Goal: Feedback & Contribution: Submit feedback/report problem

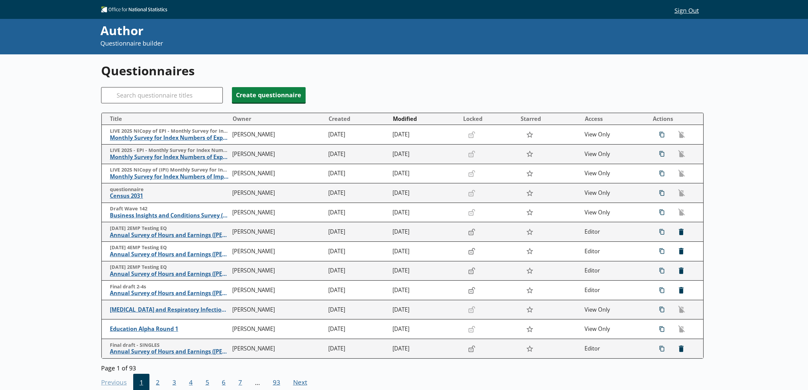
click at [38, 159] on div "Questionnaires Search Create questionnaire Title Owner Created Modified Locked …" at bounding box center [404, 249] width 808 height 390
click at [144, 157] on span "Monthly Survey for Index Numbers of Export Prices - Price Quotation Return" at bounding box center [169, 157] width 119 height 7
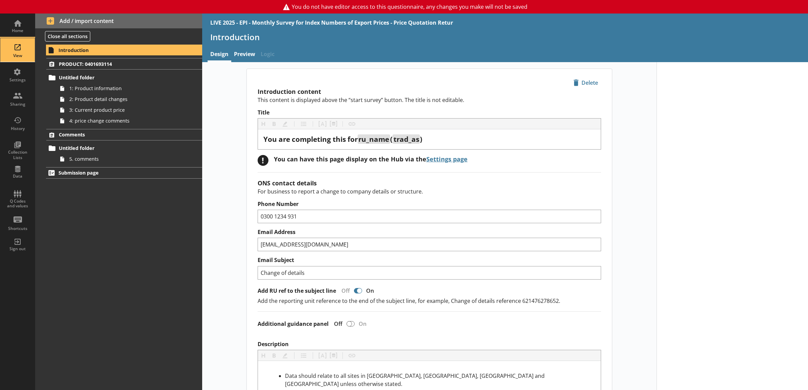
click at [19, 45] on div "View" at bounding box center [18, 50] width 24 height 24
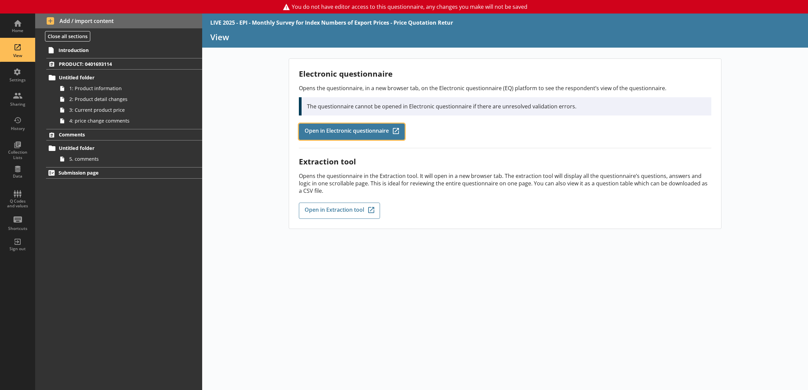
click at [314, 129] on span "Open in Electronic questionnaire" at bounding box center [346, 131] width 84 height 7
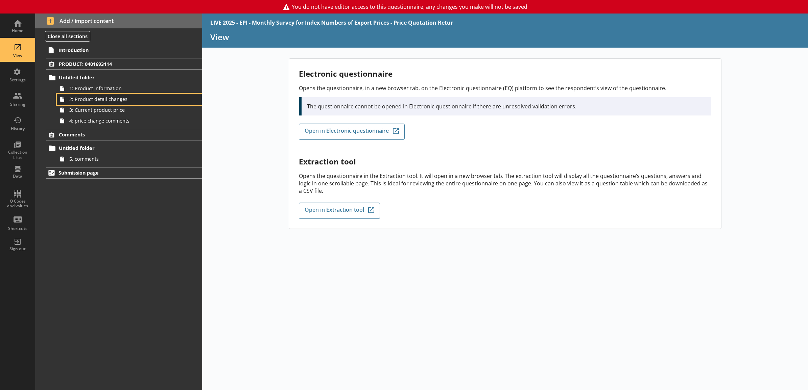
click at [139, 104] on link "2: Product detail changes" at bounding box center [129, 99] width 145 height 11
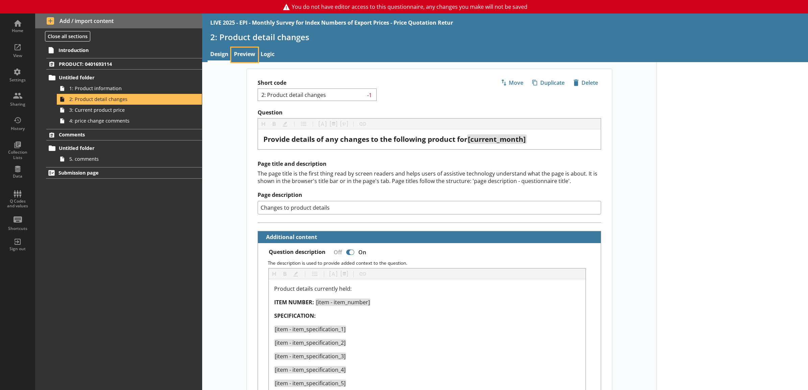
click at [248, 56] on link "Preview" at bounding box center [244, 55] width 27 height 15
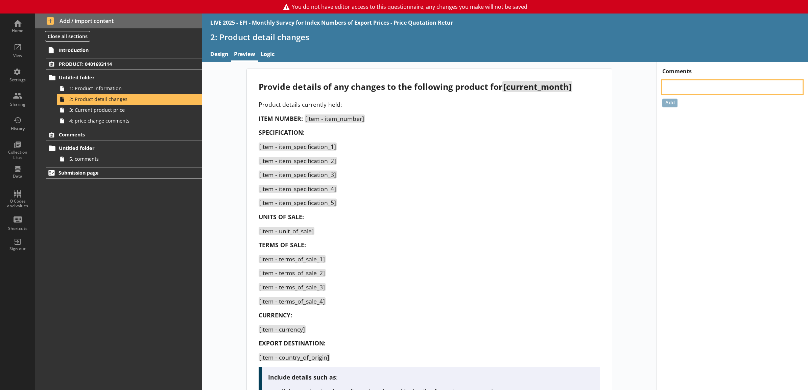
click at [662, 85] on textarea at bounding box center [732, 87] width 140 height 14
type textarea "x"
type textarea "F"
type textarea "x"
type textarea "Fu"
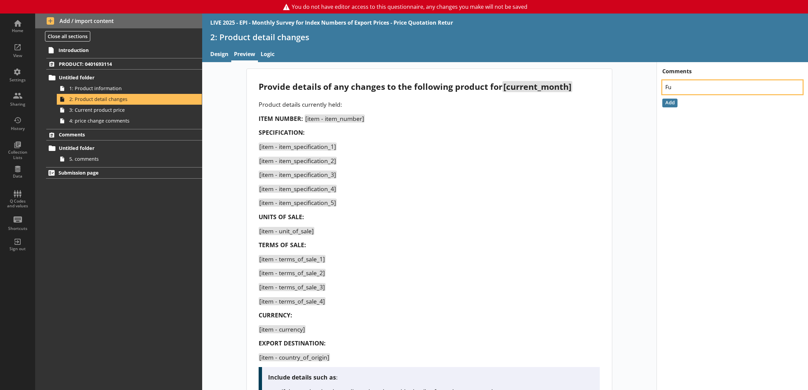
type textarea "x"
type textarea "Ful"
type textarea "x"
type textarea "Full"
type textarea "x"
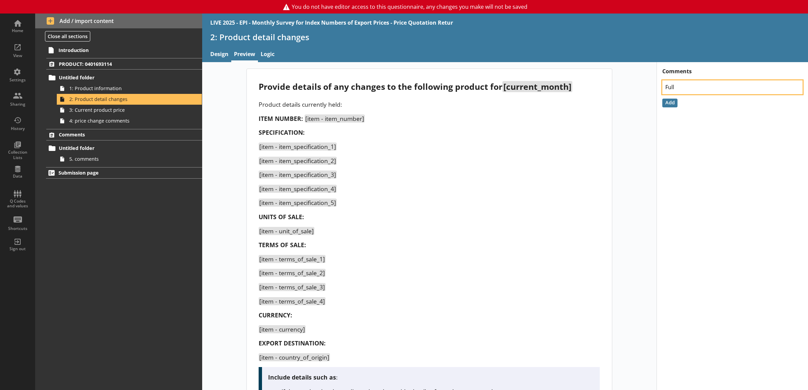
type textarea "Full"
type textarea "x"
type textarea "Full s"
type textarea "x"
type textarea "Full st"
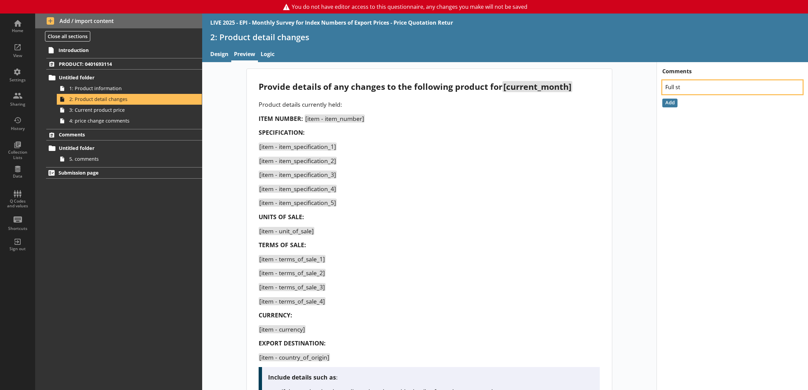
type textarea "x"
type textarea "Full sto"
type textarea "x"
type textarea "Full stop"
type textarea "x"
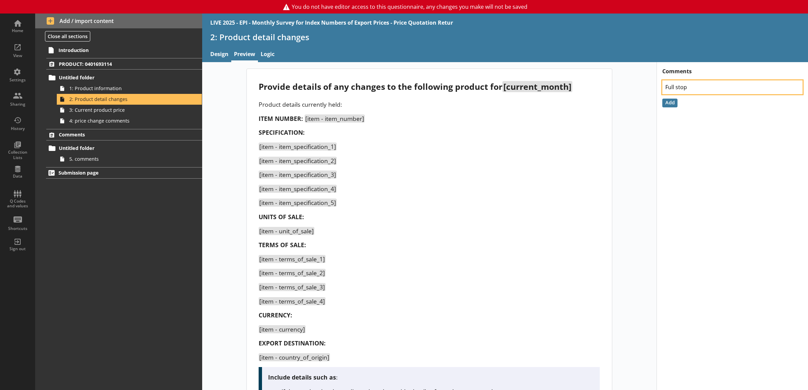
type textarea "Full stop e"
type textarea "x"
type textarea "Full stop en"
type textarea "x"
type textarea "Full stop end"
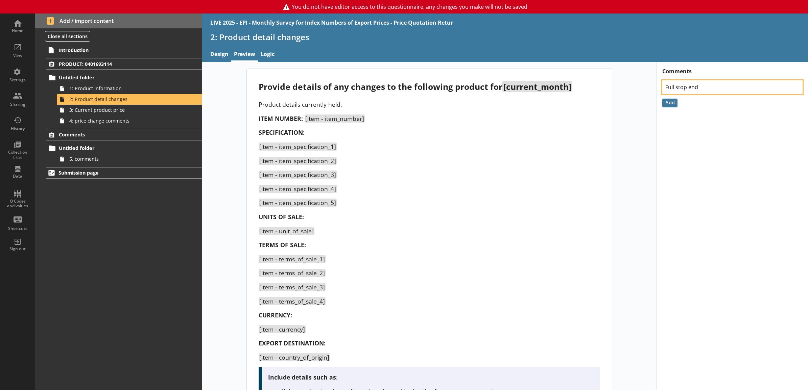
type textarea "x"
type textarea "Full stop en"
type textarea "x"
type textarea "Full stop e"
type textarea "x"
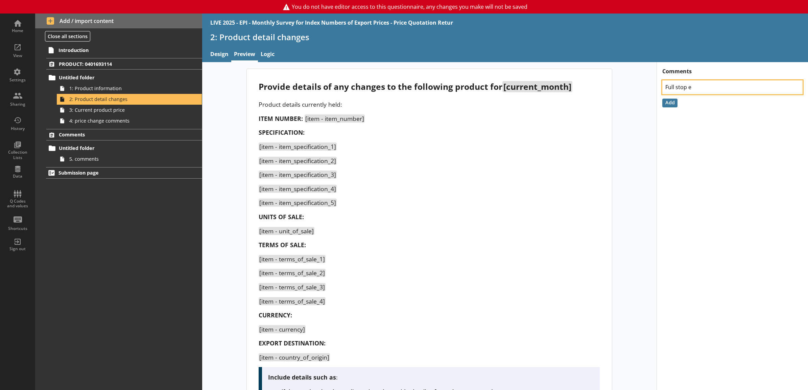
type textarea "Full stop"
type textarea "x"
type textarea "Full stop l"
type textarea "x"
type textarea "Full stop la"
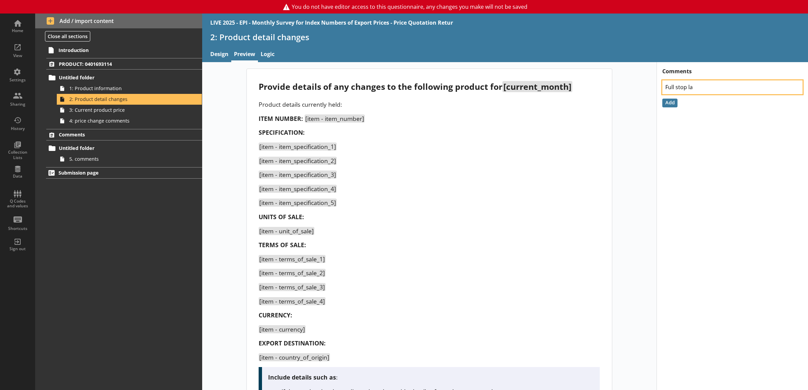
type textarea "x"
type textarea "Full stop las"
type textarea "x"
type textarea "Full stop last"
type textarea "x"
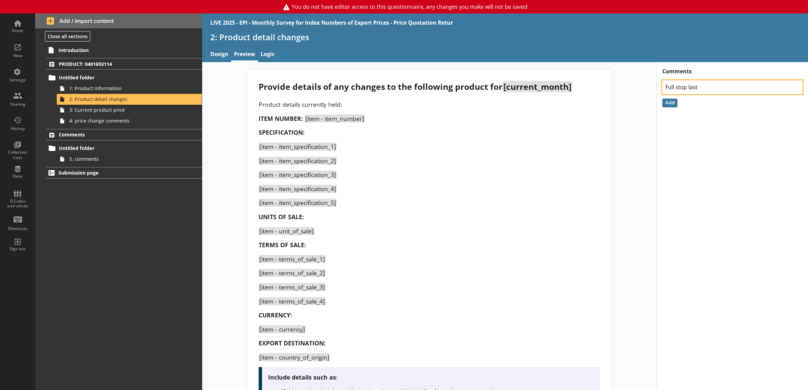
type textarea "Full stop last"
type textarea "x"
type textarea "Full stop last b"
type textarea "x"
type textarea "Full stop last bu"
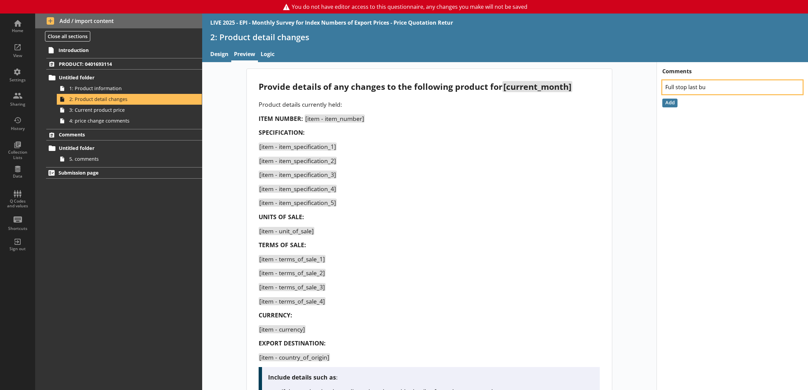
type textarea "x"
type textarea "Full stop last bul"
type textarea "x"
type textarea "Full stop last bull"
type textarea "x"
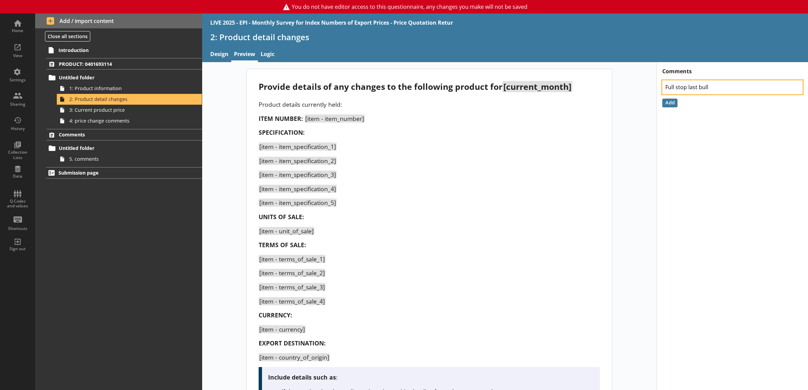
type textarea "Full stop last bulle"
type textarea "x"
type textarea "Full stop last bullet"
type textarea "x"
type textarea "Full stop last bullet"
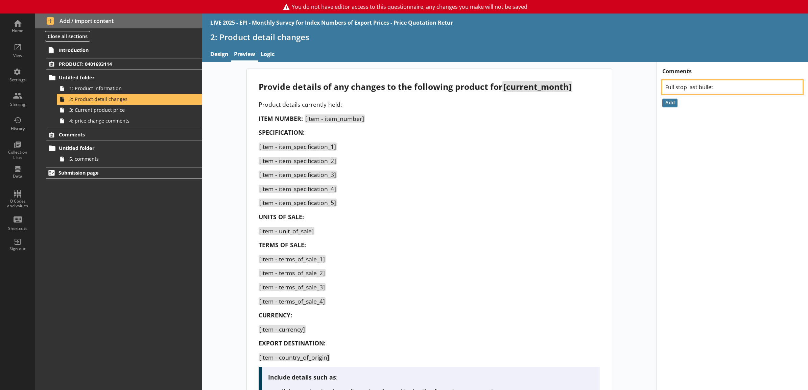
type textarea "x"
type textarea "Full stop last bullet t"
type textarea "x"
type textarea "Full stop last bullet ti"
type textarea "x"
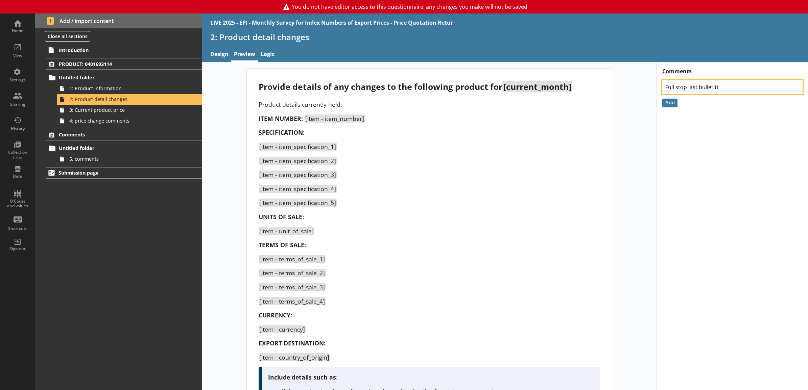
type textarea "Full stop last bullet tin"
type textarea "x"
type textarea "Full stop last bullet tin"
type textarea "x"
type textarea "Full stop last bullet tin t"
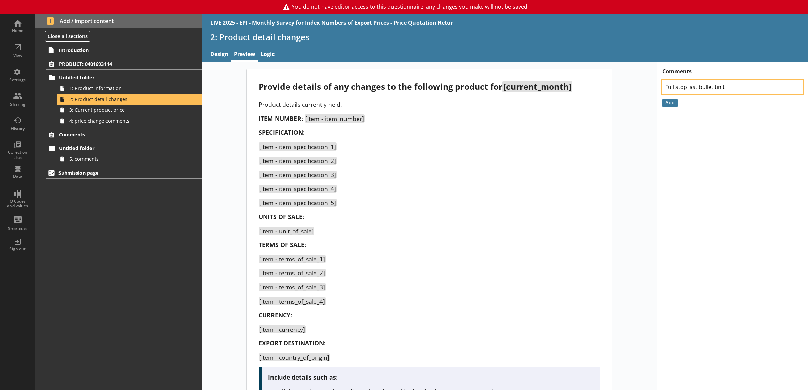
type textarea "x"
type textarea "Full stop last bullet tin"
type textarea "x"
type textarea "Full stop last bullet tin"
type textarea "x"
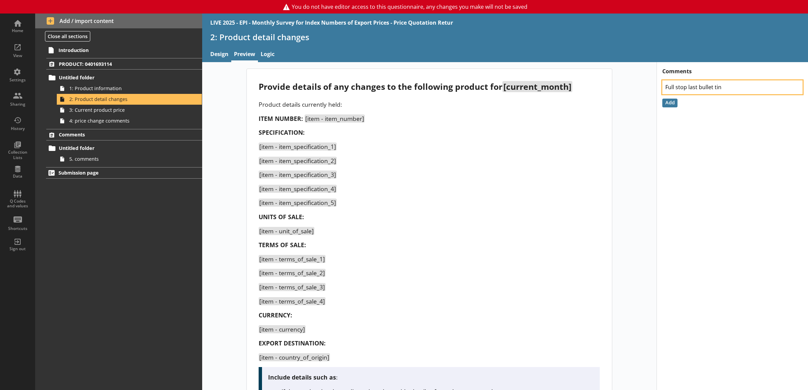
type textarea "Full stop last bullet ti"
type textarea "x"
type textarea "Full stop last bullet t"
type textarea "x"
type textarea "Full stop last bullet"
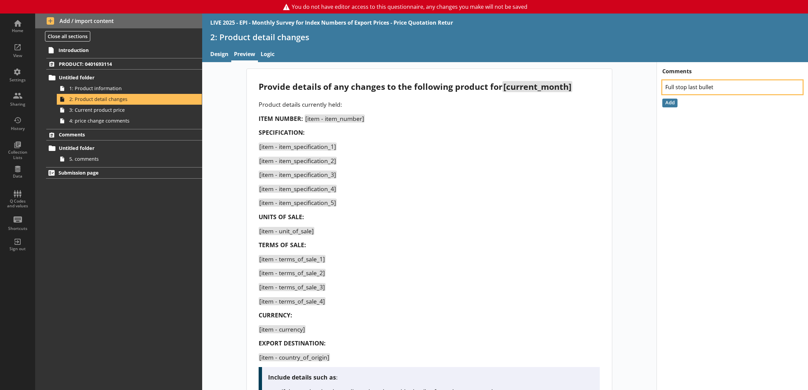
type textarea "x"
type textarea "Full stop last bullet i"
type textarea "x"
type textarea "Full stop last bullet in"
type textarea "x"
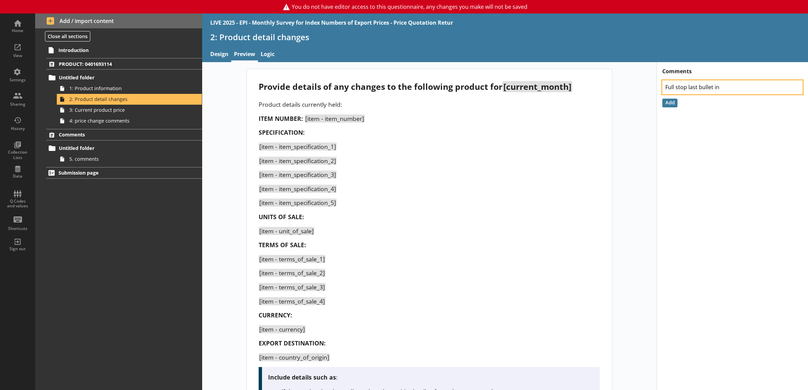
type textarea "Full stop last bullet in"
type textarea "x"
type textarea "Full stop last bullet in t"
type textarea "x"
type textarea "Full stop last bullet in tw"
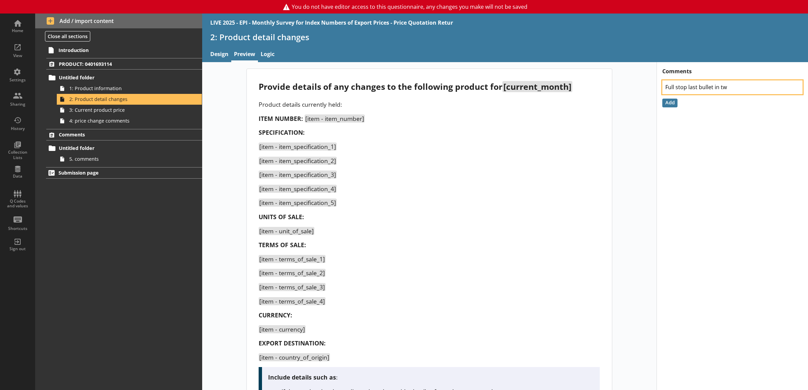
type textarea "x"
type textarea "Full stop last bullet in twi"
type textarea "x"
type textarea "Full stop last bullet in twis"
type textarea "x"
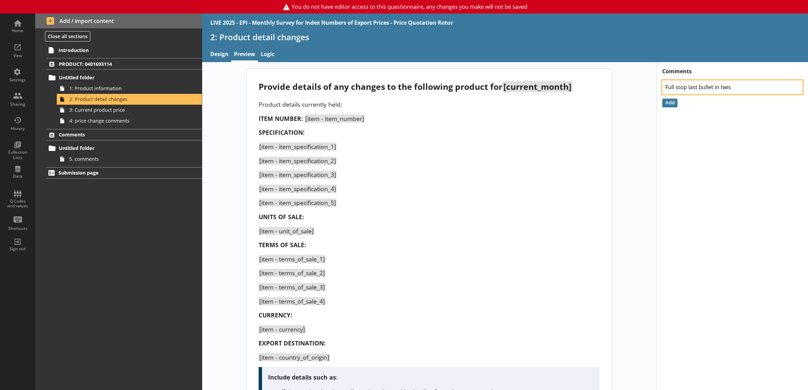
type textarea "Full stop last bullet in twist"
type textarea "x"
type textarea "Full stop last bullet in twisty"
click at [681, 88] on textarea "Full stop last bullet in twisty" at bounding box center [732, 87] width 140 height 14
type textarea "x"
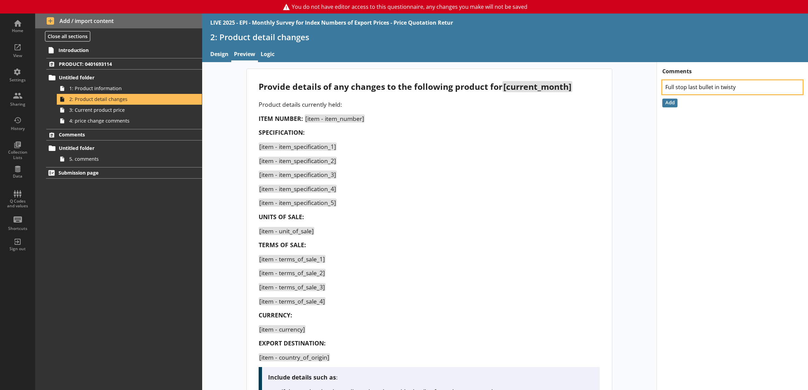
type textarea "Full stop last bullet in twisty"
type textarea "x"
type textarea "Full stop i last bullet in twisty"
type textarea "x"
type textarea "Full stop in last bullet in twisty"
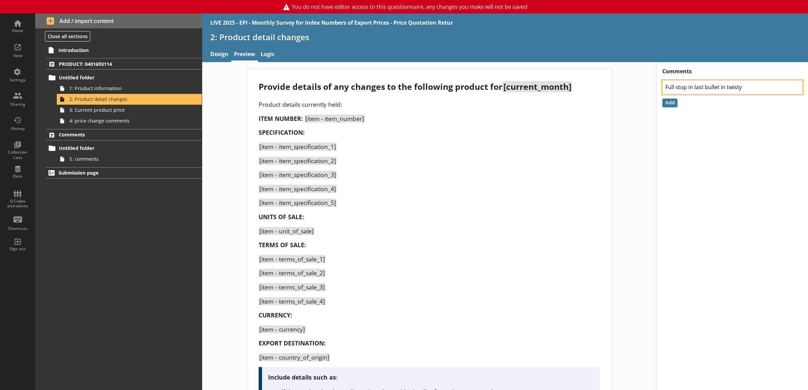
type textarea "x"
type textarea "Full stop in last bullet in twisty"
type textarea "x"
type textarea "Full stop in t last bullet in twisty"
type textarea "x"
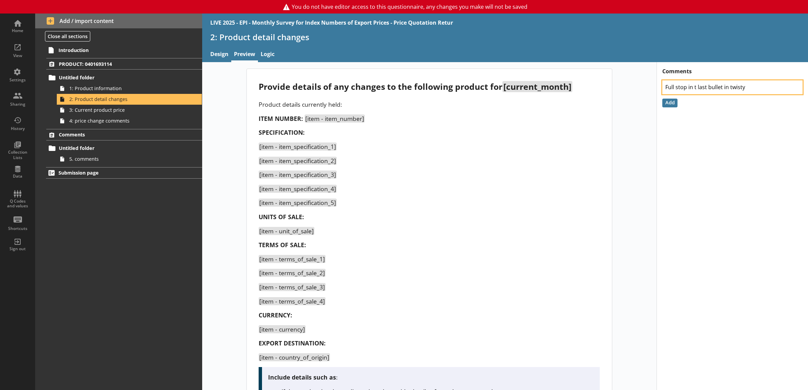
type textarea "Full stop in th last bullet in twisty"
type textarea "x"
type textarea "Full stop in the last bullet in twisty"
click at [754, 91] on textarea "Full stop in the last bullet in twisty" at bounding box center [732, 87] width 140 height 14
type textarea "x"
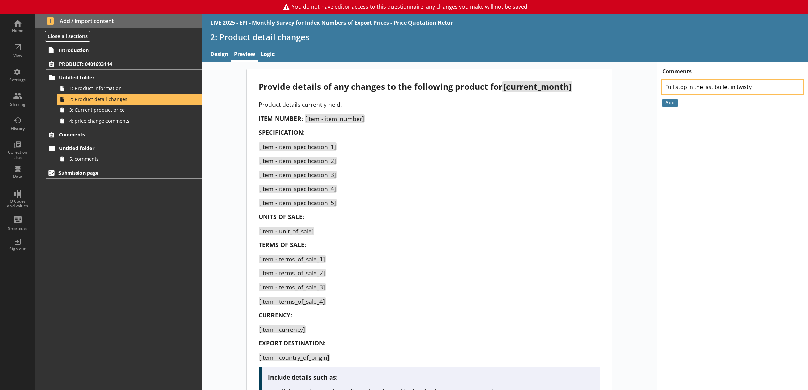
type textarea "Full stop in the last bullet in twisty"
type textarea "x"
type textarea "Full stop in the last bullet in twisty n"
type textarea "x"
type textarea "Full stop in the last bullet in twisty ne"
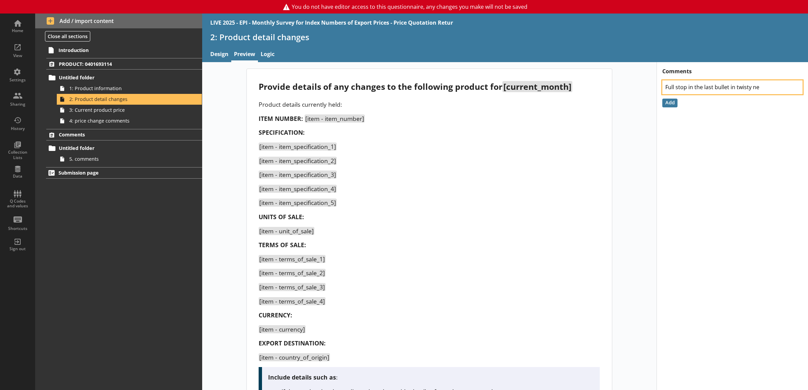
type textarea "x"
type textarea "Full stop in the last bullet in twisty nee"
type textarea "x"
type textarea "Full stop in the last bullet in twisty need"
type textarea "x"
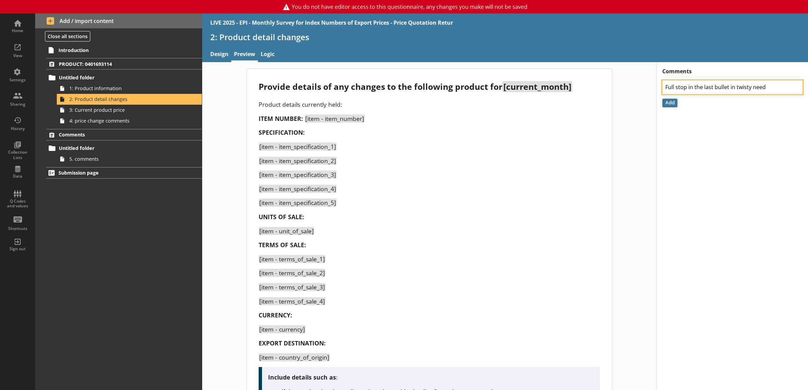
type textarea "Full stop in the last bullet in twisty needs"
type textarea "x"
type textarea "Full stop in the last bullet in twisty needs"
type textarea "x"
type textarea "Full stop in the last bullet in twisty needs r"
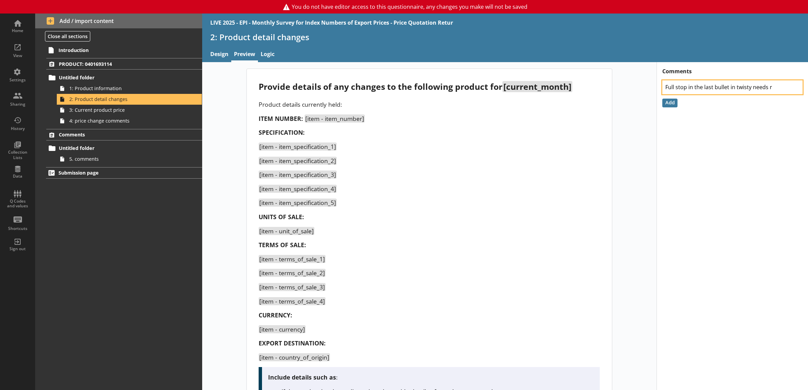
type textarea "x"
type textarea "Full stop in the last bullet in twisty needs re"
type textarea "x"
type textarea "Full stop in the last bullet in twisty needs rem"
type textarea "x"
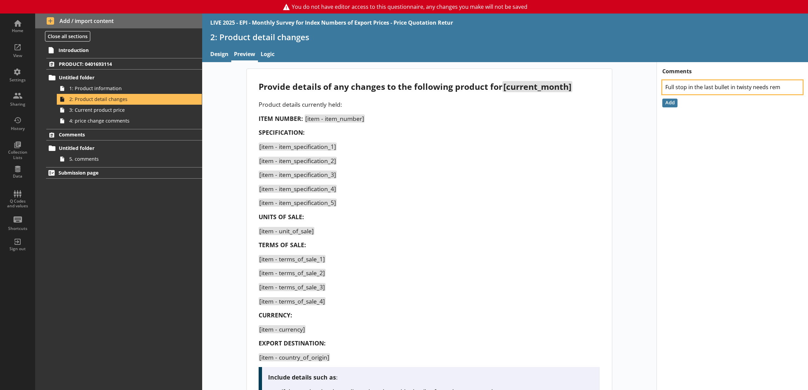
type textarea "Full stop in the last bullet in twisty needs remo"
type textarea "x"
type textarea "Full stop in the last bullet in twisty needs remov"
type textarea "x"
type textarea "Full stop in the last bullet in twisty needs removi"
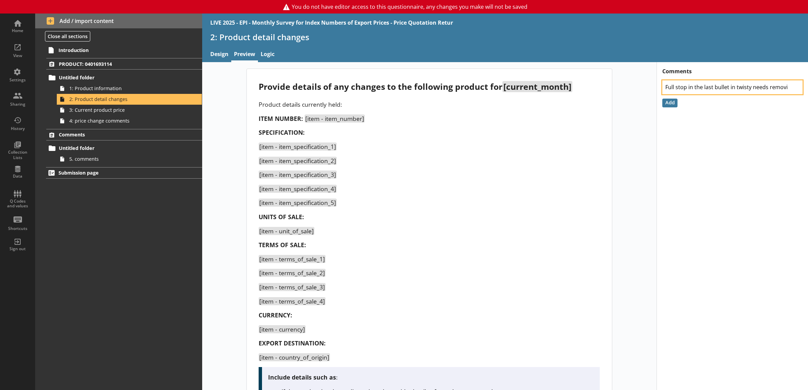
type textarea "x"
type textarea "Full stop in the last bullet in twisty needs removin"
type textarea "x"
type textarea "Full stop in the last bullet in twisty needs removing"
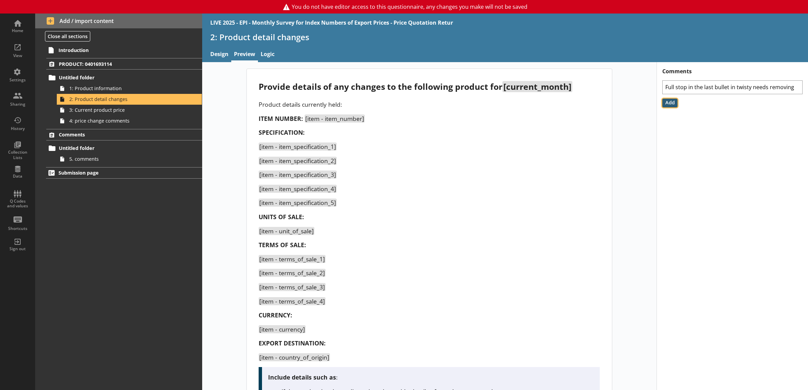
click at [668, 107] on button "Add" at bounding box center [669, 103] width 15 height 9
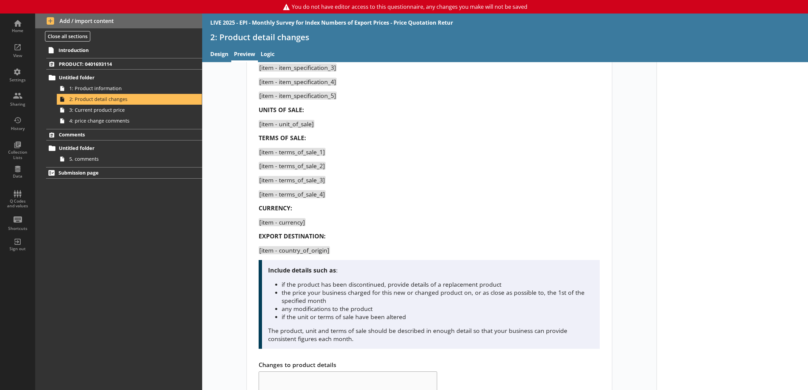
scroll to position [295, 0]
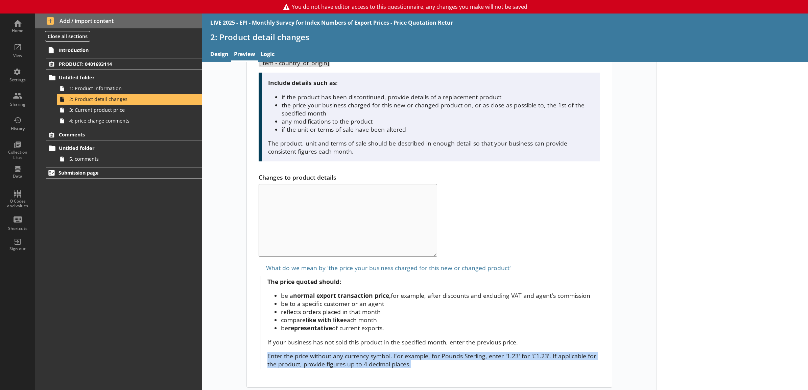
drag, startPoint x: 264, startPoint y: 354, endPoint x: 476, endPoint y: 359, distance: 211.9
click at [476, 359] on div "The price quoted should: be a normal export transaction price, for example, aft…" at bounding box center [430, 322] width 339 height 93
drag, startPoint x: 476, startPoint y: 359, endPoint x: 433, endPoint y: 363, distance: 43.4
click at [433, 363] on p "Enter the price without any currency symbol. For example, for Pounds Sterling, …" at bounding box center [433, 360] width 333 height 16
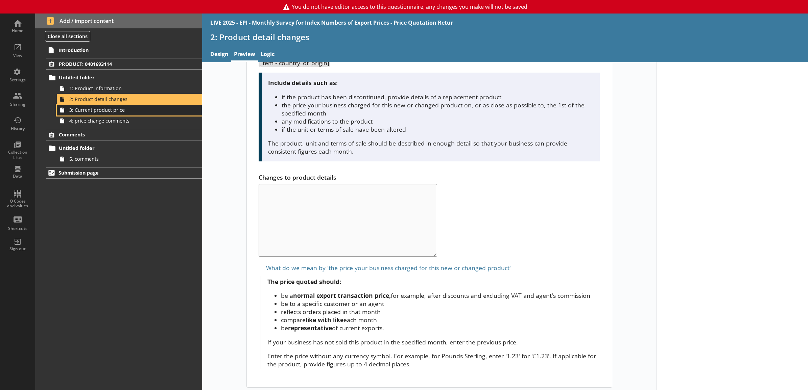
click at [130, 109] on span "3: Current product price" at bounding box center [121, 110] width 105 height 6
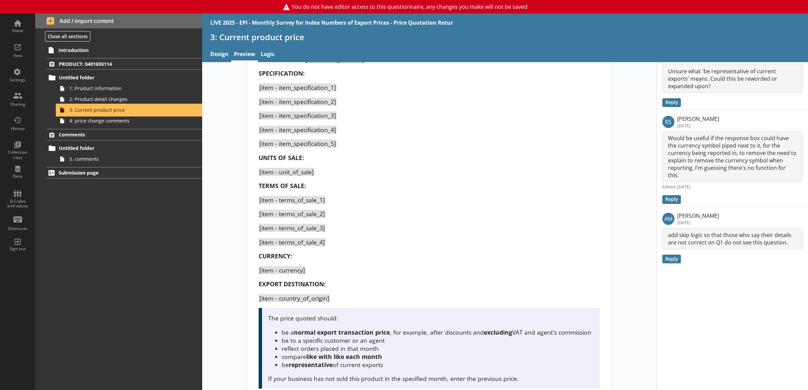
scroll to position [144, 0]
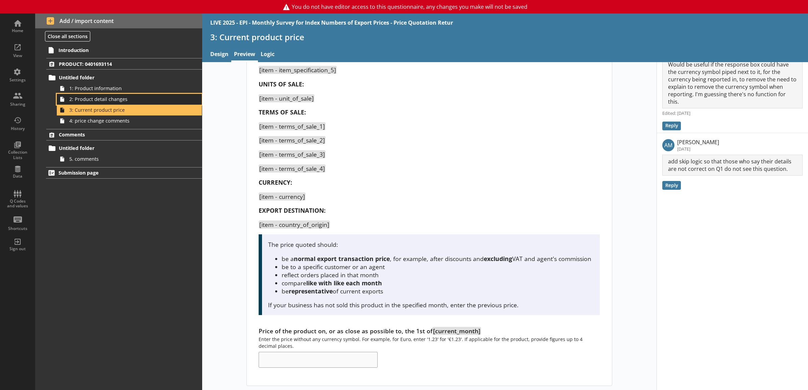
click at [131, 100] on span "2: Product detail changes" at bounding box center [121, 99] width 105 height 6
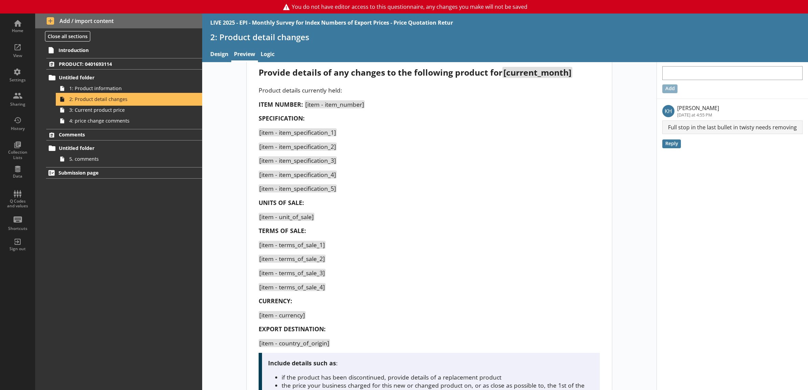
scroll to position [13, 0]
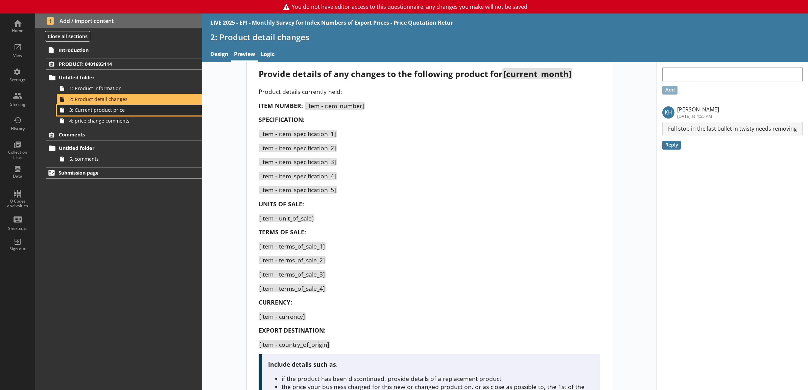
click at [166, 109] on span "3: Current product price" at bounding box center [121, 110] width 105 height 6
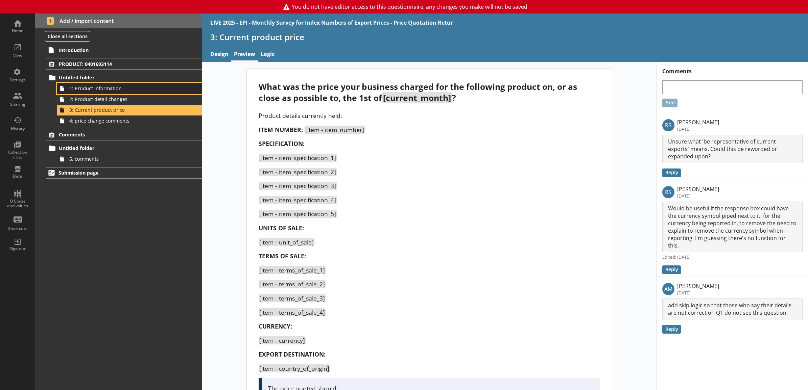
click at [149, 87] on span "1: Product information" at bounding box center [121, 88] width 105 height 6
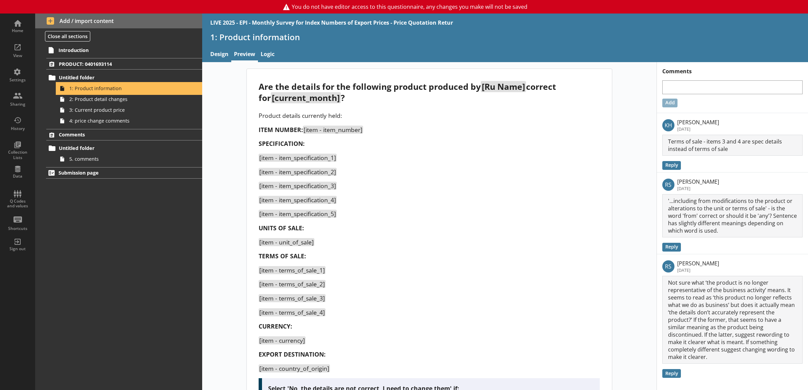
scroll to position [132, 0]
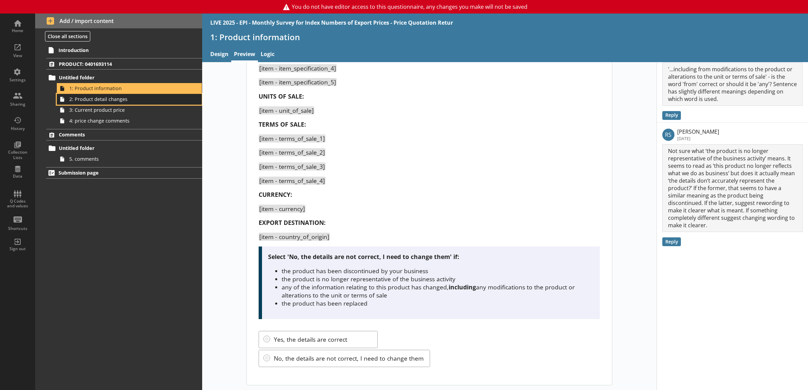
click at [97, 97] on span "2: Product detail changes" at bounding box center [121, 99] width 105 height 6
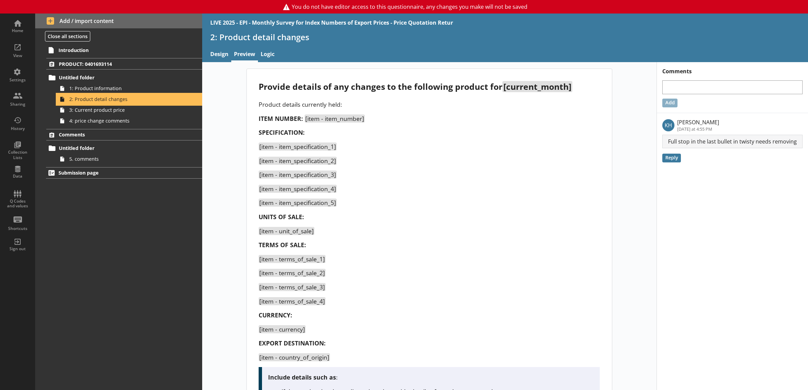
scroll to position [295, 0]
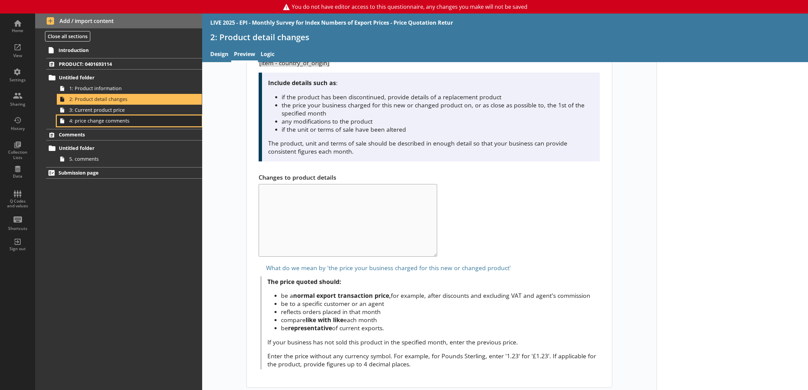
click at [136, 116] on link "4: price change comments" at bounding box center [129, 121] width 145 height 11
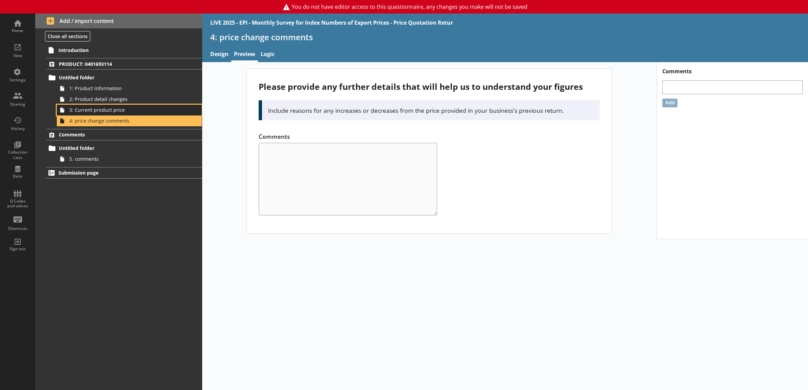
click at [136, 112] on span "3: Current product price" at bounding box center [121, 110] width 105 height 6
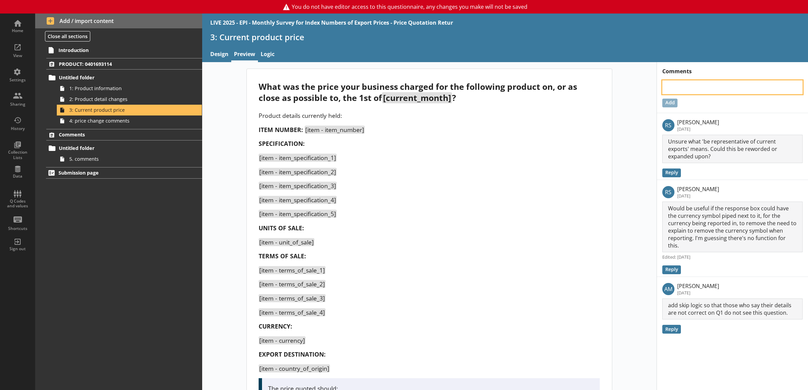
drag, startPoint x: 679, startPoint y: 92, endPoint x: 542, endPoint y: 110, distance: 138.0
click at [679, 92] on textarea at bounding box center [732, 87] width 140 height 14
type textarea "x"
type textarea "I"
type textarea "x"
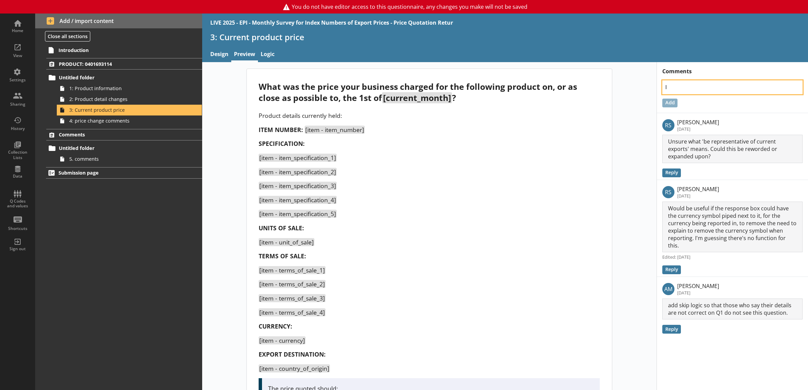
type textarea "Is"
type textarea "x"
type textarea "Is"
type textarea "x"
type textarea "Is t"
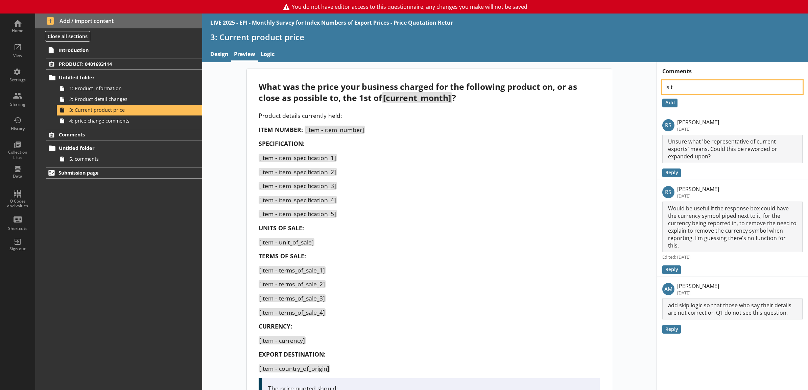
type textarea "x"
type textarea "Is the"
type textarea "x"
type textarea "Is ther"
type textarea "x"
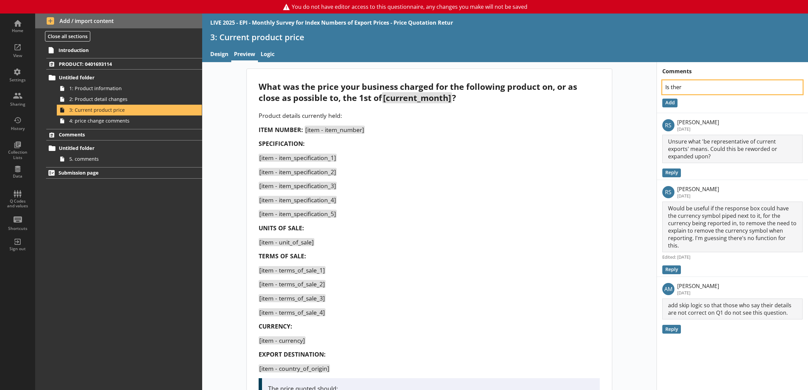
type textarea "Is there"
type textarea "x"
type textarea "Is there"
type textarea "x"
type textarea "Is there a"
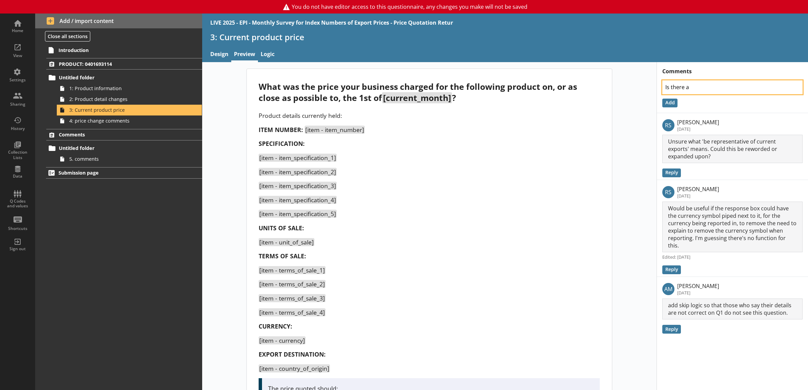
type textarea "x"
type textarea "Is there an"
type textarea "x"
type textarea "Is there any"
type textarea "x"
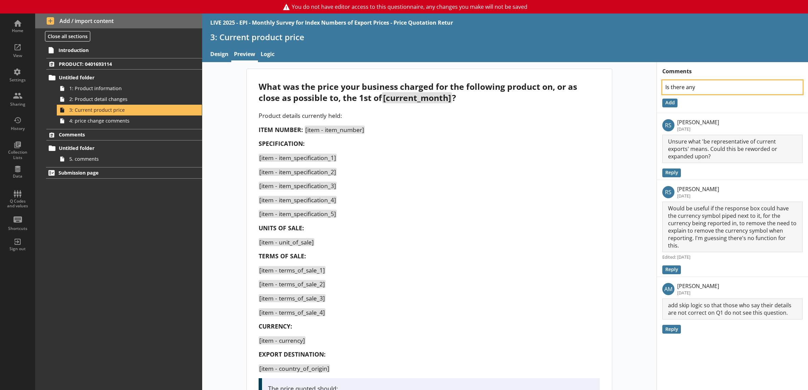
type textarea "Is there any"
type textarea "x"
type textarea "Is there any r"
type textarea "x"
type textarea "Is there any re"
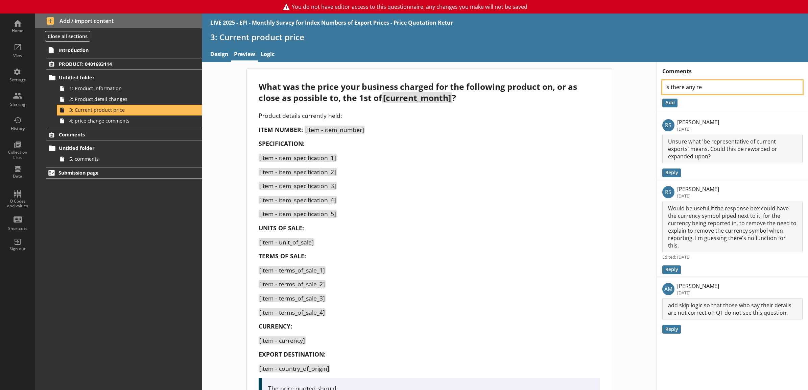
type textarea "x"
type textarea "Is there any rea"
type textarea "x"
type textarea "Is there any reas"
type textarea "x"
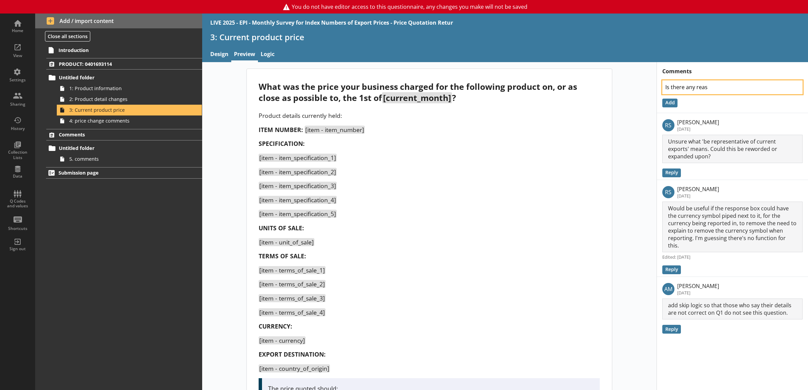
type textarea "Is there any reaso"
type textarea "x"
type textarea "Is there any reason"
type textarea "x"
type textarea "Is there any reason"
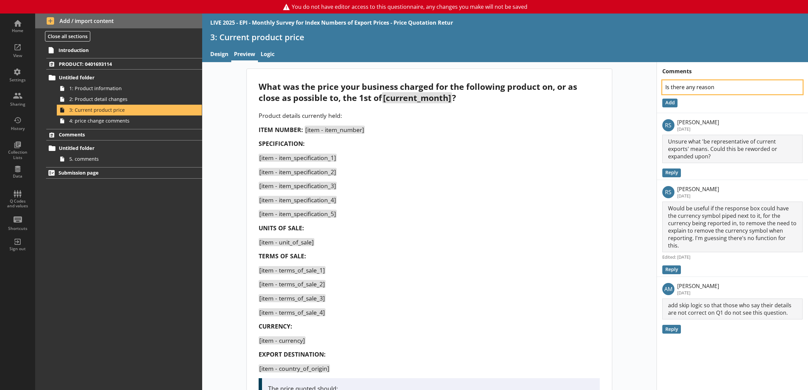
type textarea "x"
type textarea "Is there any reason t"
type textarea "x"
type textarea "Is there any reason th"
type textarea "x"
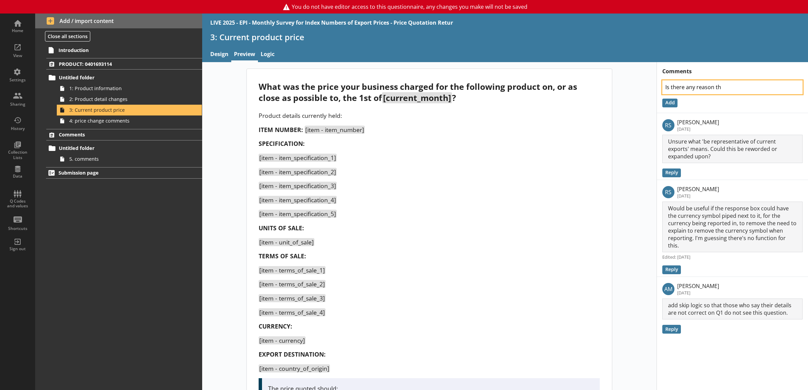
type textarea "Is there any reason the"
type textarea "x"
type textarea "Is there any reason the"
type textarea "x"
type textarea "Is there any reason the c"
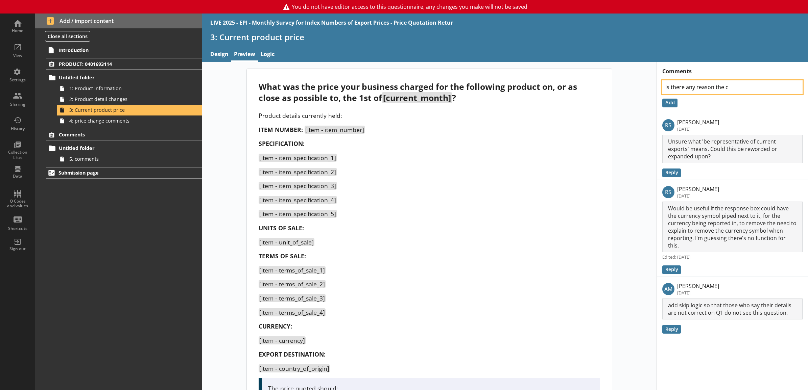
type textarea "x"
type textarea "Is there any reason the cu"
type textarea "x"
type textarea "Is there any reason the cur"
type textarea "x"
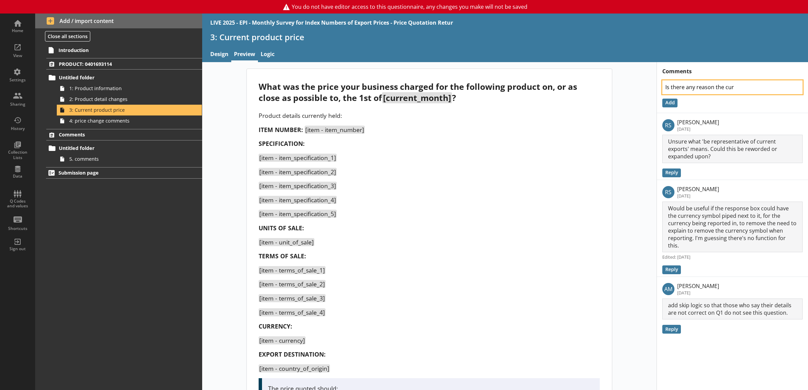
type textarea "Is there any reason the curr"
type textarea "x"
type textarea "Is there any reason the curre"
type textarea "x"
type textarea "Is there any reason the curren"
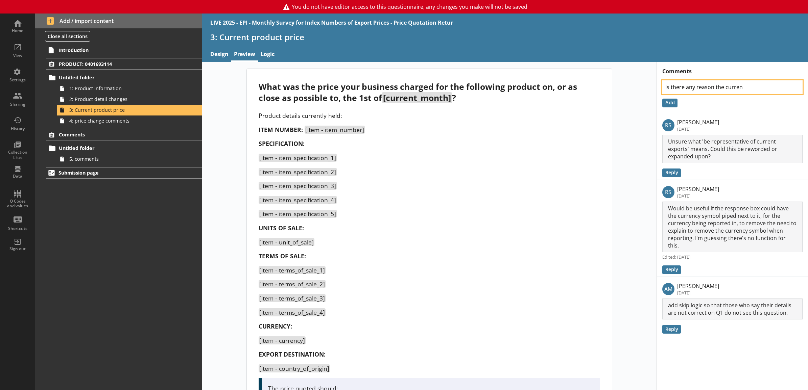
type textarea "x"
type textarea "Is there any reason the currenc"
type textarea "x"
type textarea "Is there any reason the currency"
type textarea "x"
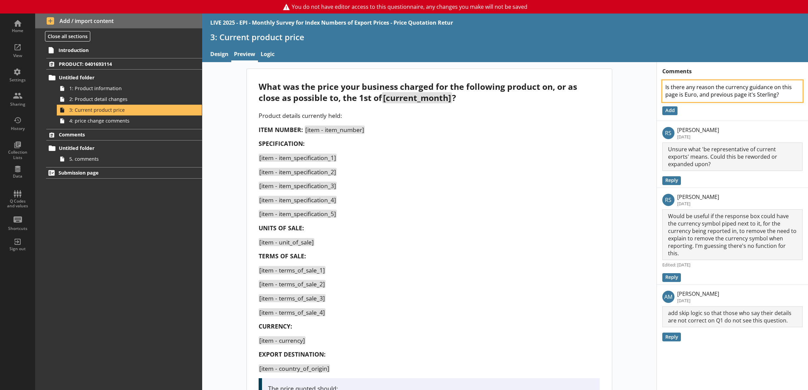
click at [766, 87] on textarea "Is there any reason the currency guidance on this page is Euro, and previous pa…" at bounding box center [732, 91] width 140 height 22
click at [673, 112] on div "Add" at bounding box center [732, 110] width 140 height 9
click at [667, 112] on button "Add" at bounding box center [669, 110] width 15 height 9
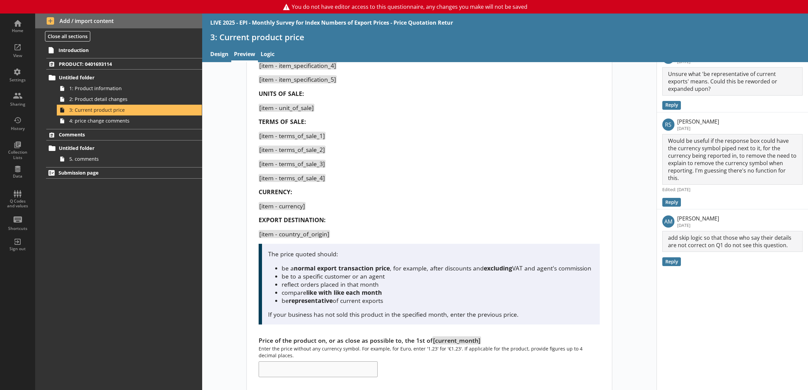
scroll to position [144, 0]
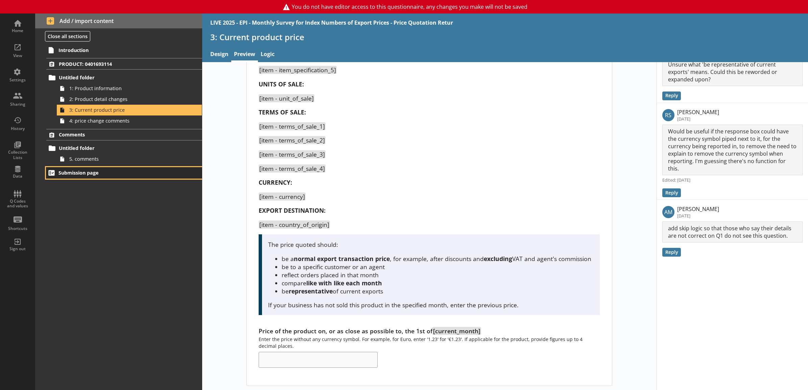
click at [110, 178] on link "Submission page" at bounding box center [124, 172] width 156 height 11
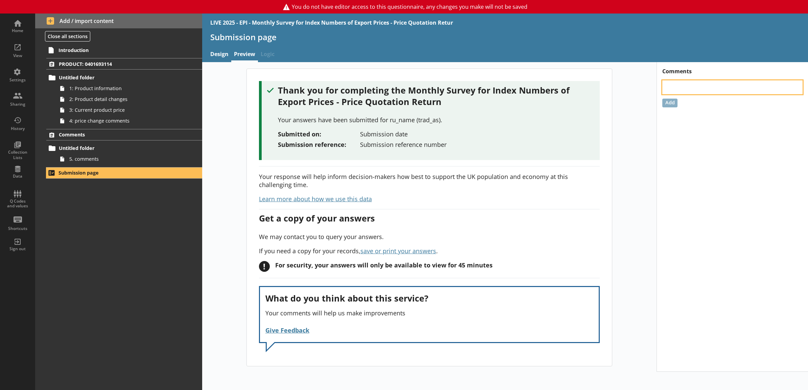
drag, startPoint x: 683, startPoint y: 85, endPoint x: 662, endPoint y: 116, distance: 37.1
click at [683, 85] on textarea at bounding box center [732, 87] width 140 height 14
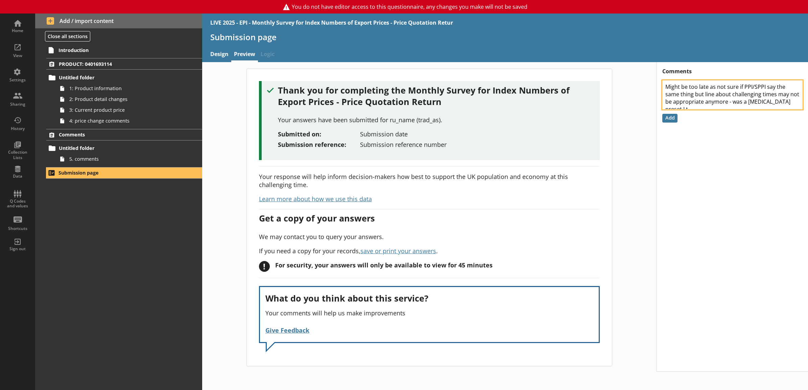
scroll to position [5, 0]
click at [667, 116] on button "Add" at bounding box center [669, 118] width 15 height 9
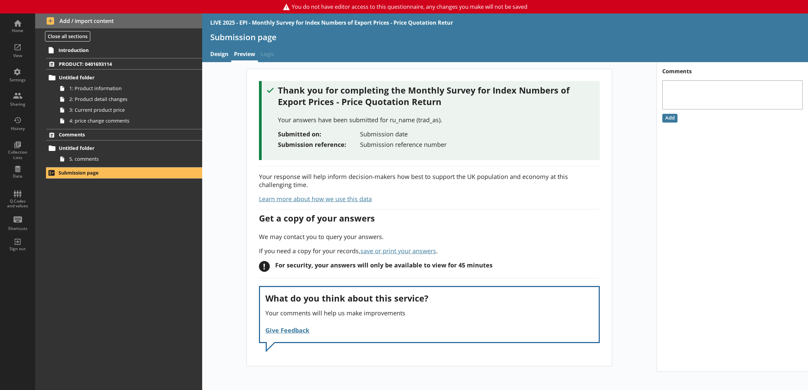
scroll to position [0, 0]
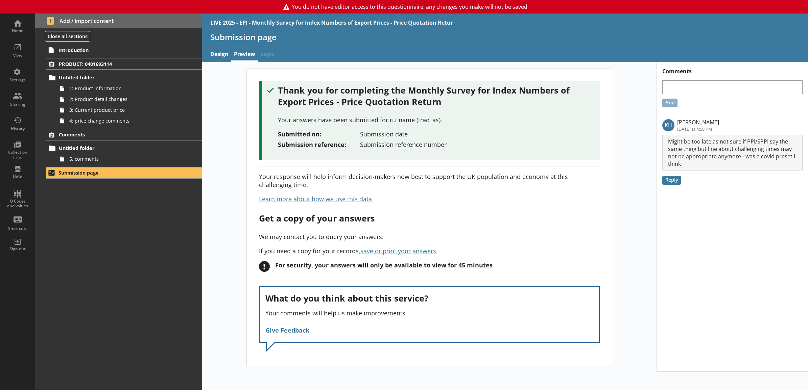
click at [655, 208] on div "Thank you for completing the Monthly Survey for Index Numbers of Export Prices …" at bounding box center [429, 218] width 454 height 298
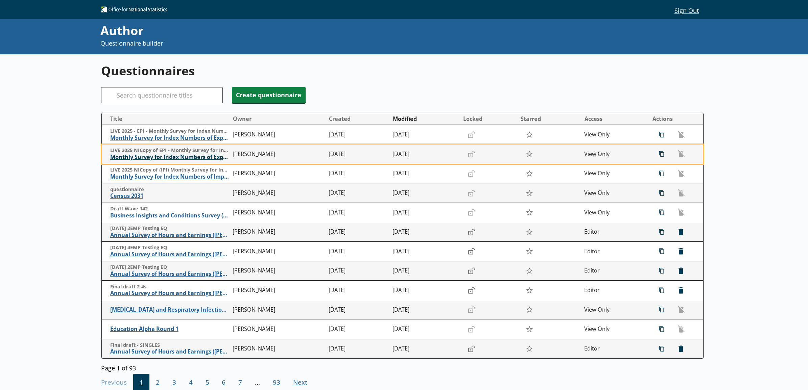
click at [165, 159] on span "Monthly Survey for Index Numbers of Export Prices - Price Quotation Return" at bounding box center [169, 157] width 119 height 7
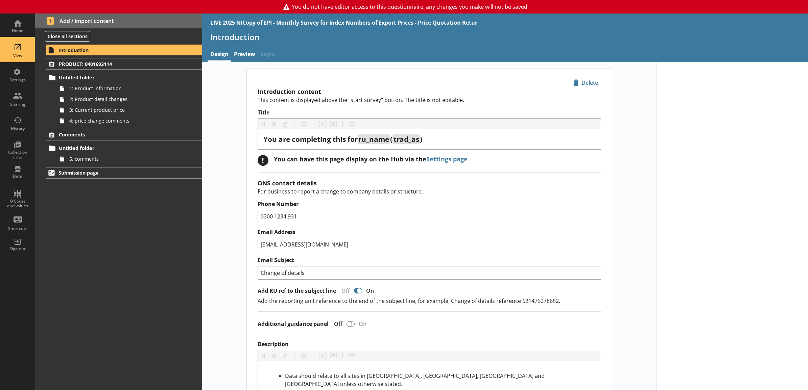
click at [11, 48] on div "View" at bounding box center [18, 50] width 24 height 24
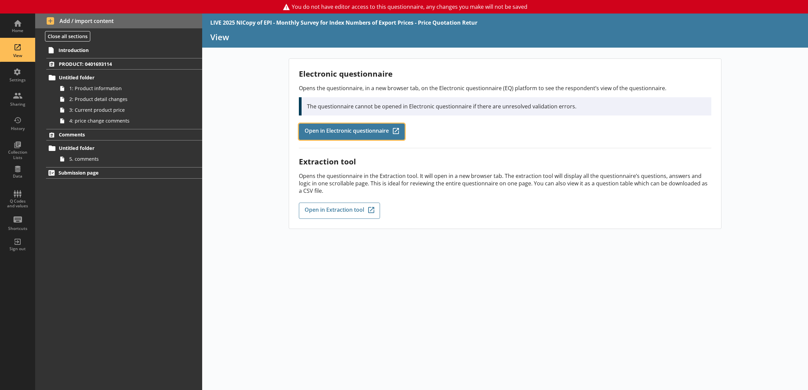
click at [362, 138] on link "Open in Electronic questionnaire Q-Codes_Icon Created with Sketch." at bounding box center [352, 132] width 106 height 16
click at [145, 52] on span "Introduction" at bounding box center [114, 50] width 113 height 6
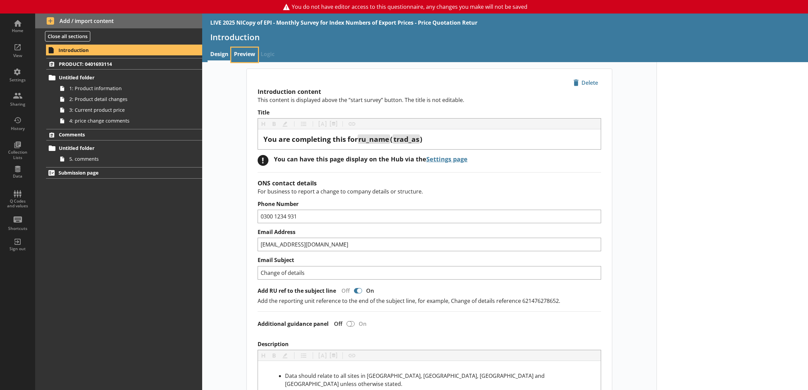
click at [250, 51] on link "Preview" at bounding box center [244, 55] width 27 height 15
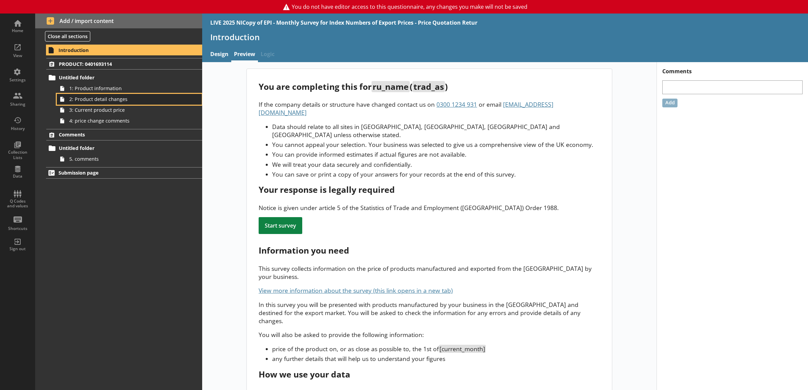
click at [163, 102] on span "2: Product detail changes" at bounding box center [121, 99] width 105 height 6
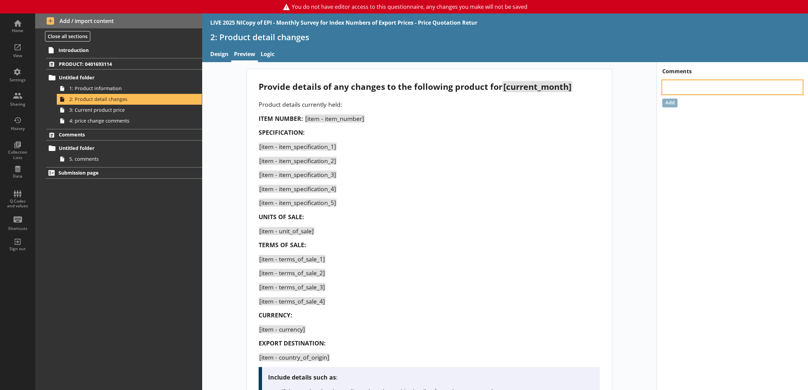
click at [680, 85] on textarea at bounding box center [732, 87] width 140 height 14
click at [673, 81] on textarea at bounding box center [732, 87] width 140 height 14
paste textarea "Full stop in the last bullet in twisty needs removing"
click at [668, 104] on button "Add" at bounding box center [669, 103] width 15 height 9
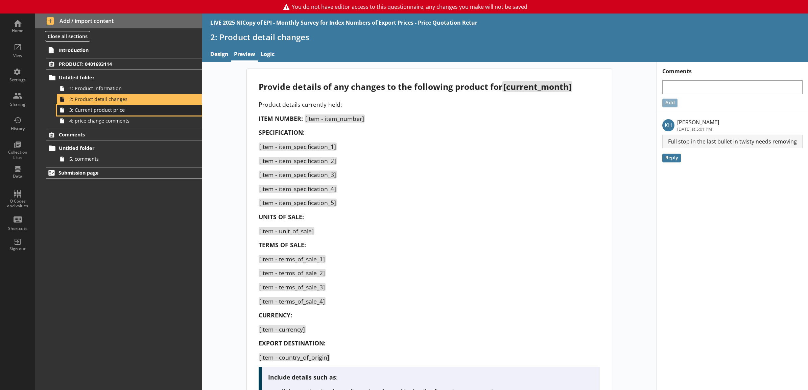
drag, startPoint x: 152, startPoint y: 110, endPoint x: 174, endPoint y: 112, distance: 22.3
click at [152, 110] on span "3: Current product price" at bounding box center [121, 110] width 105 height 6
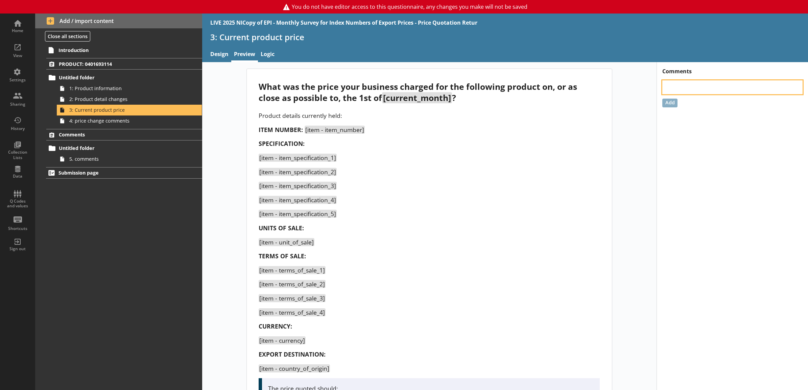
click at [677, 85] on textarea at bounding box center [732, 87] width 140 height 14
paste textarea "Is there any reason the currency guidance example on this page is Euro, and pre…"
click at [666, 108] on button "Add" at bounding box center [669, 110] width 15 height 9
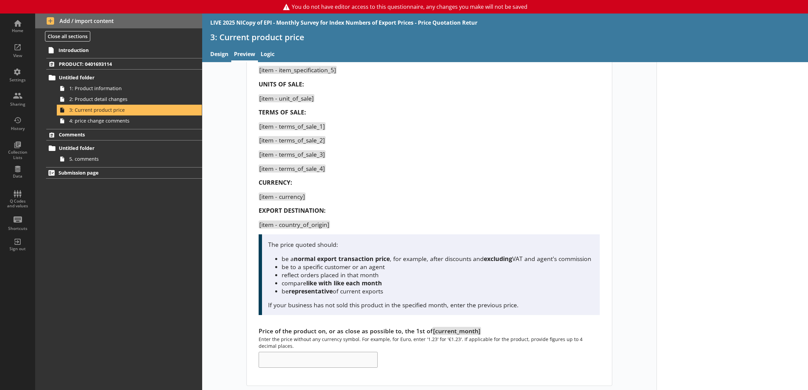
scroll to position [0, 0]
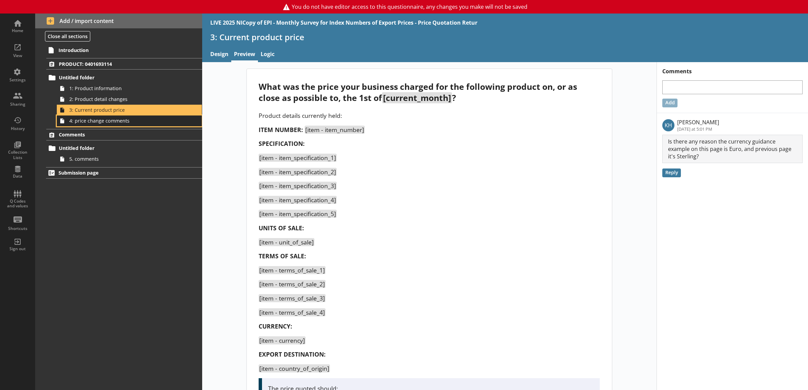
click at [110, 124] on span "4: price change comments" at bounding box center [121, 121] width 105 height 6
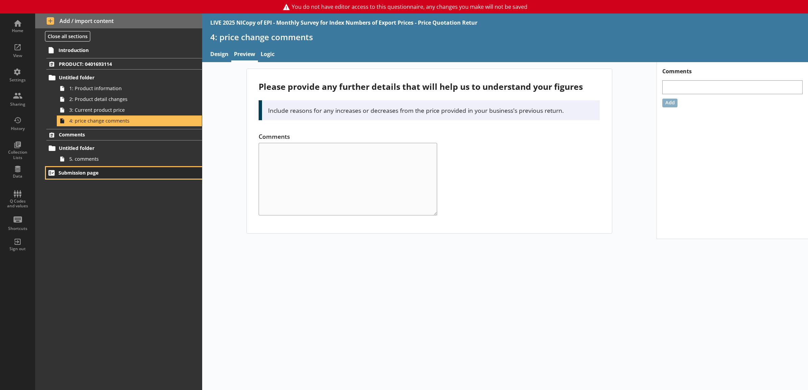
click at [174, 175] on link "Submission page" at bounding box center [124, 172] width 156 height 11
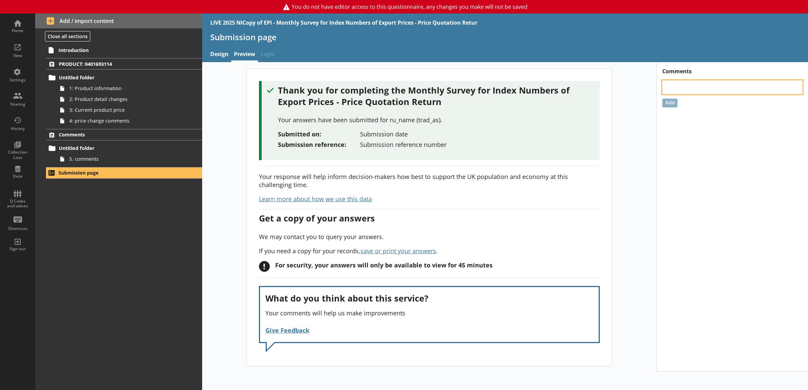
drag, startPoint x: 708, startPoint y: 88, endPoint x: 706, endPoint y: 97, distance: 9.3
click at [708, 88] on textarea at bounding box center [732, 87] width 140 height 14
paste textarea "Might be too late as not sure if PPI/SPPI say the same thing but line about cha…"
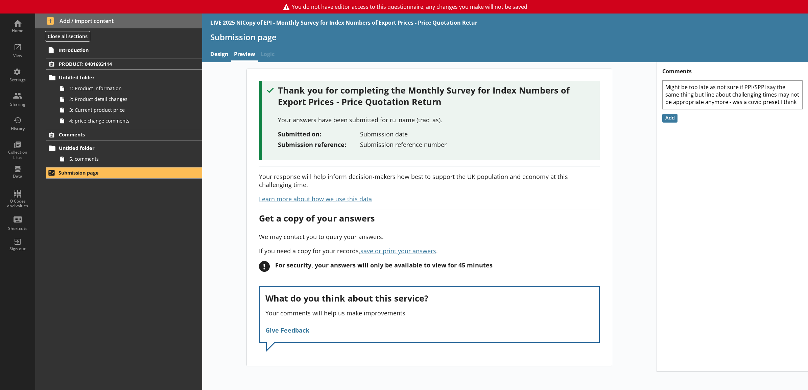
click at [678, 120] on div "Add" at bounding box center [732, 118] width 140 height 9
click at [673, 118] on button "Add" at bounding box center [669, 118] width 15 height 9
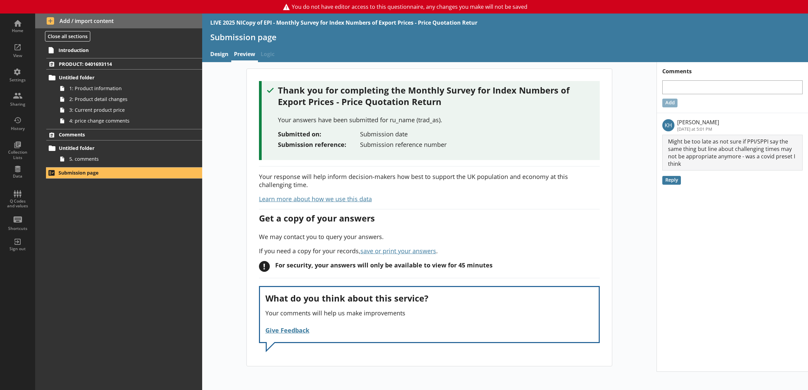
click at [672, 221] on div "Comments Add KH Kim Hunter Today at 5:01 PM Edit comment Edit comment Delete co…" at bounding box center [731, 217] width 151 height 310
click at [156, 92] on link "1: Product information" at bounding box center [129, 88] width 145 height 11
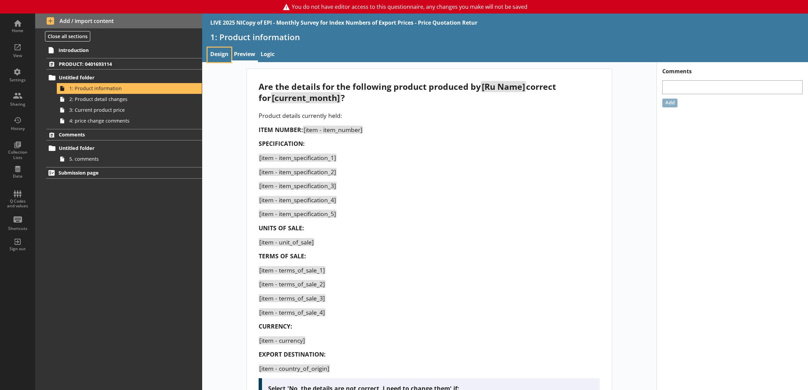
click at [225, 54] on link "Design" at bounding box center [219, 55] width 24 height 15
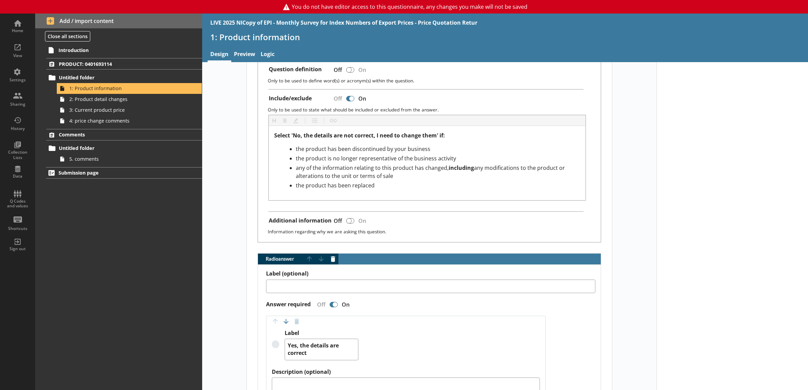
scroll to position [634, 0]
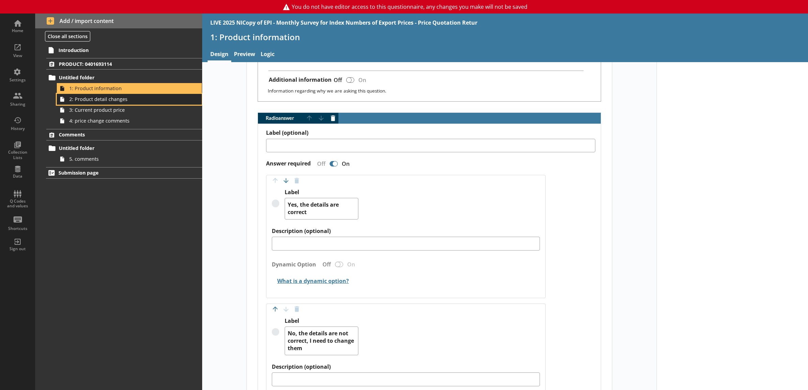
click at [113, 100] on span "2: Product detail changes" at bounding box center [121, 99] width 105 height 6
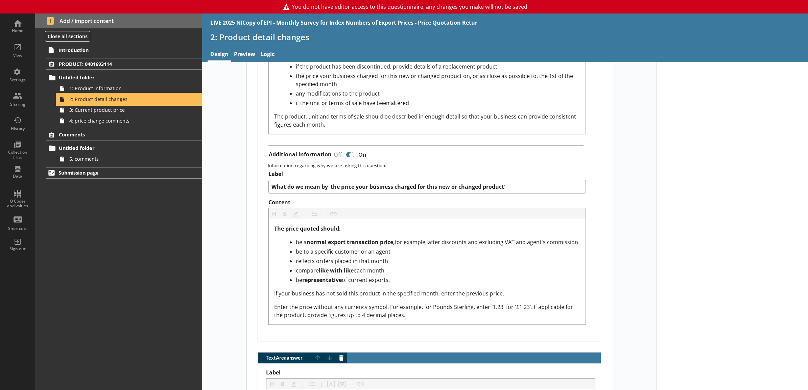
scroll to position [704, 0]
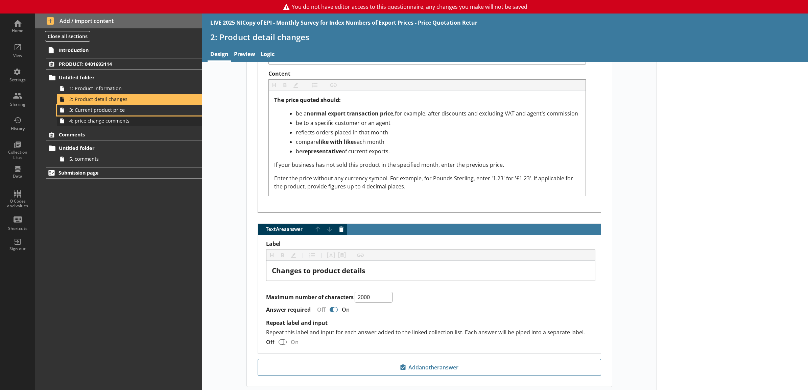
drag, startPoint x: 120, startPoint y: 109, endPoint x: 148, endPoint y: 122, distance: 30.7
click at [120, 109] on span "3: Current product price" at bounding box center [121, 110] width 105 height 6
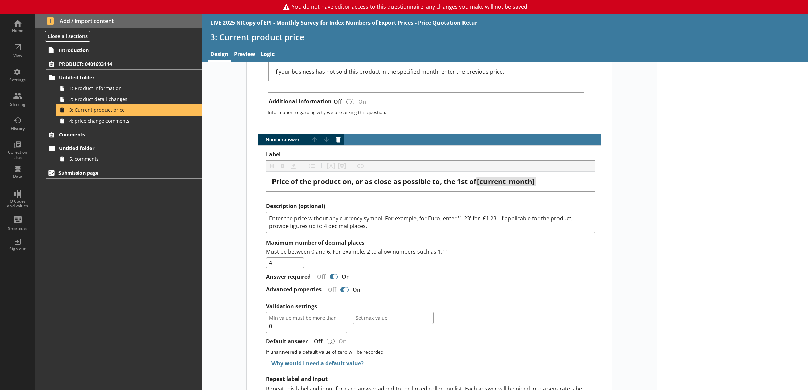
scroll to position [634, 0]
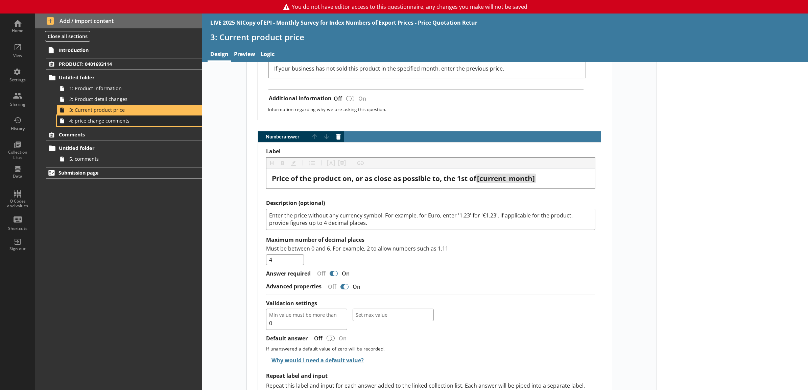
click at [146, 119] on span "4: price change comments" at bounding box center [121, 121] width 105 height 6
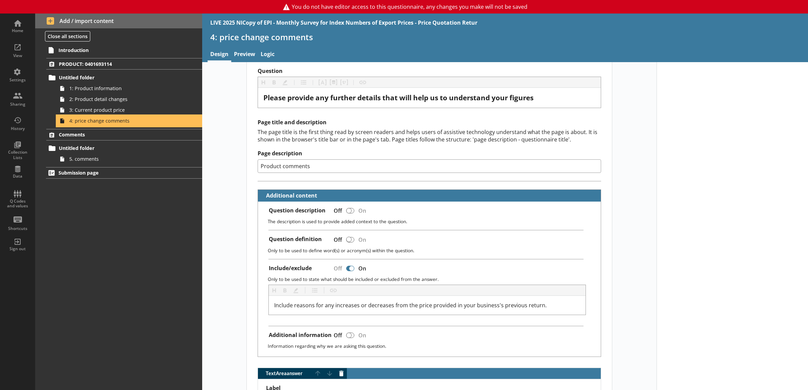
scroll to position [225, 0]
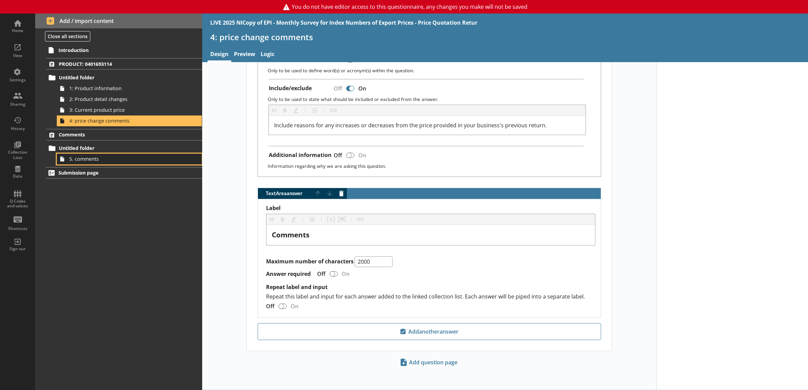
click at [121, 161] on span "5. comments" at bounding box center [121, 159] width 105 height 6
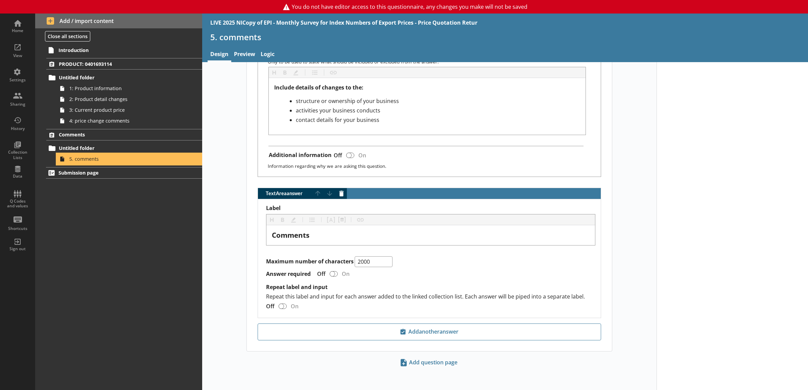
scroll to position [310, 0]
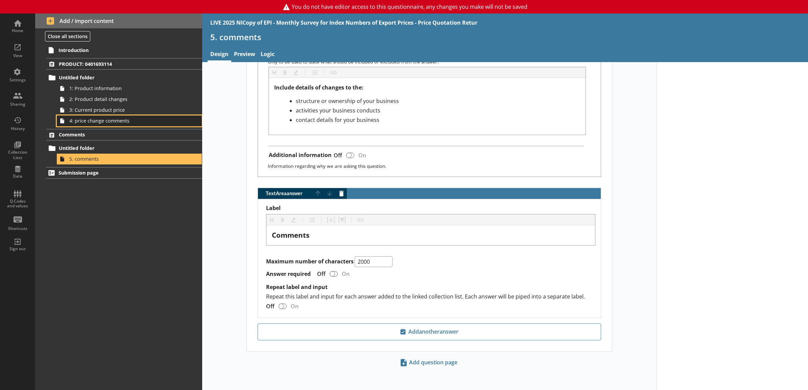
click at [147, 122] on span "4: price change comments" at bounding box center [121, 121] width 105 height 6
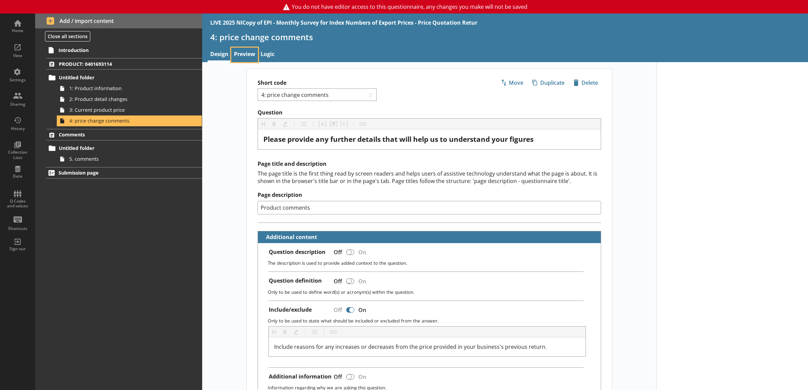
click at [243, 53] on link "Preview" at bounding box center [244, 55] width 27 height 15
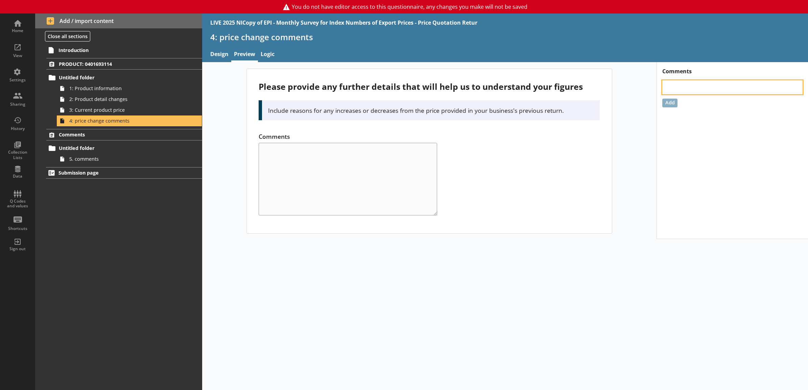
click at [703, 93] on textarea at bounding box center [732, 87] width 140 height 14
click at [674, 107] on div "Comments Should this say it's optional? Add" at bounding box center [731, 150] width 151 height 177
click at [670, 105] on button "Add" at bounding box center [669, 103] width 15 height 9
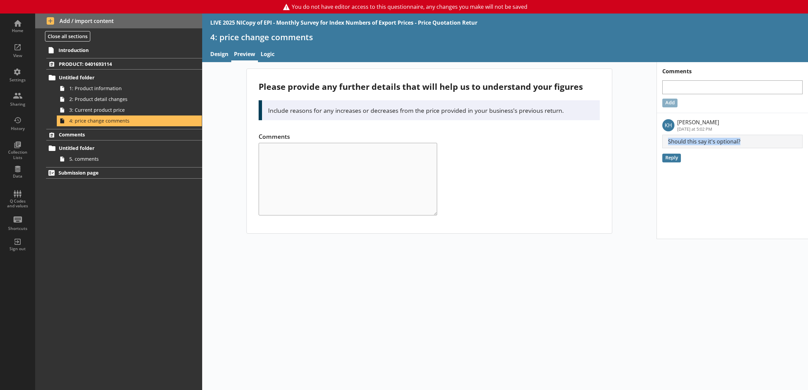
drag, startPoint x: 740, startPoint y: 139, endPoint x: 664, endPoint y: 140, distance: 76.4
click at [664, 140] on p "Should this say it's optional?" at bounding box center [732, 142] width 140 height 14
copy p "Should this say it's optional?"
click at [372, 229] on div "Please provide any further details that will help us to understand your figures…" at bounding box center [429, 151] width 365 height 165
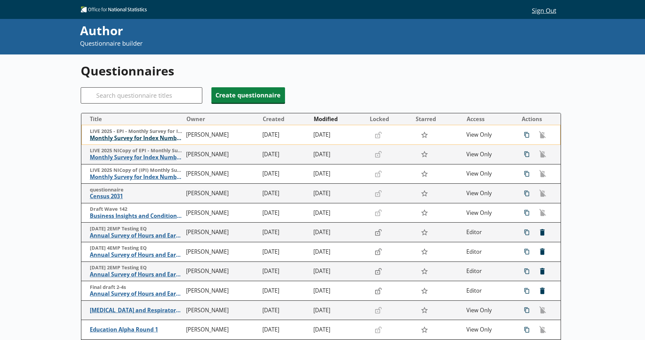
click at [121, 137] on span "Monthly Survey for Index Numbers of Export Prices - Price Quotation Return" at bounding box center [136, 137] width 93 height 7
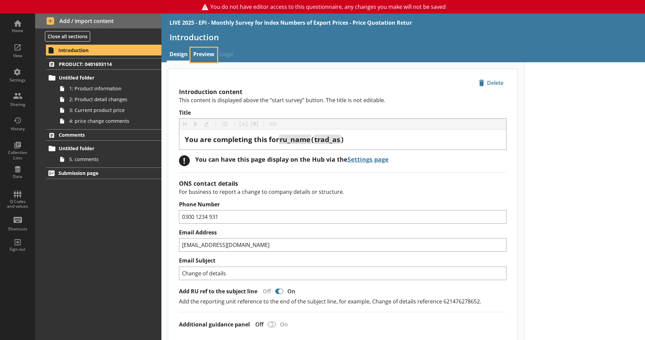
click at [198, 53] on link "Preview" at bounding box center [204, 55] width 27 height 15
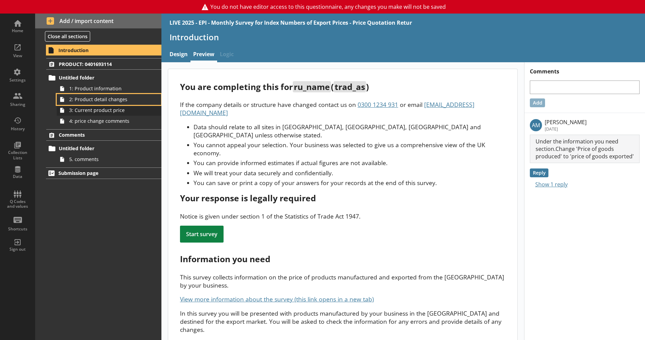
drag, startPoint x: 124, startPoint y: 100, endPoint x: 124, endPoint y: 107, distance: 6.8
click at [124, 100] on span "2: Product detail changes" at bounding box center [106, 99] width 75 height 6
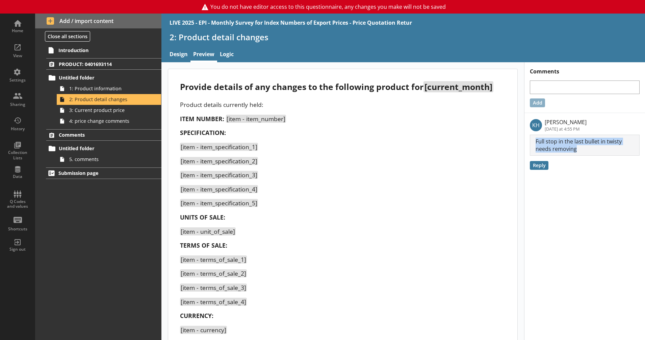
drag, startPoint x: 574, startPoint y: 149, endPoint x: 530, endPoint y: 142, distance: 44.8
click at [530, 142] on p "Full stop in the last bullet in twisty needs removing" at bounding box center [585, 144] width 110 height 21
copy p "Full stop in the last bullet in twisty needs removing"
click at [133, 112] on span "3: Current product price" at bounding box center [106, 110] width 75 height 6
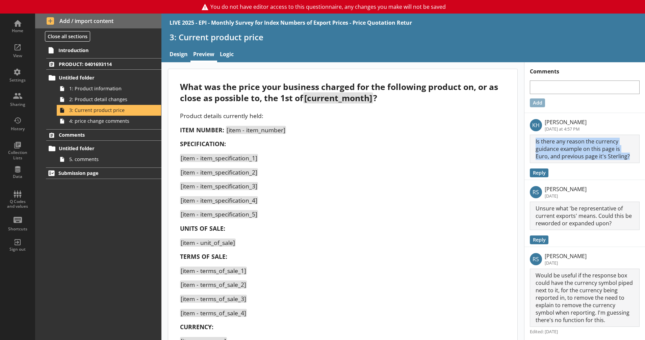
drag, startPoint x: 629, startPoint y: 156, endPoint x: 529, endPoint y: 143, distance: 100.6
click at [530, 143] on p "Is there any reason the currency guidance example on this page is Euro, and pre…" at bounding box center [585, 148] width 110 height 28
copy p "Is there any reason the currency guidance example on this page is Euro, and pre…"
click at [92, 173] on span "Submission page" at bounding box center [99, 173] width 83 height 6
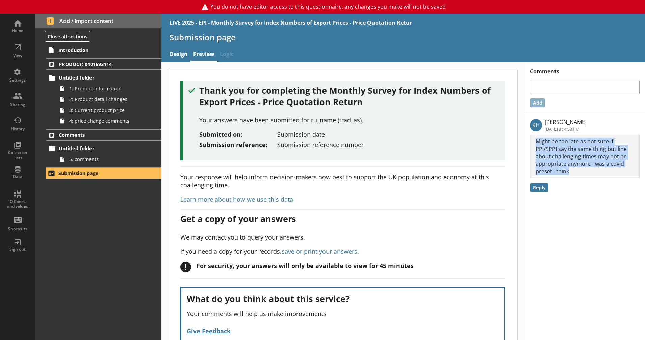
drag, startPoint x: 566, startPoint y: 175, endPoint x: 524, endPoint y: 140, distance: 53.7
click at [525, 140] on li "KH Kim Hunter Today at 4:58 PM Edit comment Edit comment Delete comment Delete …" at bounding box center [585, 154] width 121 height 82
copy p "Might be too late as not sure if PPI/SPPI say the same thing but line about cha…"
drag, startPoint x: 96, startPoint y: 92, endPoint x: 119, endPoint y: 93, distance: 22.3
click at [96, 92] on span "1: Product information" at bounding box center [106, 88] width 75 height 6
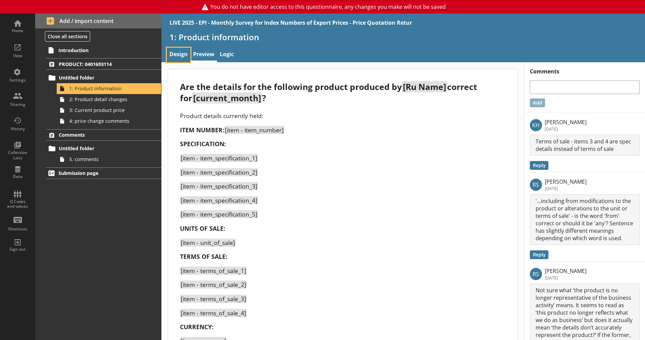
click at [186, 56] on link "Design" at bounding box center [179, 55] width 24 height 15
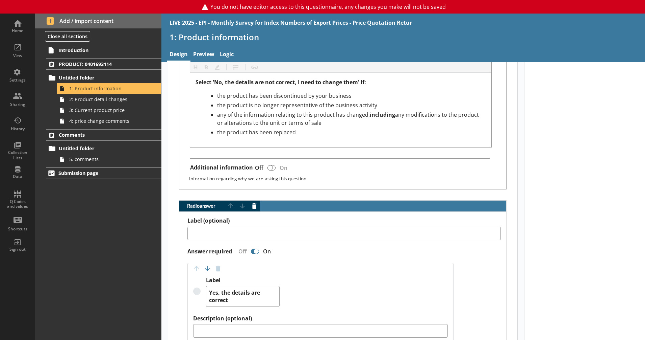
scroll to position [563, 0]
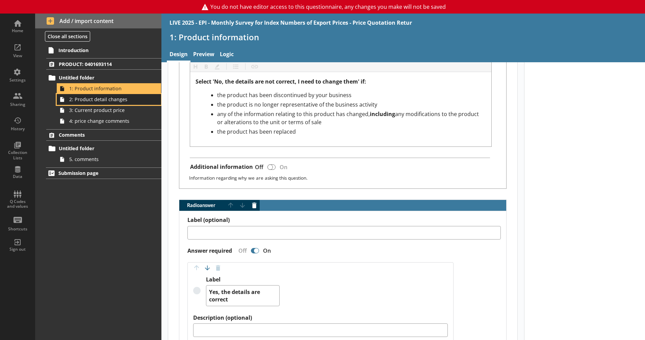
drag, startPoint x: 132, startPoint y: 102, endPoint x: 124, endPoint y: 101, distance: 8.1
click at [132, 102] on span "2: Product detail changes" at bounding box center [106, 99] width 75 height 6
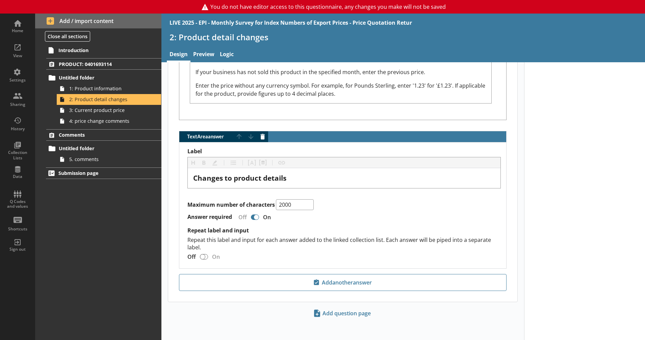
scroll to position [813, 0]
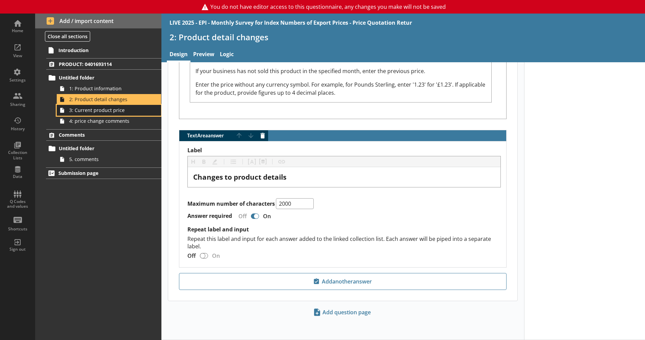
drag, startPoint x: 120, startPoint y: 113, endPoint x: 92, endPoint y: 111, distance: 28.4
click at [120, 113] on span "3: Current product price" at bounding box center [106, 110] width 75 height 6
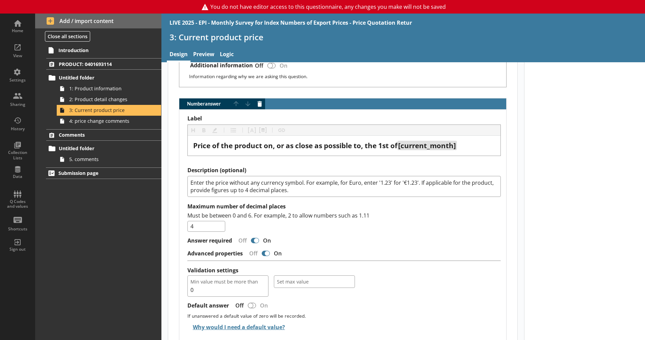
scroll to position [704, 0]
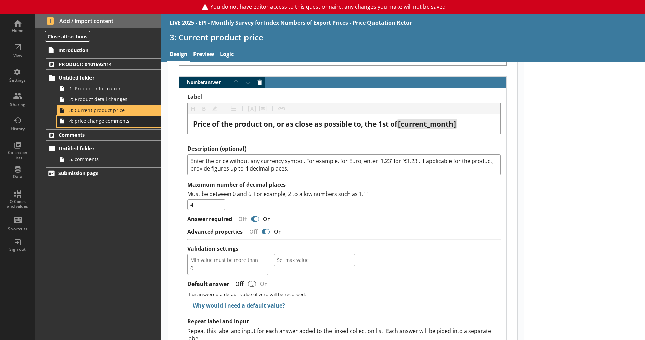
click at [65, 126] on icon at bounding box center [62, 121] width 11 height 11
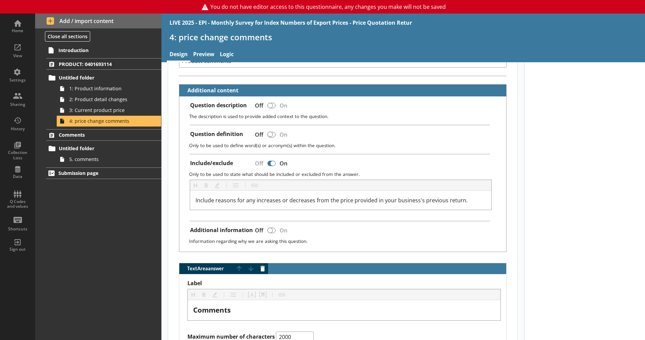
scroll to position [146, 0]
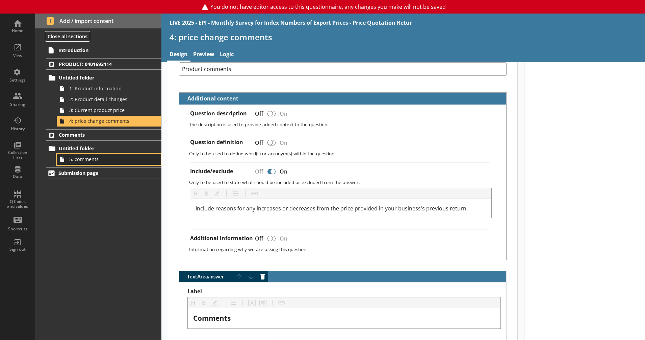
click at [136, 158] on span "5. comments" at bounding box center [106, 159] width 75 height 6
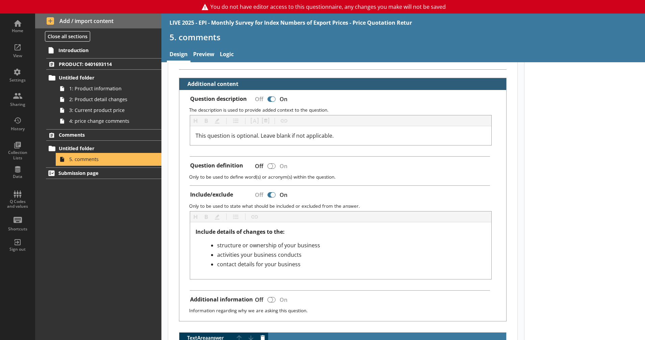
scroll to position [161, 0]
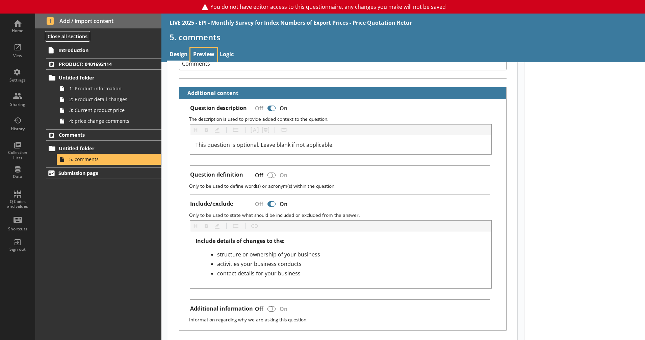
click at [213, 50] on link "Preview" at bounding box center [204, 55] width 27 height 15
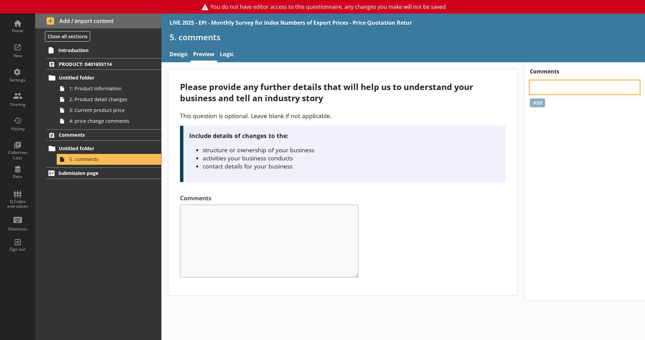
click at [559, 84] on textarea at bounding box center [585, 87] width 110 height 14
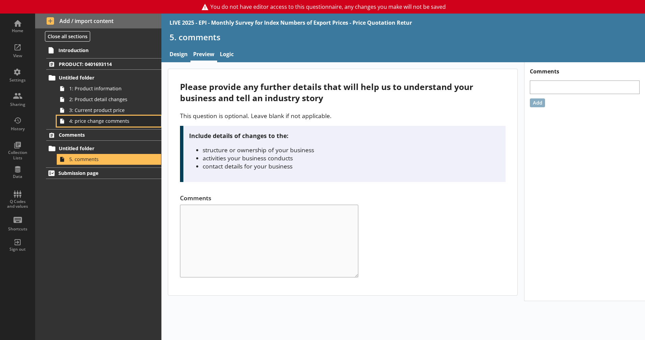
click at [117, 124] on span "4: price change comments" at bounding box center [106, 121] width 75 height 6
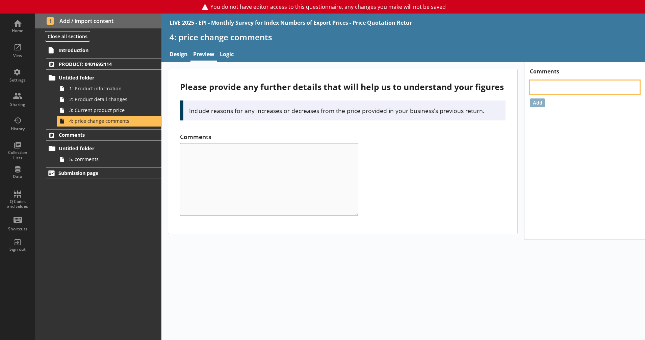
click at [555, 82] on textarea at bounding box center [585, 87] width 110 height 14
paste textarea "Should this say it's optional?"
type textarea "x"
type textarea "Should this say it's optional?"
click at [538, 106] on button "Add" at bounding box center [537, 102] width 15 height 9
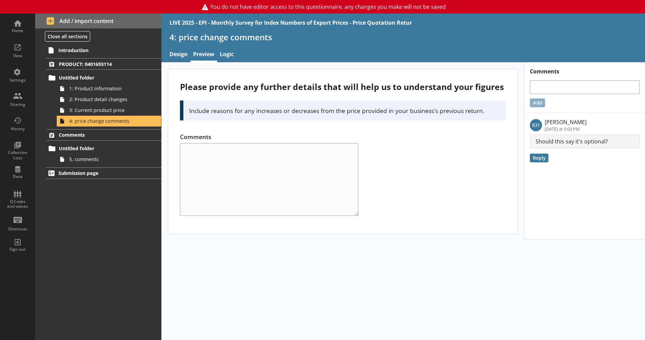
click at [481, 216] on div "Please provide any further details that will help us to understand your figures…" at bounding box center [342, 151] width 349 height 165
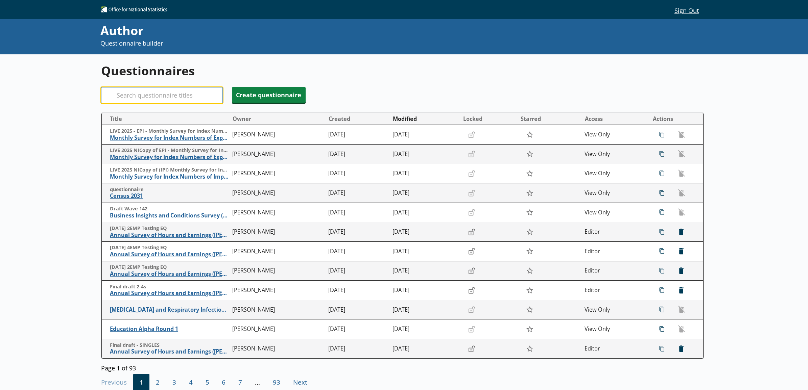
click at [193, 97] on input "Search" at bounding box center [162, 95] width 122 height 16
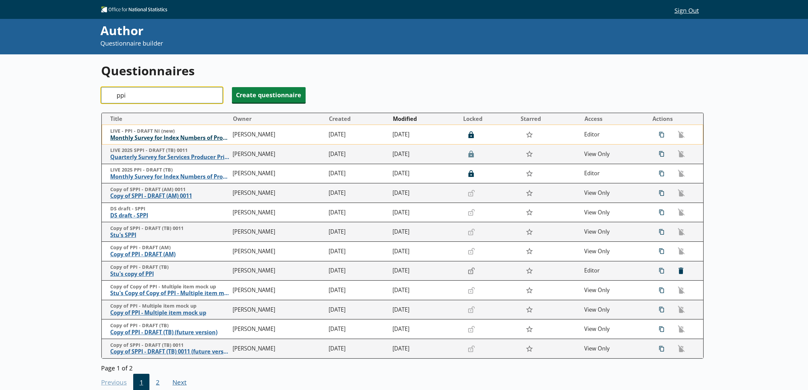
type input "ppi"
click at [180, 137] on span "Monthly Survey for Index Numbers of Producer Prices - Price Quotation Return" at bounding box center [169, 137] width 119 height 7
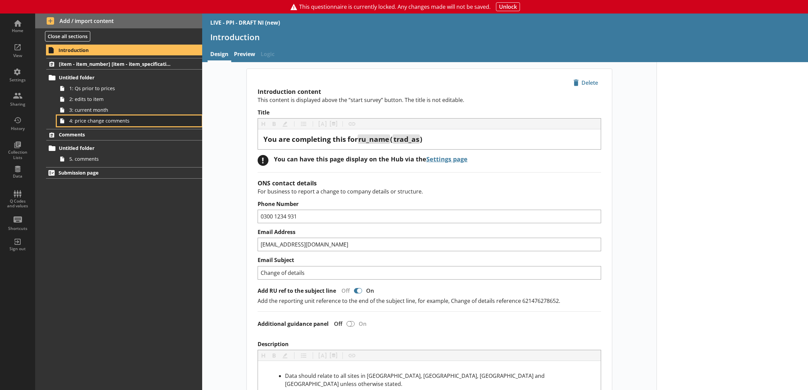
click at [139, 121] on span "4: price change comments" at bounding box center [121, 121] width 105 height 6
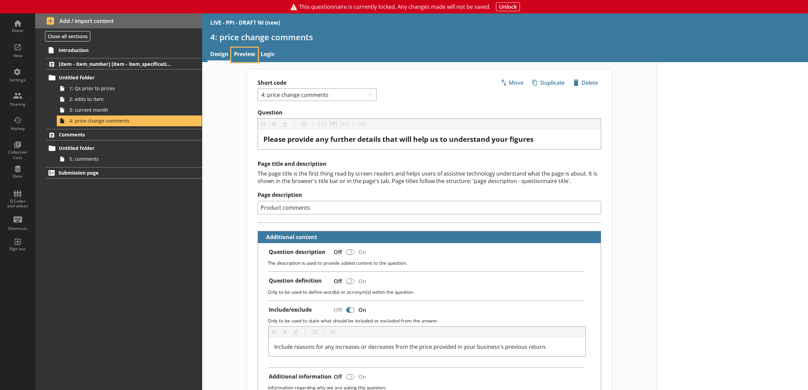
click at [246, 57] on link "Preview" at bounding box center [244, 55] width 27 height 15
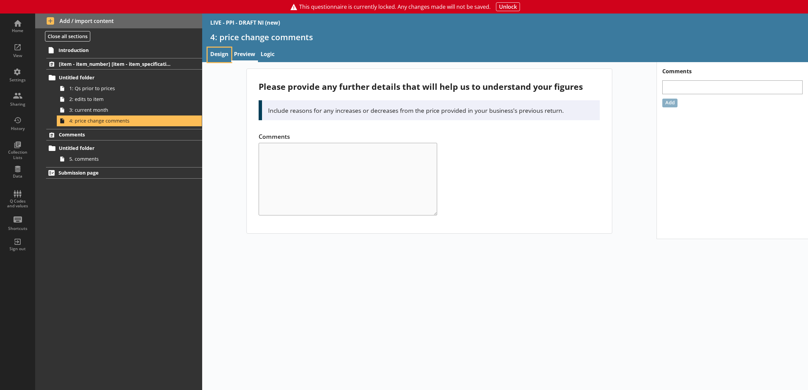
click at [225, 54] on link "Design" at bounding box center [219, 55] width 24 height 15
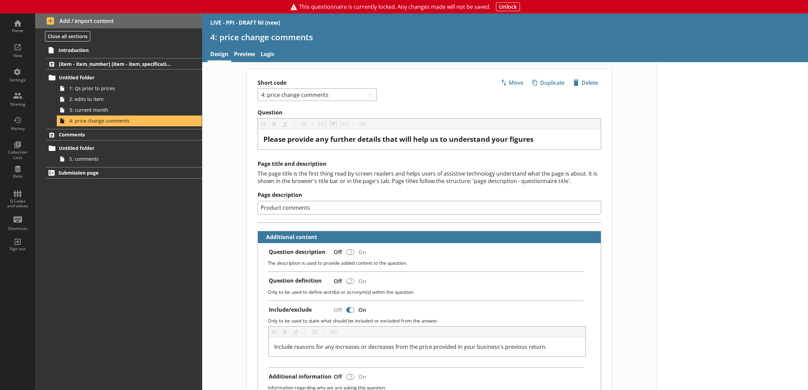
scroll to position [225, 0]
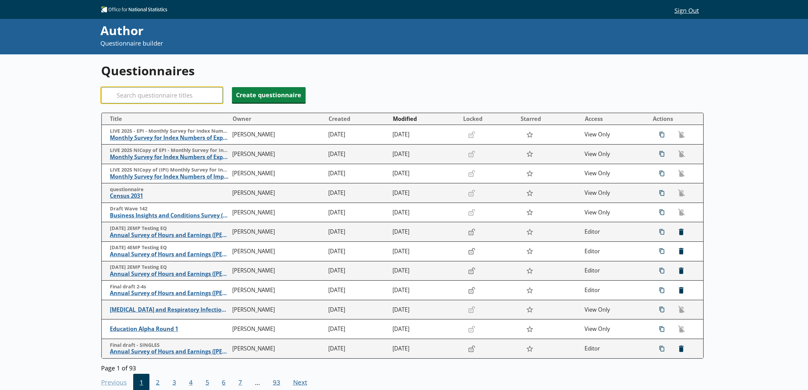
click at [195, 94] on input "Search" at bounding box center [162, 95] width 122 height 16
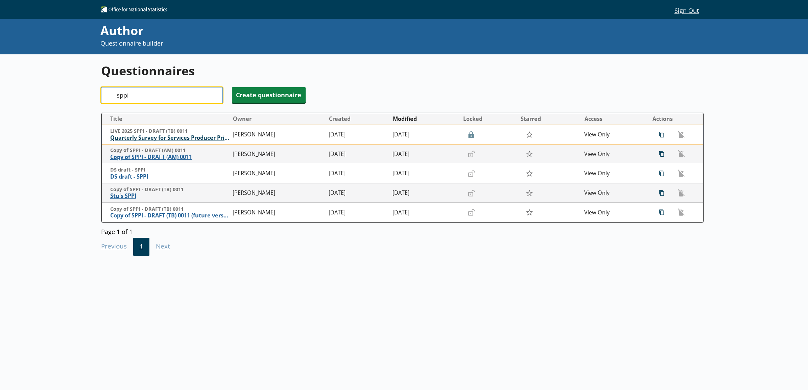
type input "sppi"
click at [179, 139] on span "Quarterly Survey for Services Producer Price Indices" at bounding box center [169, 137] width 119 height 7
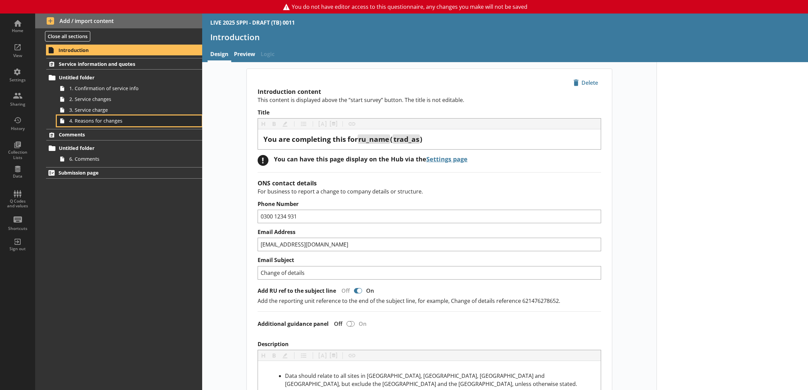
drag, startPoint x: 122, startPoint y: 124, endPoint x: 128, endPoint y: 126, distance: 6.4
click at [122, 124] on span "4. Reasons for changes" at bounding box center [121, 121] width 105 height 6
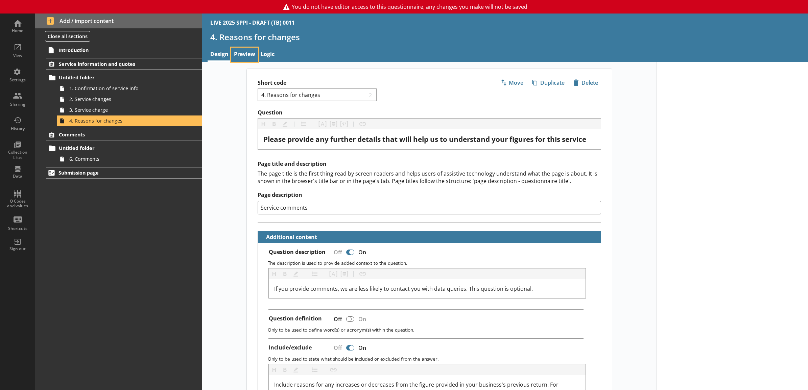
click at [238, 54] on link "Preview" at bounding box center [244, 55] width 27 height 15
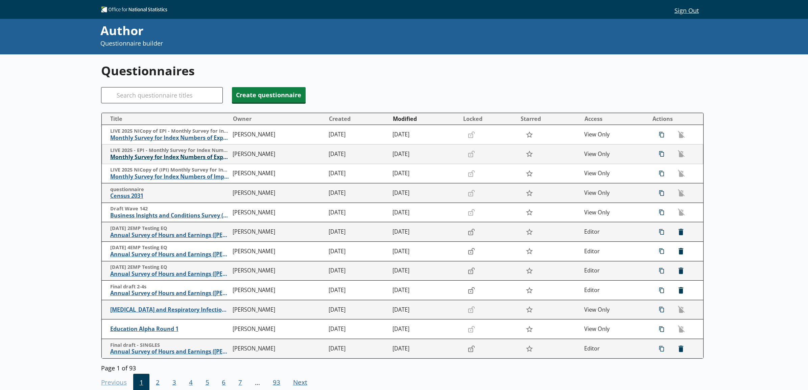
click at [181, 154] on span "Monthly Survey for Index Numbers of Export Prices - Price Quotation Return" at bounding box center [169, 157] width 119 height 7
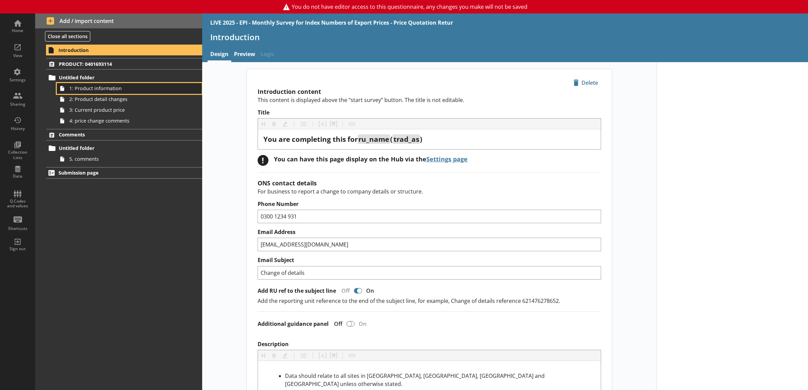
click at [152, 89] on span "1: Product information" at bounding box center [121, 88] width 105 height 6
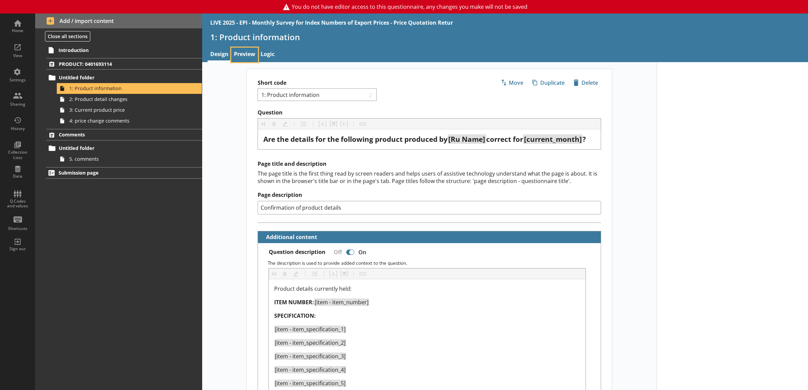
click at [231, 53] on link "Preview" at bounding box center [244, 55] width 27 height 15
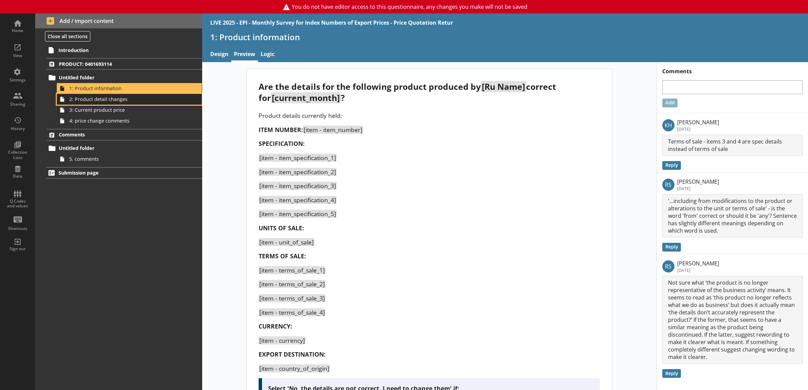
click at [168, 98] on span "2: Product detail changes" at bounding box center [121, 99] width 105 height 6
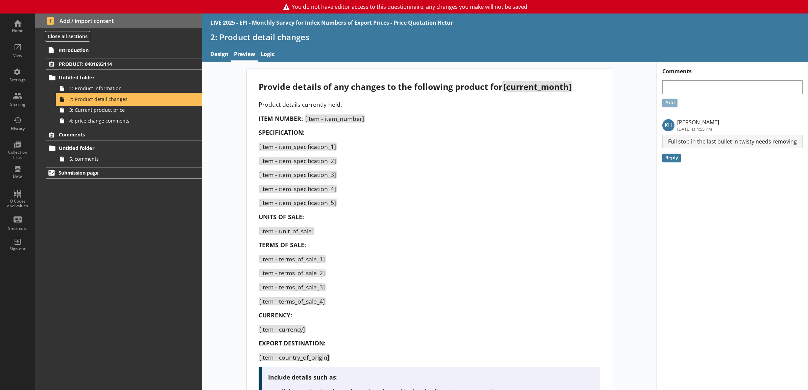
scroll to position [295, 0]
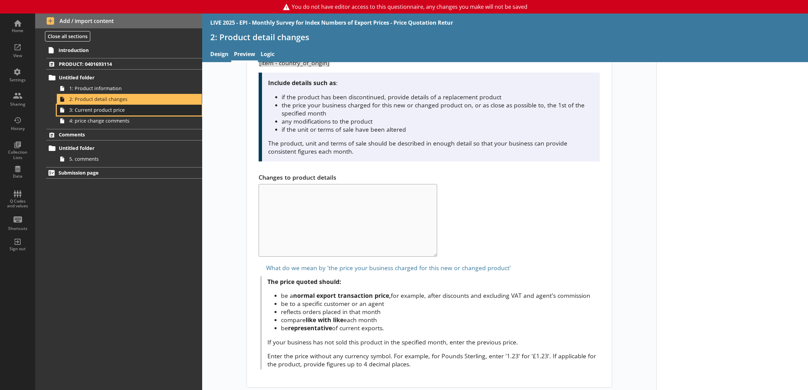
click at [156, 110] on span "3: Current product price" at bounding box center [121, 110] width 105 height 6
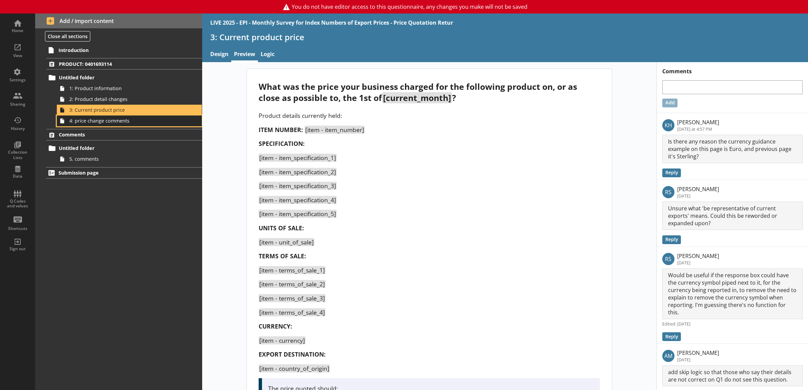
click at [153, 119] on span "4: price change comments" at bounding box center [121, 121] width 105 height 6
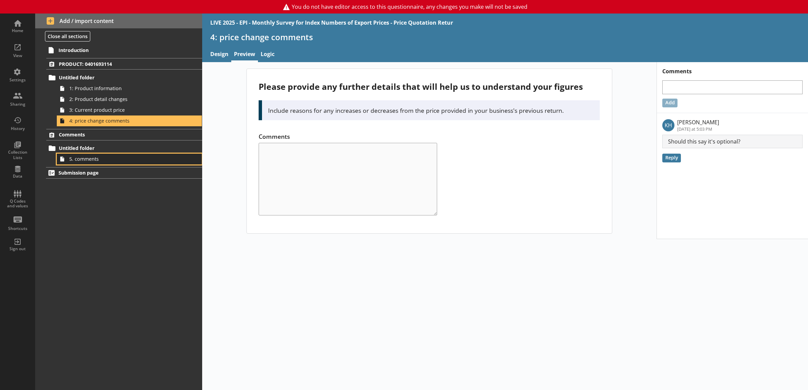
click at [129, 163] on link "5. comments" at bounding box center [129, 159] width 145 height 11
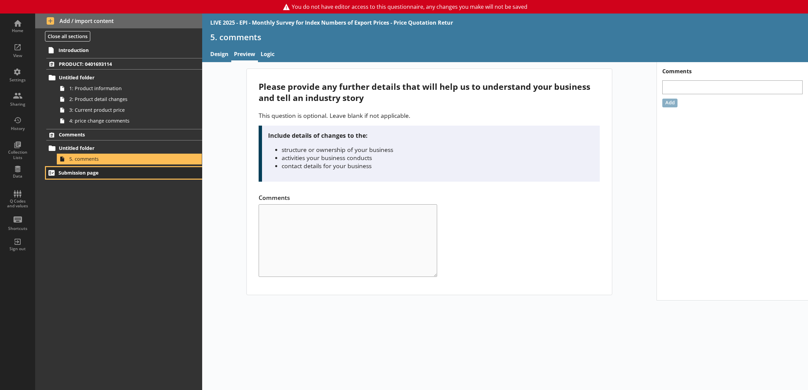
click at [129, 176] on span "Submission page" at bounding box center [114, 173] width 113 height 6
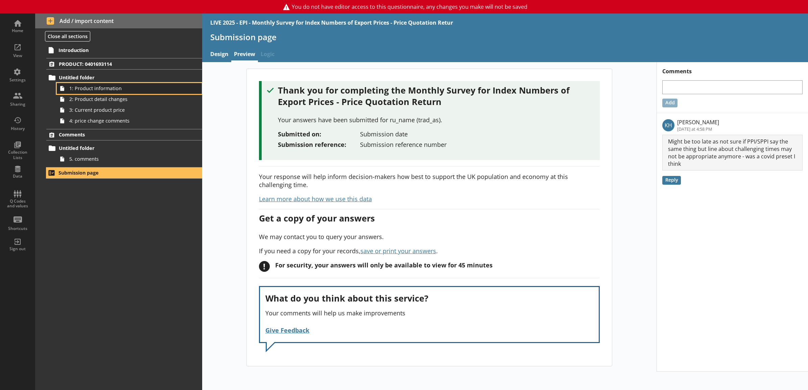
click at [138, 85] on link "1: Product information" at bounding box center [129, 88] width 145 height 11
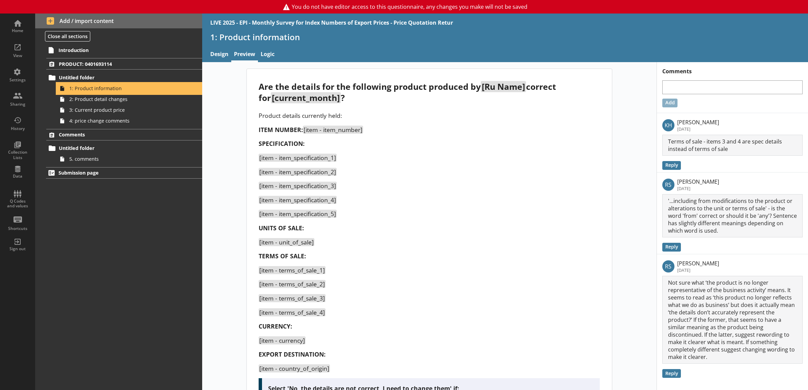
scroll to position [132, 0]
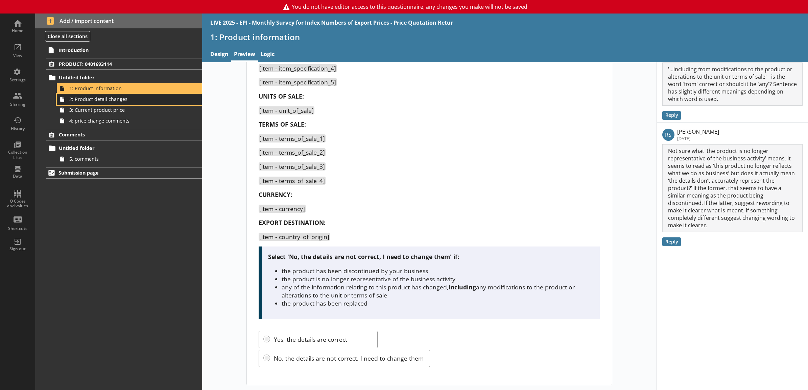
click at [140, 104] on link "2: Product detail changes" at bounding box center [129, 99] width 145 height 11
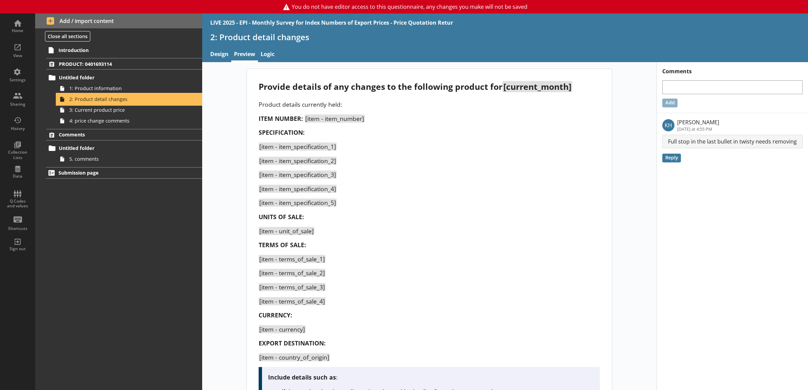
scroll to position [295, 0]
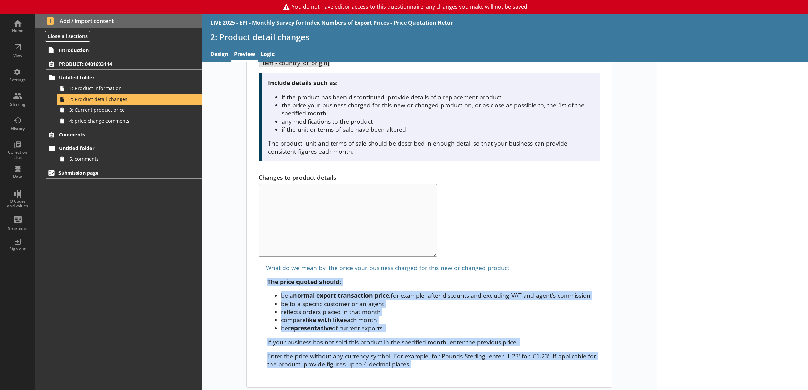
drag, startPoint x: 421, startPoint y: 363, endPoint x: 249, endPoint y: 273, distance: 193.9
click at [249, 273] on div "Provide details of any changes to the following product for [current_month] Pro…" at bounding box center [429, 80] width 365 height 613
drag, startPoint x: 249, startPoint y: 273, endPoint x: 232, endPoint y: 285, distance: 20.9
click at [232, 285] on div "Provide details of any changes to the following product for [current_month] Pro…" at bounding box center [429, 81] width 454 height 614
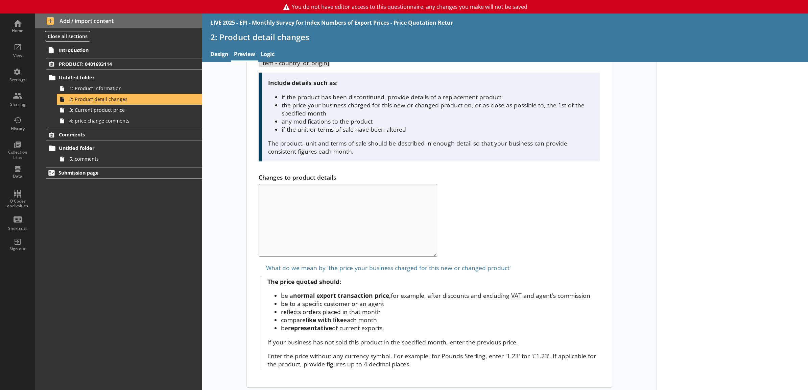
click at [274, 165] on div "Provide details of any changes to the following product for [current_month] Pro…" at bounding box center [429, 80] width 365 height 613
click at [141, 88] on span "1: Product information" at bounding box center [121, 88] width 105 height 6
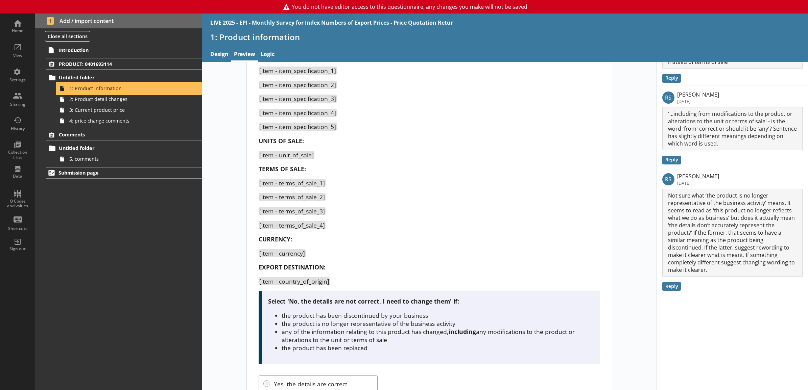
scroll to position [132, 0]
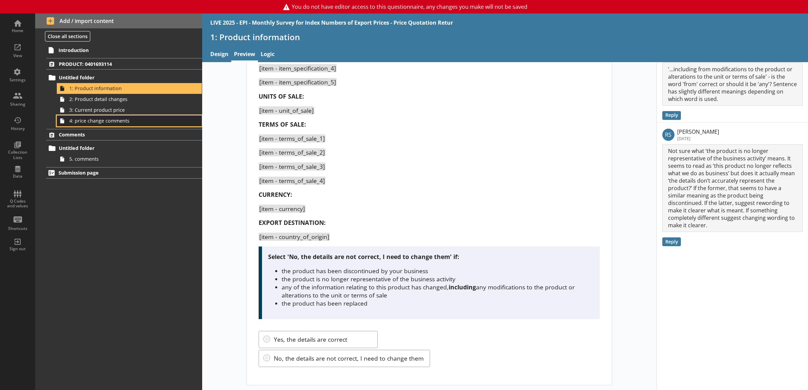
click at [147, 125] on link "4: price change comments" at bounding box center [129, 121] width 145 height 11
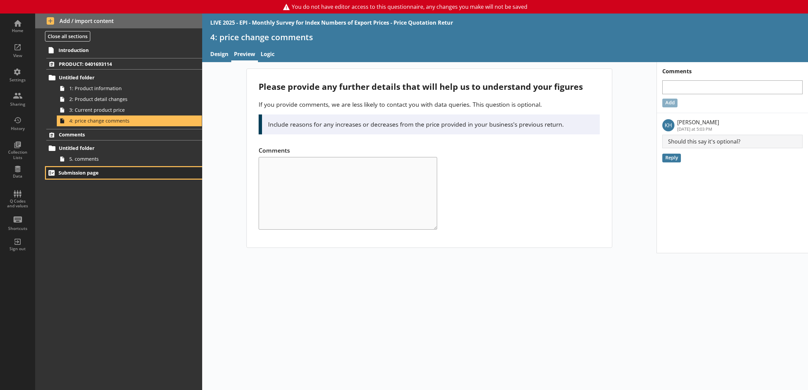
click at [126, 172] on span "Submission page" at bounding box center [114, 173] width 113 height 6
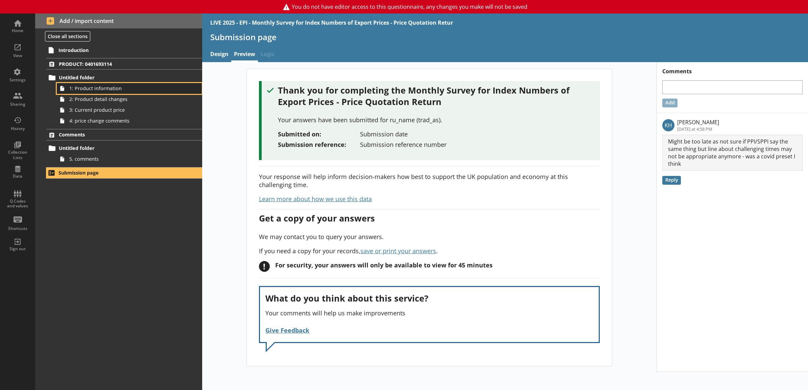
click at [113, 92] on span "1: Product information" at bounding box center [121, 88] width 105 height 6
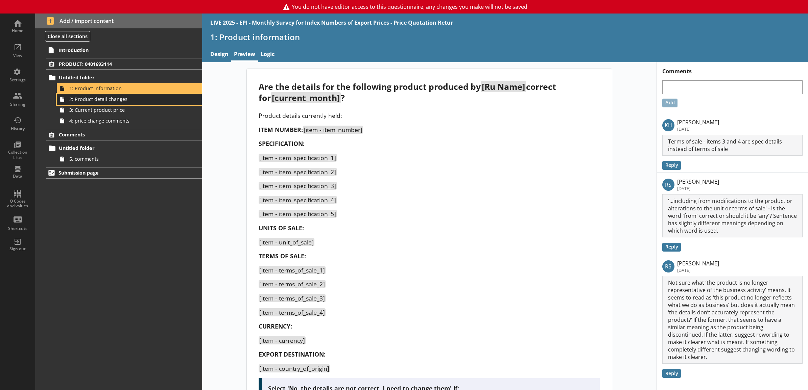
click at [140, 98] on span "2: Product detail changes" at bounding box center [121, 99] width 105 height 6
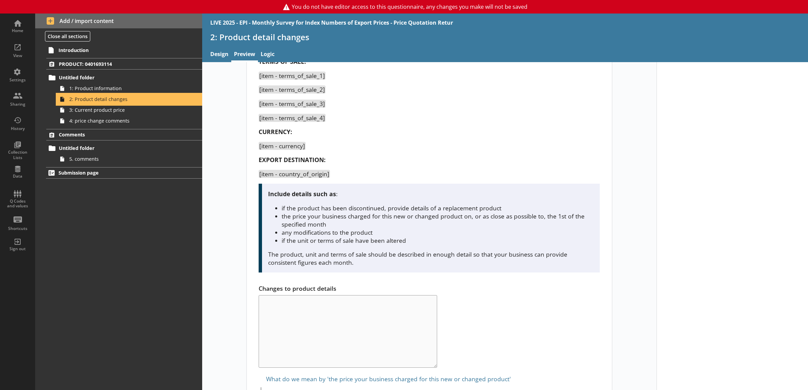
scroll to position [295, 0]
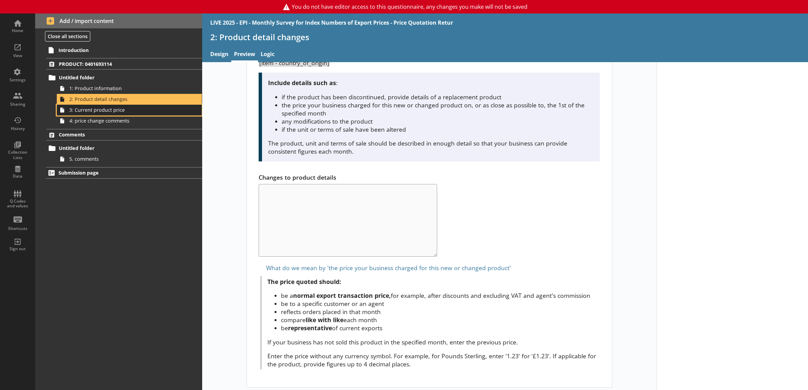
click at [162, 112] on span "3: Current product price" at bounding box center [121, 110] width 105 height 6
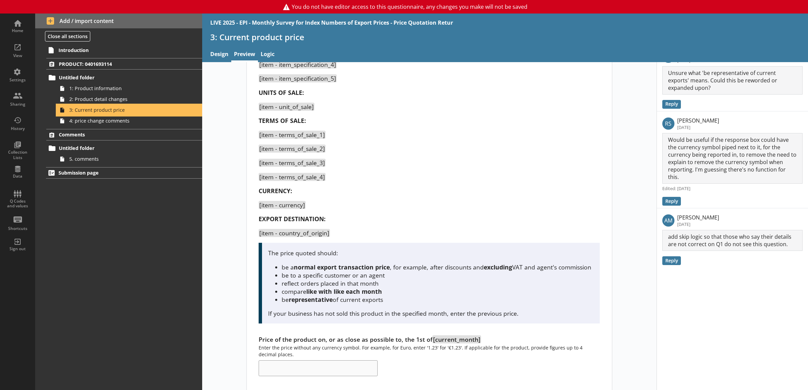
scroll to position [144, 0]
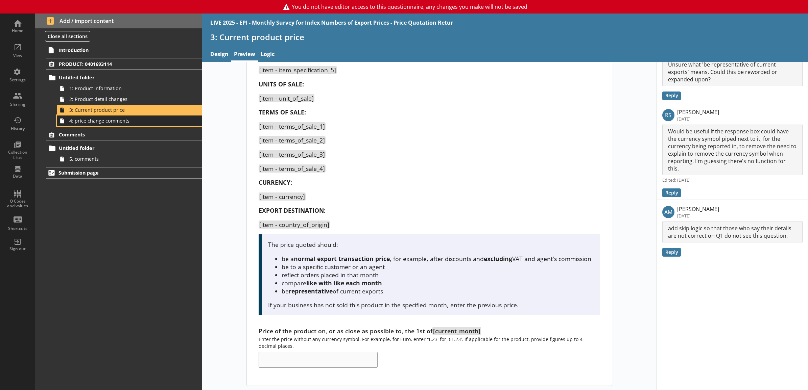
click at [181, 125] on link "4: price change comments" at bounding box center [129, 121] width 145 height 11
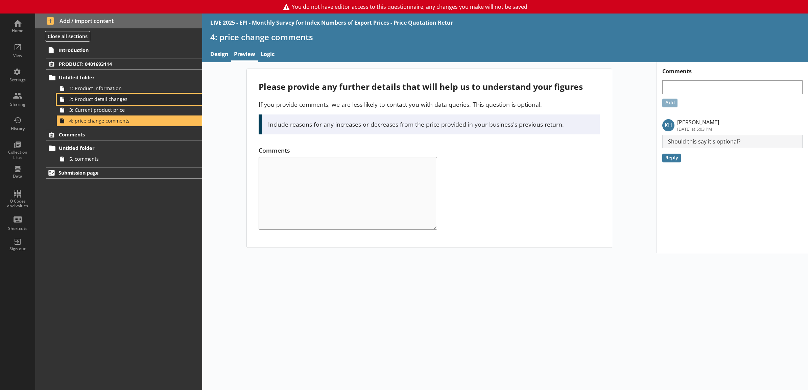
click at [146, 104] on link "2: Product detail changes" at bounding box center [129, 99] width 145 height 11
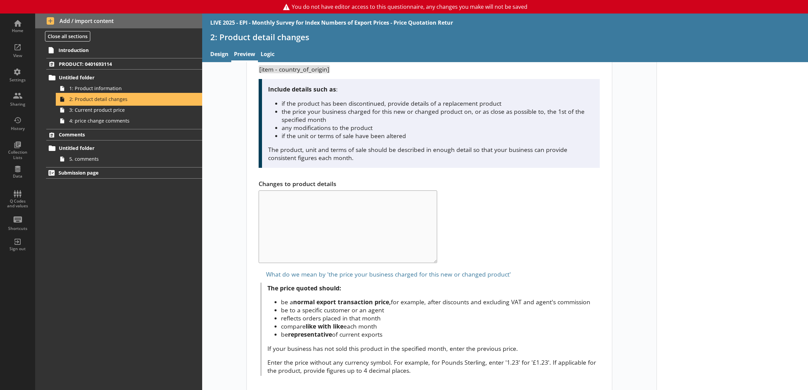
scroll to position [295, 0]
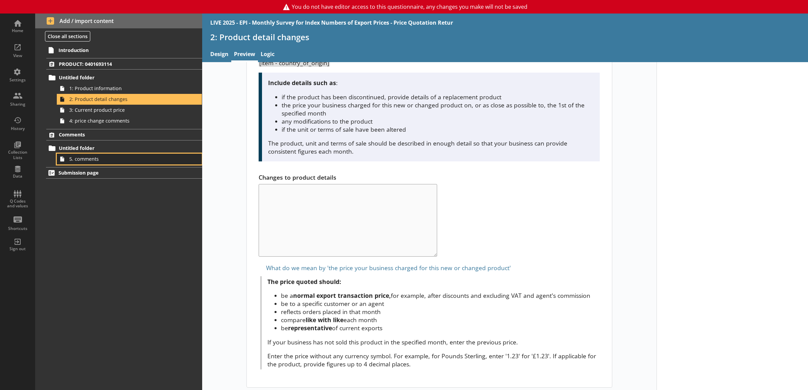
click at [98, 159] on span "5. comments" at bounding box center [121, 159] width 105 height 6
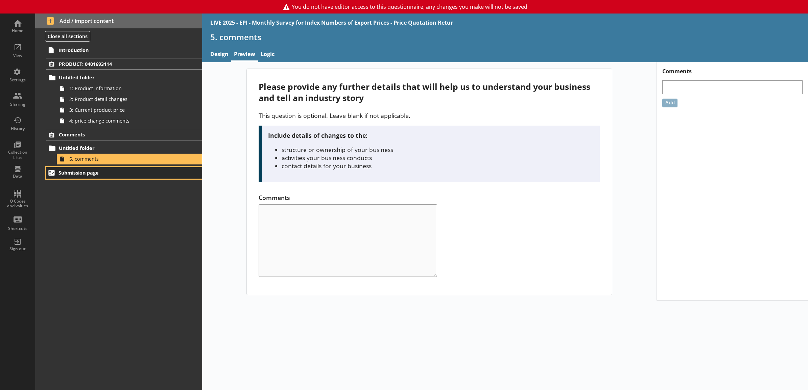
click at [115, 172] on span "Submission page" at bounding box center [114, 173] width 113 height 6
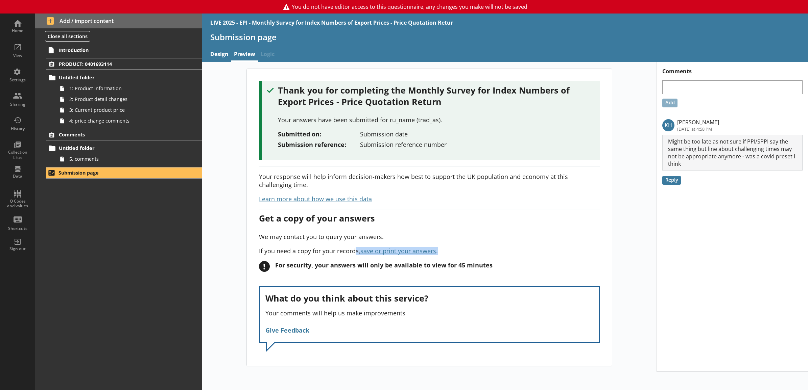
drag, startPoint x: 356, startPoint y: 254, endPoint x: 448, endPoint y: 253, distance: 92.3
click at [448, 253] on p "If you need a copy for your records, save or print your answers ." at bounding box center [429, 251] width 341 height 8
drag, startPoint x: 448, startPoint y: 253, endPoint x: 448, endPoint y: 257, distance: 4.1
click at [448, 257] on div "Thank you for completing the Monthly Survey for Index Numbers of Export Prices …" at bounding box center [429, 217] width 365 height 297
click at [438, 254] on p "If you need a copy for your records, save or print your answers ." at bounding box center [429, 251] width 341 height 8
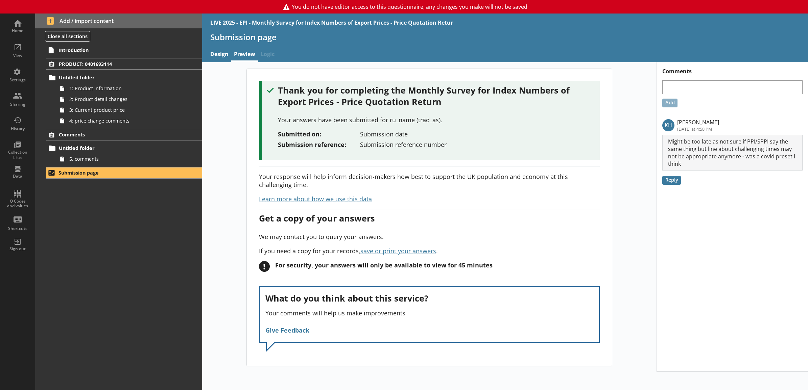
click at [420, 250] on span "save or print your answers" at bounding box center [398, 251] width 76 height 8
drag, startPoint x: 361, startPoint y: 254, endPoint x: 449, endPoint y: 254, distance: 87.9
click at [449, 254] on p "If you need a copy for your records, save or print your answers ." at bounding box center [429, 251] width 341 height 8
click at [364, 201] on link "Learn more about how we use this data" at bounding box center [315, 199] width 113 height 8
click at [227, 272] on div "Thank you for completing the Monthly Survey for Index Numbers of Export Prices …" at bounding box center [429, 218] width 454 height 298
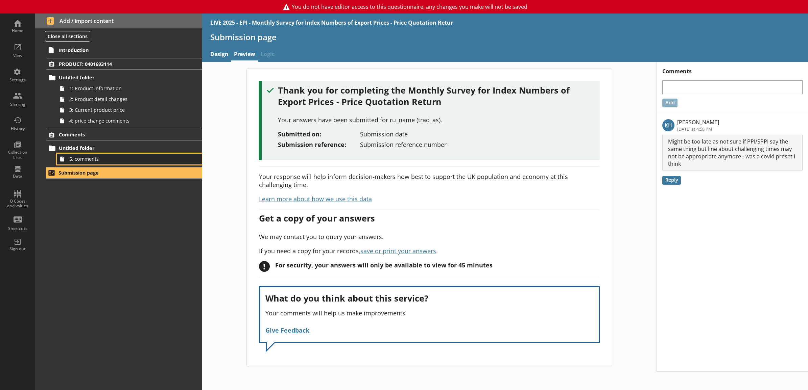
click at [100, 155] on link "5. comments" at bounding box center [129, 159] width 145 height 11
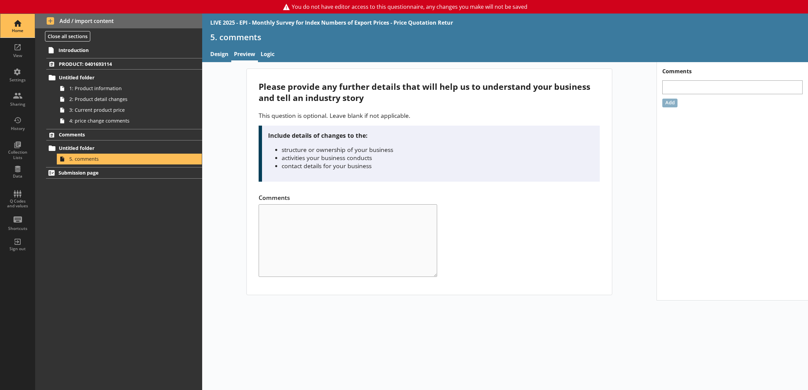
click at [23, 27] on div "Home" at bounding box center [18, 26] width 24 height 24
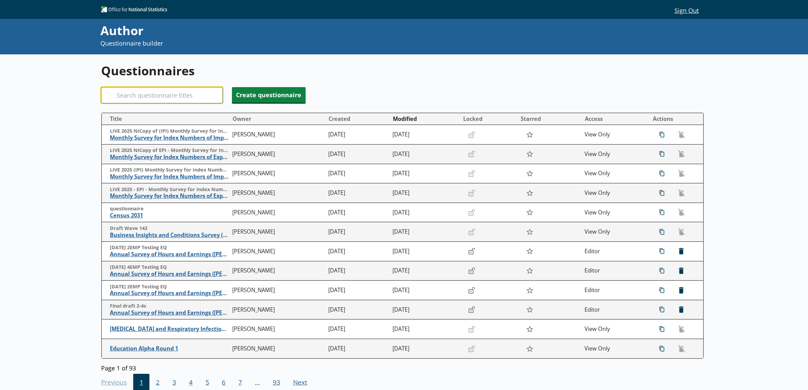
click at [164, 90] on input "Search" at bounding box center [162, 95] width 122 height 16
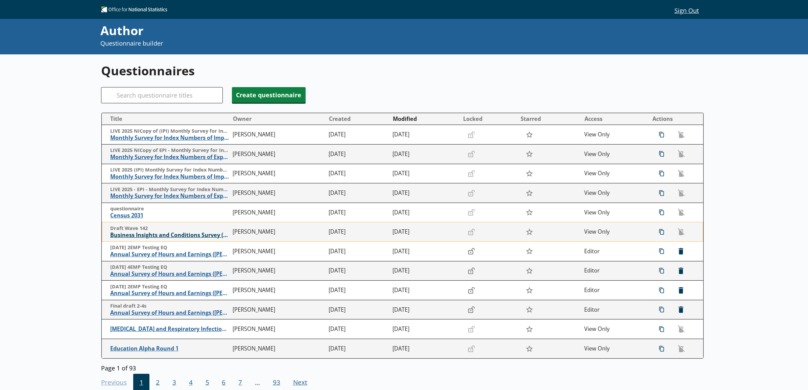
click at [163, 234] on span "Business Insights and Conditions Survey (BICS)" at bounding box center [169, 235] width 119 height 7
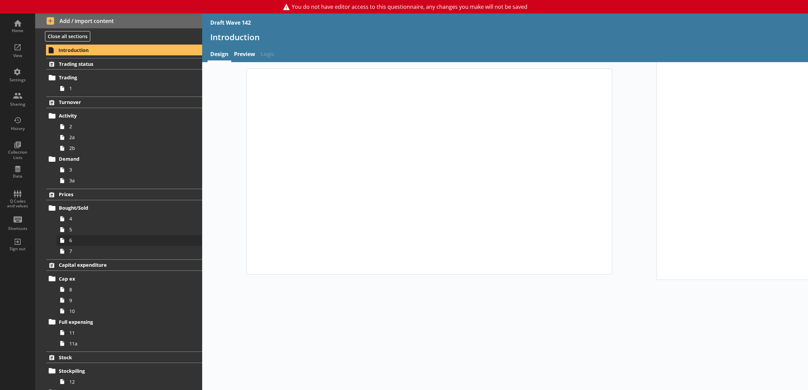
type textarea "x"
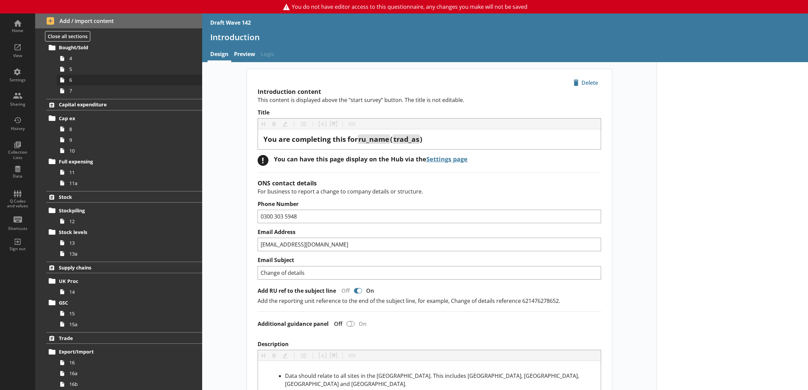
scroll to position [369, 0]
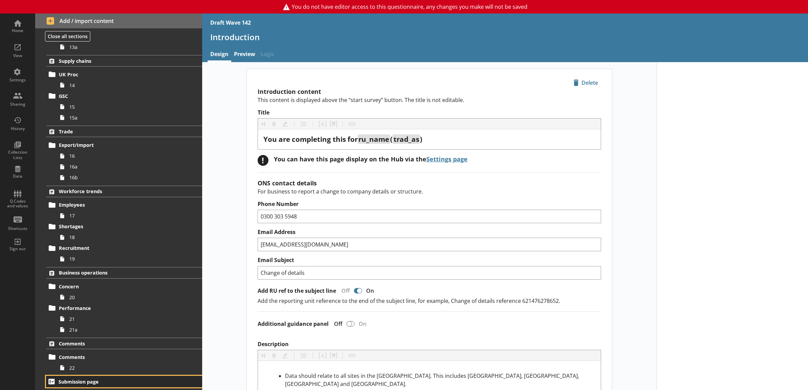
click at [101, 379] on span "Submission page" at bounding box center [114, 382] width 113 height 6
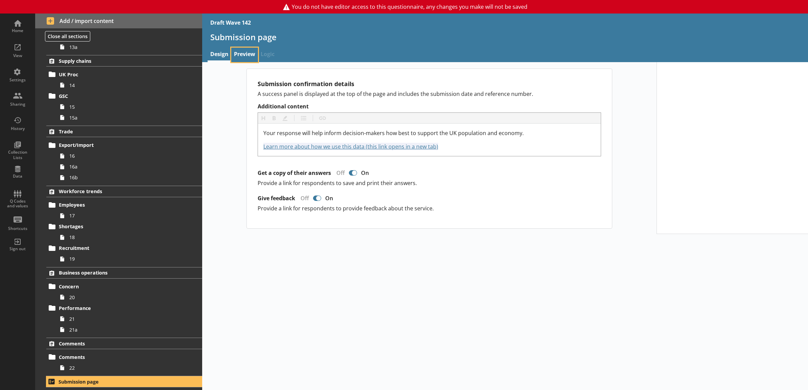
click at [241, 58] on link "Preview" at bounding box center [244, 55] width 27 height 15
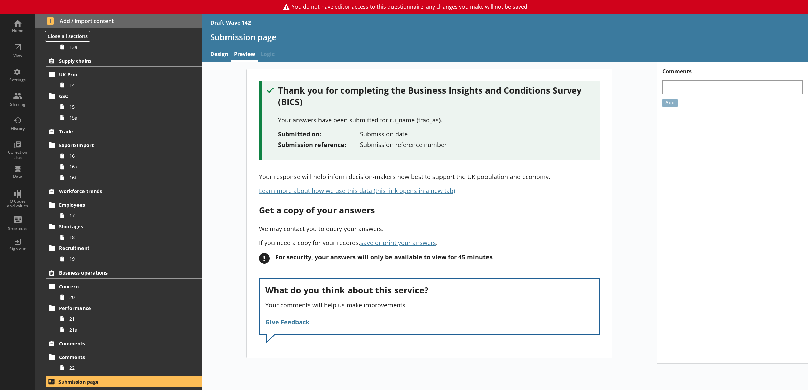
click at [227, 176] on div "Thank you for completing the Business Insights and Conditions Survey (BICS) You…" at bounding box center [429, 214] width 454 height 290
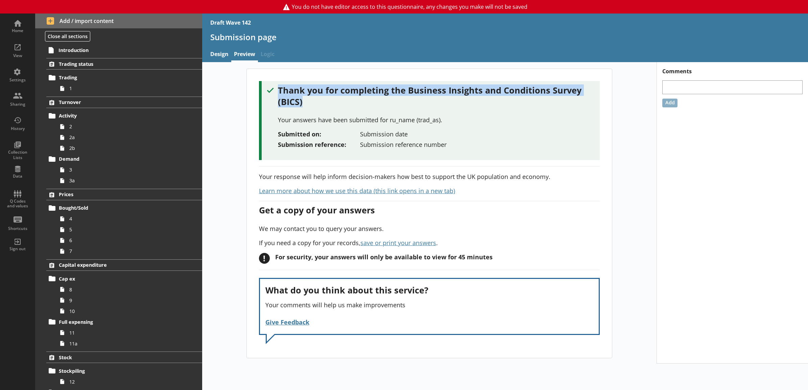
drag, startPoint x: 277, startPoint y: 85, endPoint x: 340, endPoint y: 105, distance: 65.5
click at [340, 105] on div "Thank you for completing the Business Insights and Conditions Survey (BICS) You…" at bounding box center [430, 116] width 327 height 64
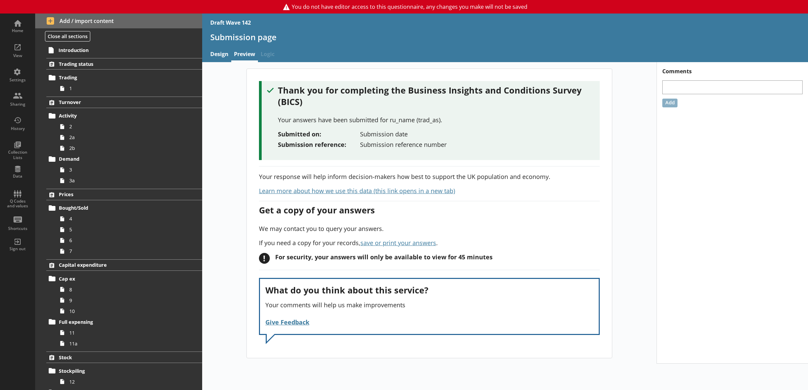
drag, startPoint x: 340, startPoint y: 105, endPoint x: 345, endPoint y: 132, distance: 27.6
click at [345, 132] on div "Submitted on:" at bounding box center [319, 134] width 82 height 8
click at [247, 170] on div "Thank you for completing the Business Insights and Conditions Survey (BICS) You…" at bounding box center [429, 213] width 365 height 289
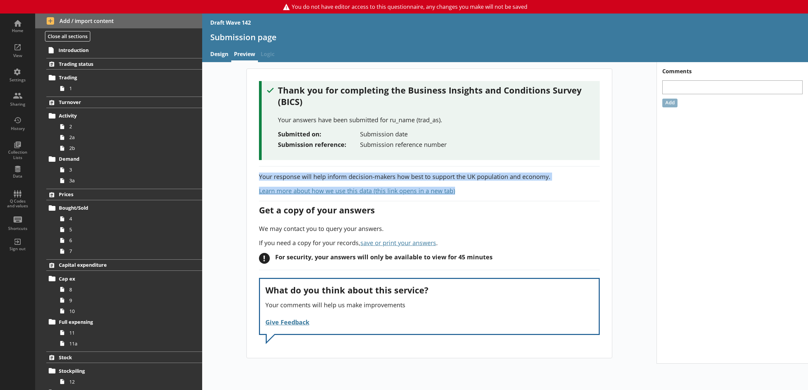
drag, startPoint x: 257, startPoint y: 175, endPoint x: 469, endPoint y: 198, distance: 212.9
click at [469, 198] on div "Thank you for completing the Business Insights and Conditions Survey (BICS) You…" at bounding box center [429, 213] width 365 height 289
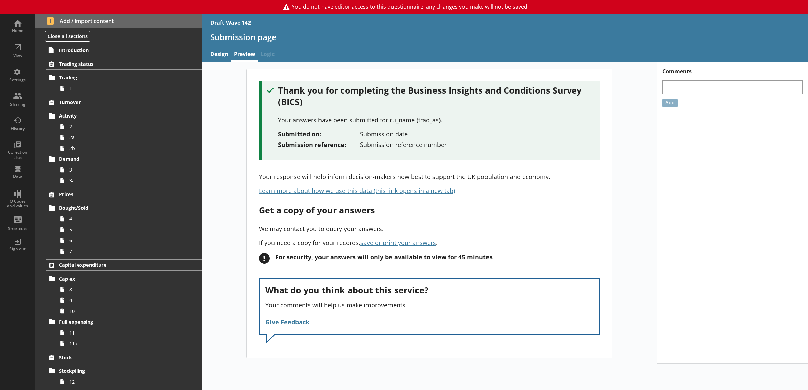
drag, startPoint x: 469, startPoint y: 198, endPoint x: 516, endPoint y: 249, distance: 69.6
click at [516, 249] on div "Thank you for completing the Business Insights and Conditions Survey (BICS) You…" at bounding box center [429, 213] width 365 height 289
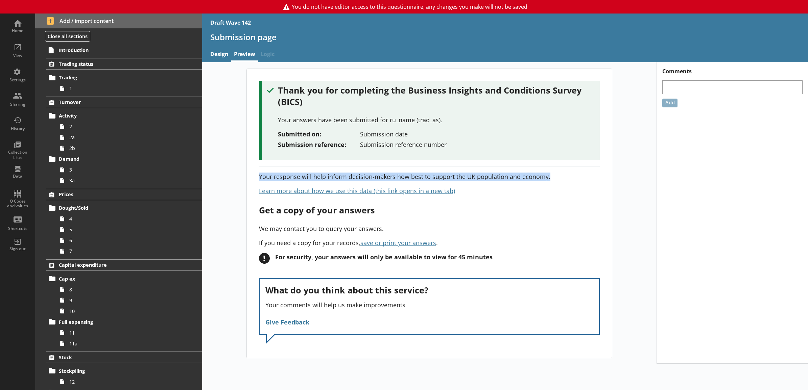
drag, startPoint x: 553, startPoint y: 179, endPoint x: 238, endPoint y: 171, distance: 315.4
click at [238, 171] on div "Thank you for completing the Business Insights and Conditions Survey (BICS) You…" at bounding box center [429, 214] width 454 height 290
click at [236, 171] on div "Thank you for completing the Business Insights and Conditions Survey (BICS) You…" at bounding box center [429, 214] width 454 height 290
drag, startPoint x: 249, startPoint y: 176, endPoint x: 551, endPoint y: 179, distance: 302.5
click at [551, 179] on div "Thank you for completing the Business Insights and Conditions Survey (BICS) You…" at bounding box center [429, 213] width 365 height 289
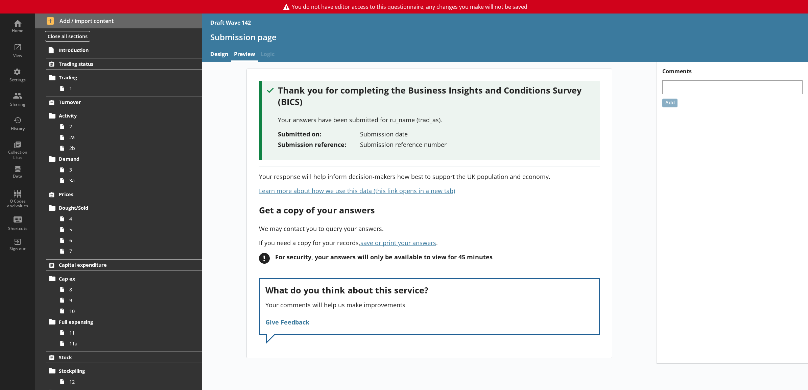
drag, startPoint x: 551, startPoint y: 179, endPoint x: 546, endPoint y: 196, distance: 18.1
click at [546, 196] on div "Thank you for completing the Business Insights and Conditions Survey (BICS) You…" at bounding box center [429, 213] width 365 height 289
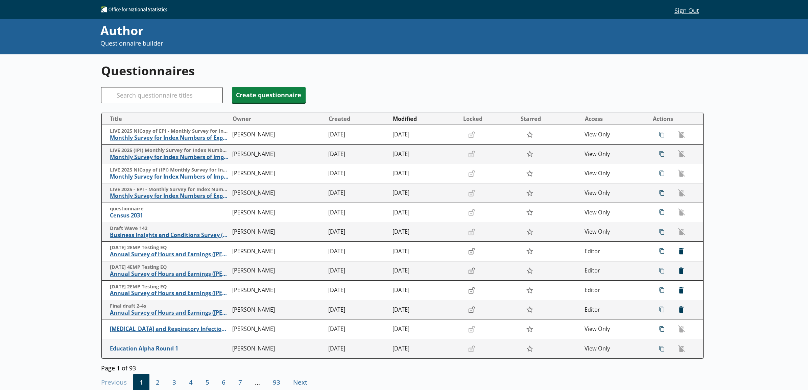
click at [92, 188] on div "Questionnaires Search Create questionnaire Title Owner Created Modified Locked …" at bounding box center [404, 249] width 808 height 390
click at [158, 390] on span "2" at bounding box center [157, 383] width 17 height 18
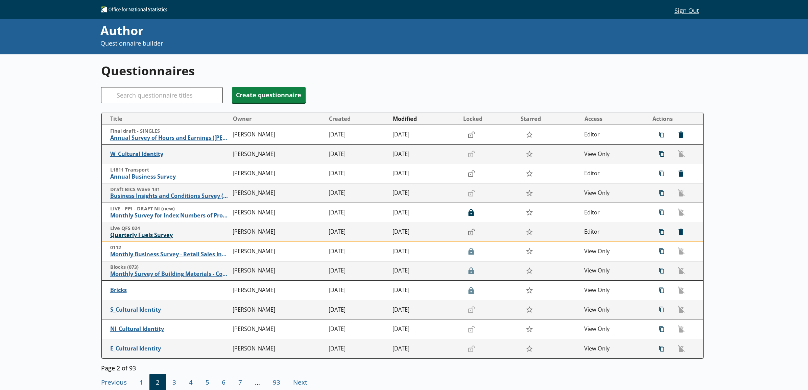
click at [161, 235] on span "Quarterly Fuels Survey" at bounding box center [169, 235] width 119 height 7
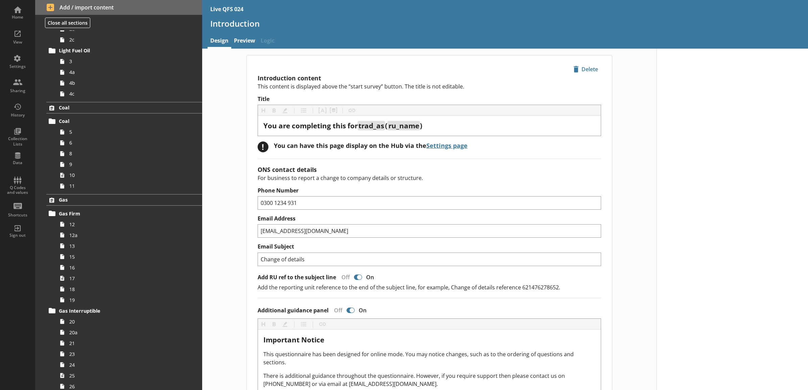
scroll to position [267, 0]
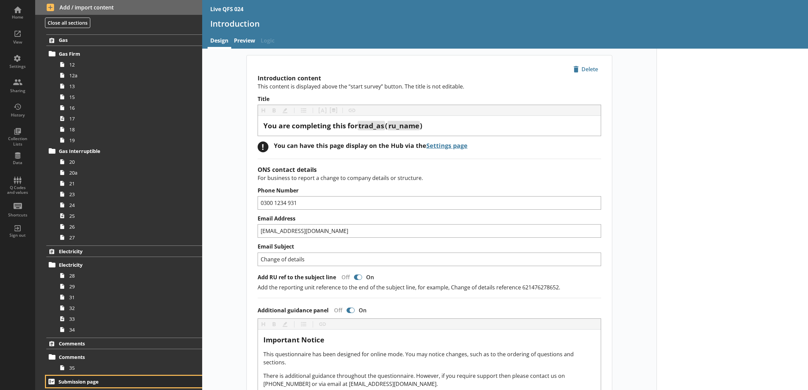
click at [94, 381] on span "Submission page" at bounding box center [114, 382] width 113 height 6
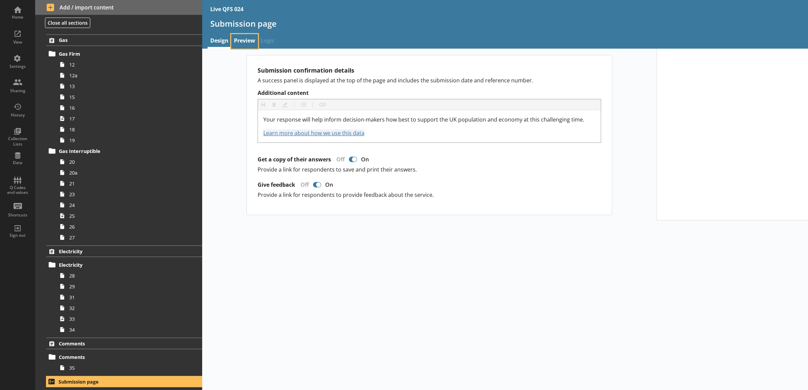
click at [249, 40] on link "Preview" at bounding box center [244, 41] width 27 height 15
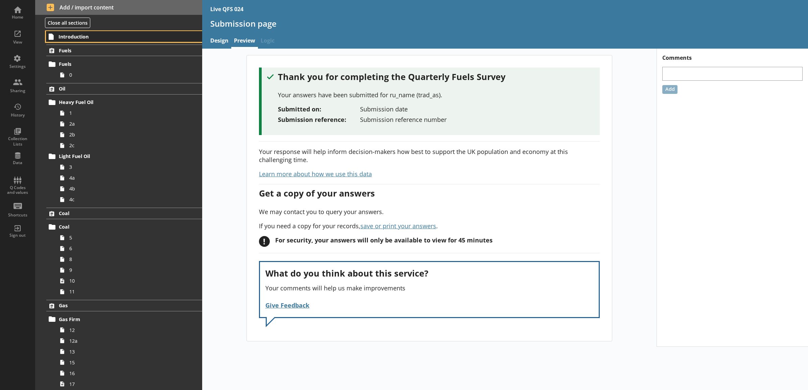
click at [113, 41] on link "Introduction" at bounding box center [124, 36] width 156 height 11
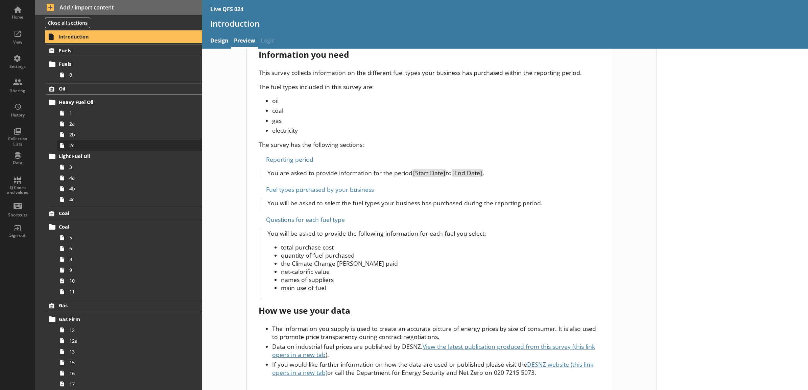
scroll to position [267, 0]
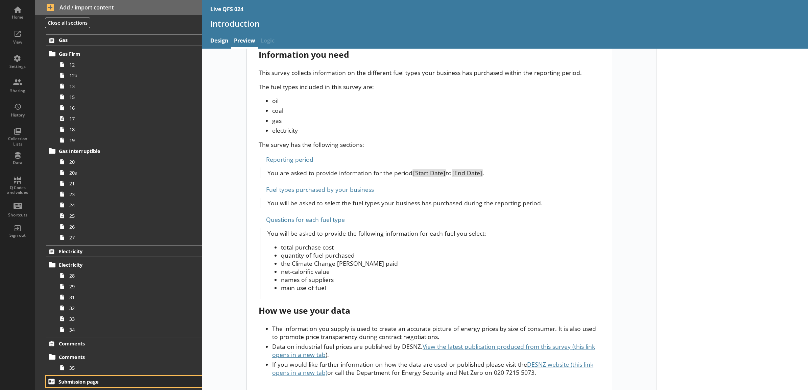
click at [114, 382] on span "Submission page" at bounding box center [114, 382] width 113 height 6
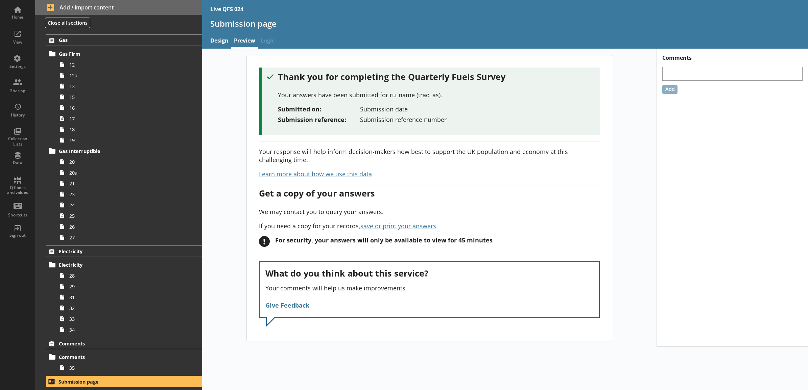
click at [235, 234] on div "Thank you for completing the Quarterly Fuels Survey Your answers have been subm…" at bounding box center [429, 198] width 454 height 287
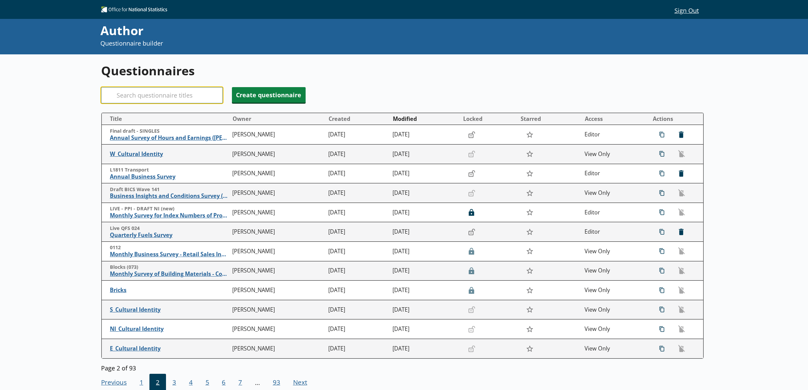
click at [156, 100] on input "Search" at bounding box center [162, 95] width 122 height 16
click at [163, 96] on input "Search" at bounding box center [162, 95] width 122 height 16
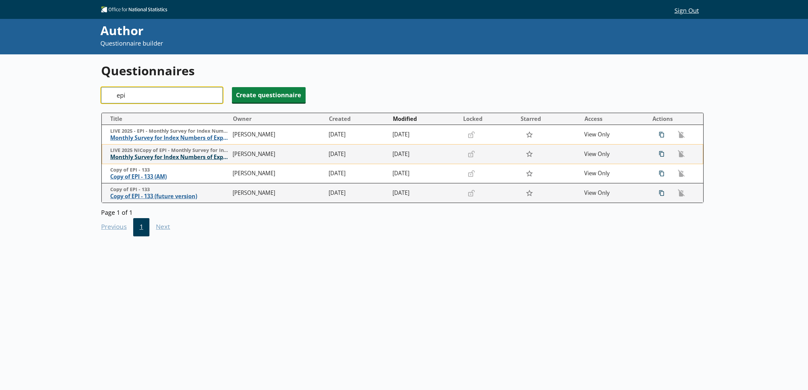
type input "epi"
click at [134, 157] on span "Monthly Survey for Index Numbers of Export Prices - Price Quotation Return" at bounding box center [169, 157] width 119 height 7
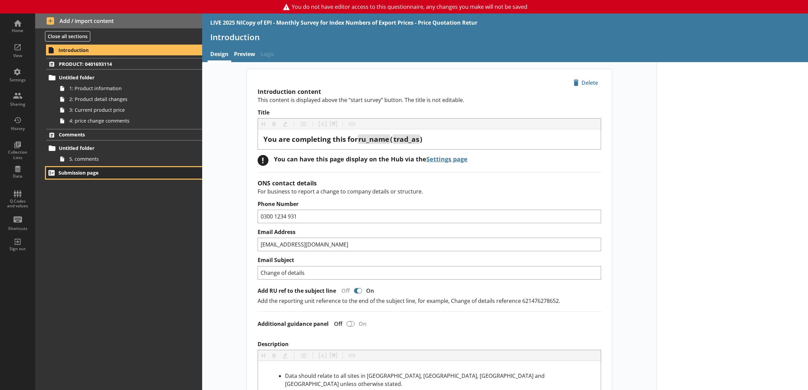
click at [114, 170] on span "Submission page" at bounding box center [114, 173] width 113 height 6
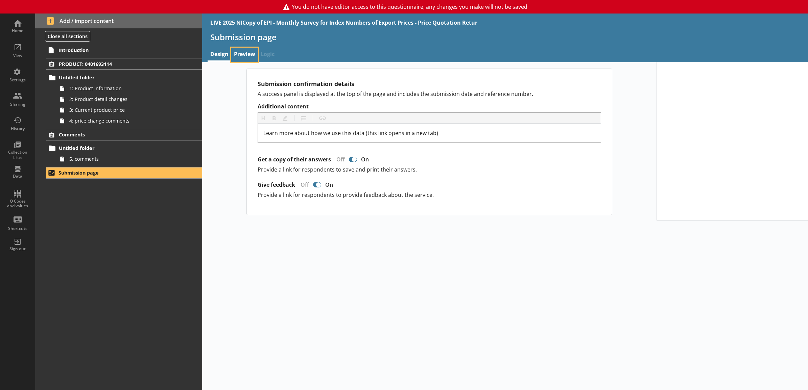
click at [239, 59] on link "Preview" at bounding box center [244, 55] width 27 height 15
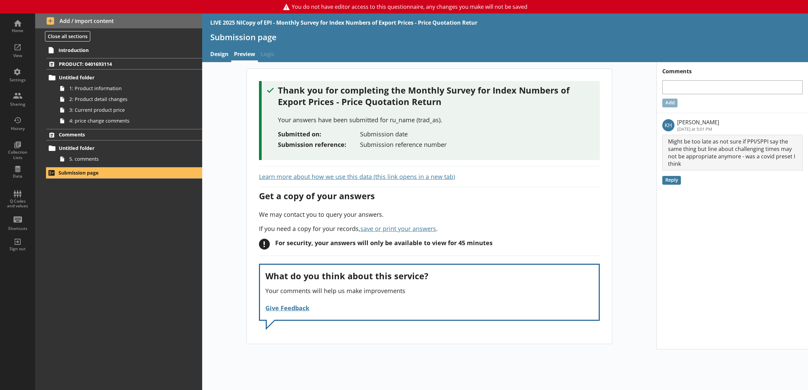
click at [238, 105] on div "Thank you for completing the Monthly Survey for Index Numbers of Export Prices …" at bounding box center [429, 207] width 454 height 276
click at [414, 177] on link "Learn more about how we use this data (this link opens in a new tab)" at bounding box center [357, 177] width 196 height 8
click at [241, 153] on main "Thank you for completing the Monthly Survey for Index Numbers of Export Prices …" at bounding box center [429, 207] width 378 height 276
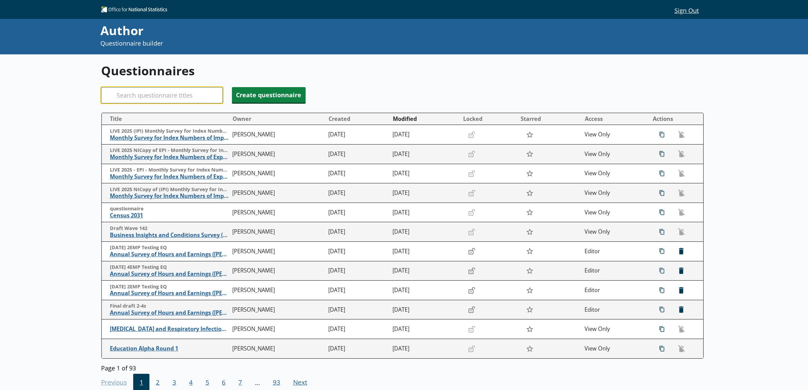
click at [174, 101] on input "Search" at bounding box center [162, 95] width 122 height 16
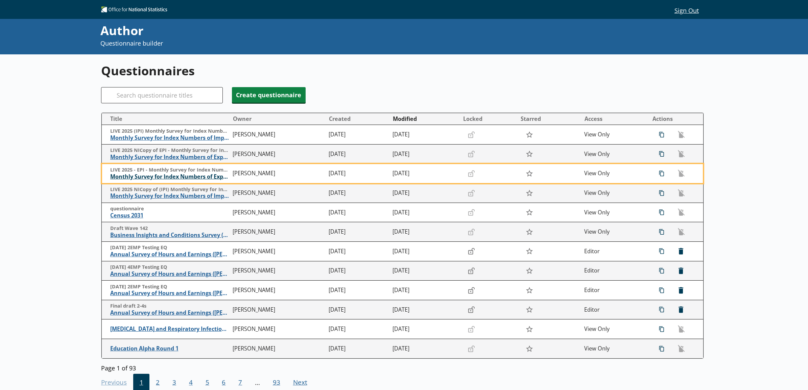
click at [184, 178] on span "Monthly Survey for Index Numbers of Export Prices - Price Quotation Return" at bounding box center [169, 176] width 119 height 7
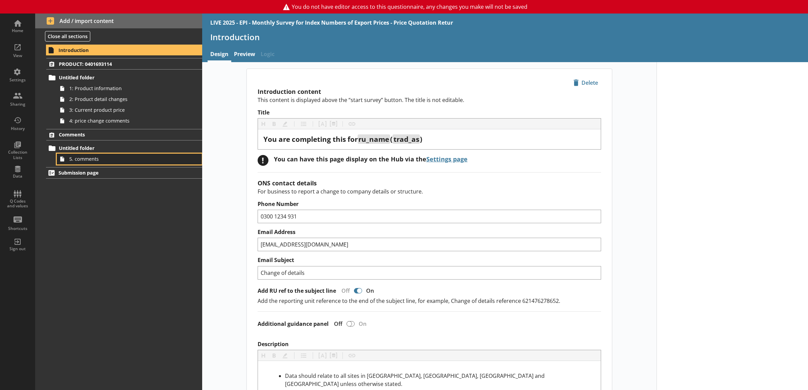
click at [158, 162] on span "5. comments" at bounding box center [121, 159] width 105 height 6
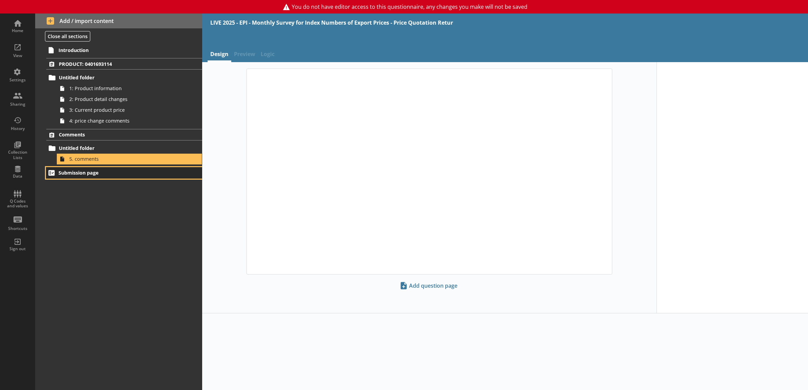
click at [155, 174] on span "Submission page" at bounding box center [114, 173] width 113 height 6
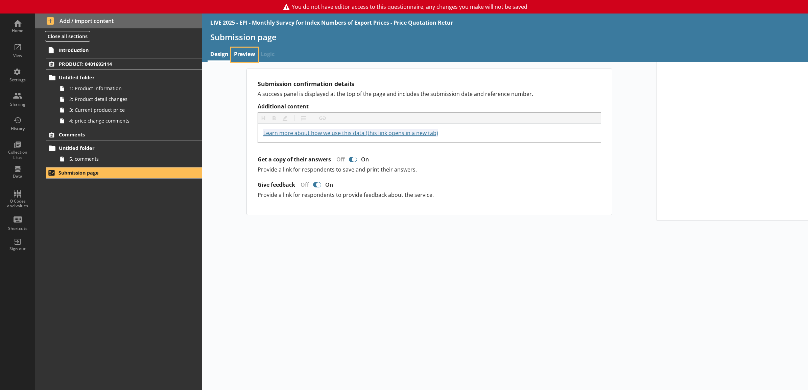
click at [254, 56] on link "Preview" at bounding box center [244, 55] width 27 height 15
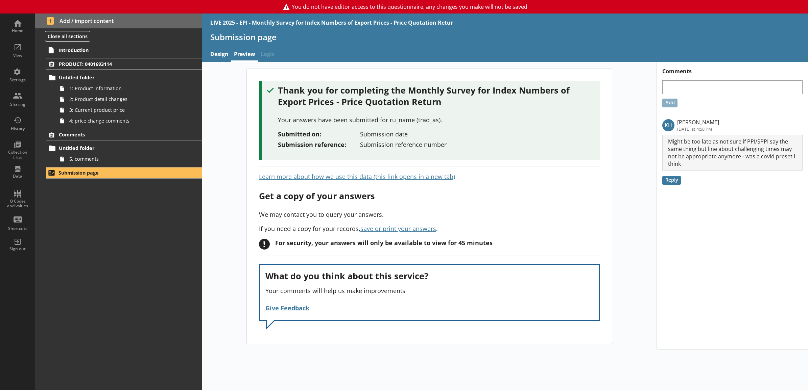
click at [388, 171] on div "Thank you for completing the Monthly Survey for Index Numbers of Export Prices …" at bounding box center [429, 206] width 365 height 275
click at [389, 178] on link "Learn more about how we use this data (this link opens in a new tab)" at bounding box center [357, 177] width 196 height 8
click at [441, 208] on div "Get a copy of your answers We may contact you to query your answers. If you nee…" at bounding box center [429, 210] width 341 height 46
click at [222, 99] on div "Thank you for completing the Monthly Survey for Index Numbers of Export Prices …" at bounding box center [429, 207] width 454 height 276
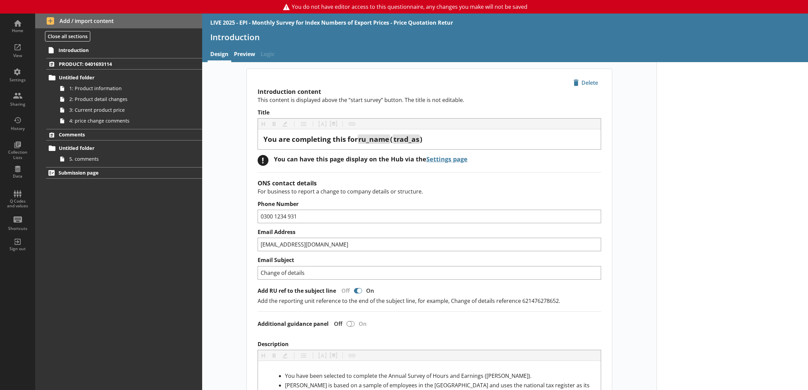
type textarea "x"
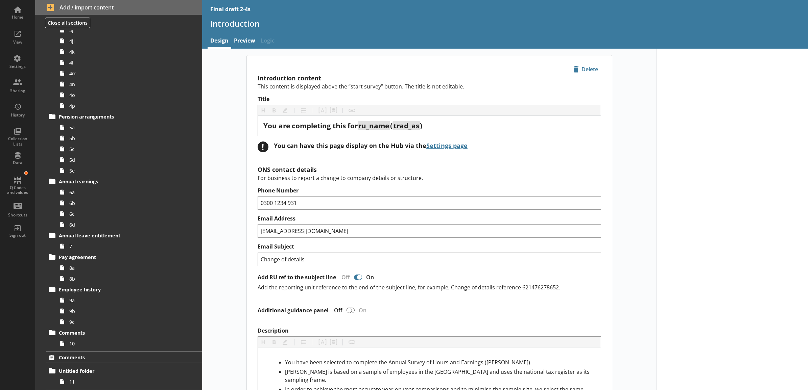
scroll to position [2412, 0]
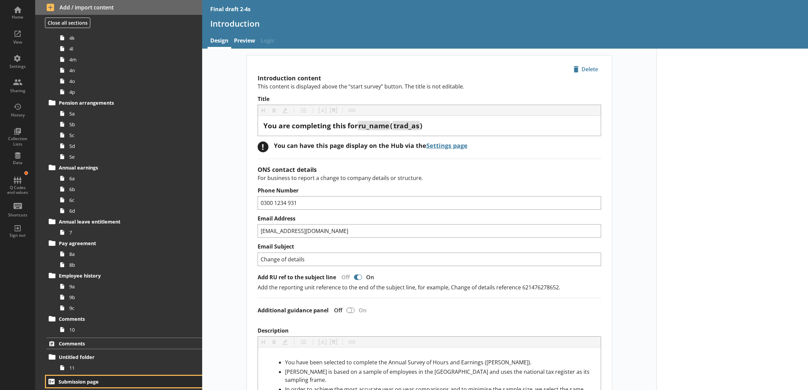
click at [141, 380] on span "Submission page" at bounding box center [114, 382] width 113 height 6
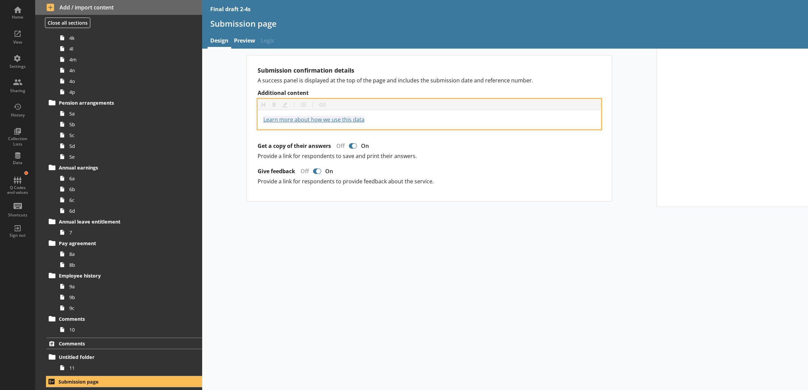
click at [379, 122] on div "Learn more about how we use this data [URL][DOMAIN_NAME]" at bounding box center [429, 120] width 332 height 8
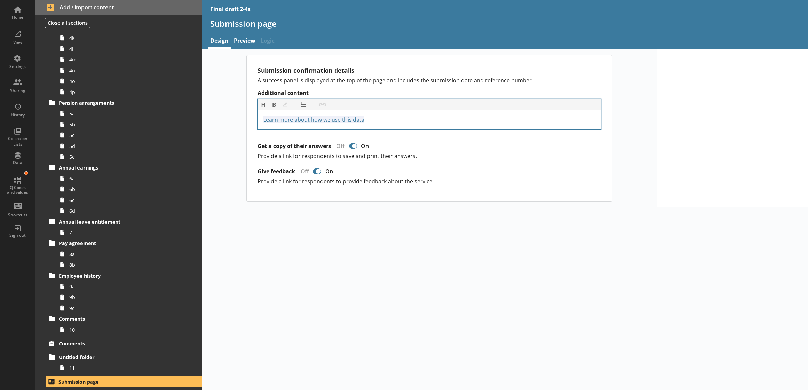
click at [379, 114] on div "Learn more about how we use this data [URL][DOMAIN_NAME]" at bounding box center [429, 119] width 343 height 19
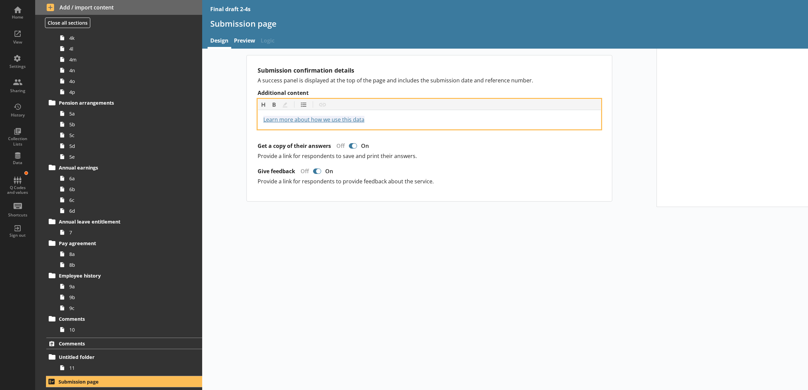
click at [377, 120] on div "Learn more about how we use this data [URL][DOMAIN_NAME]" at bounding box center [429, 120] width 332 height 8
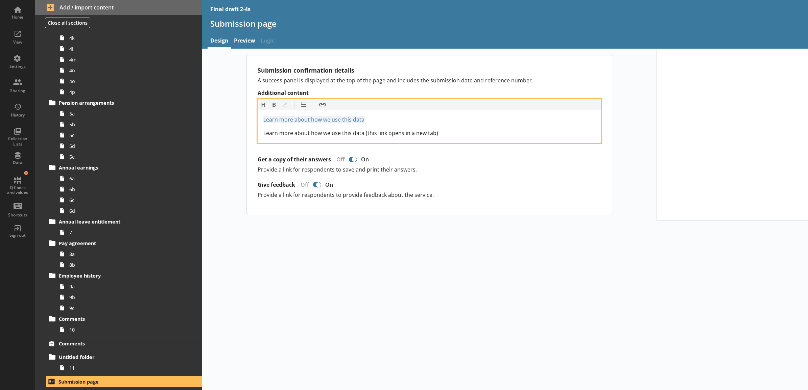
drag, startPoint x: 443, startPoint y: 134, endPoint x: 251, endPoint y: 134, distance: 191.9
click at [251, 134] on div "Submission confirmation details A success panel is displayed at the top of the …" at bounding box center [429, 134] width 365 height 159
click at [324, 106] on button "Insert link" at bounding box center [322, 104] width 11 height 11
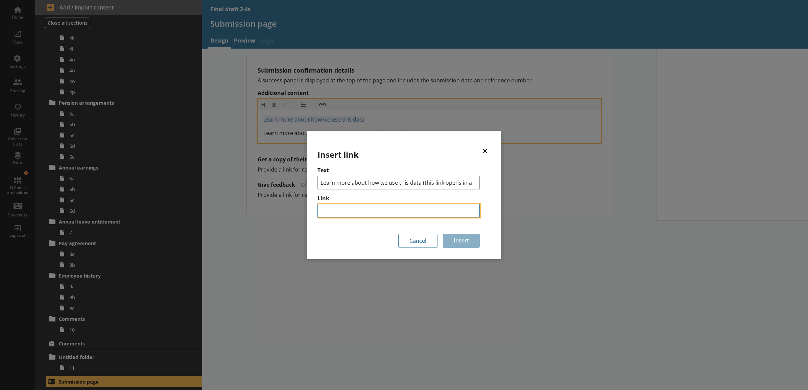
click at [369, 205] on input "Link" at bounding box center [398, 211] width 162 height 14
paste input "[URL][DOMAIN_NAME]"
type input "[URL][DOMAIN_NAME]"
click at [456, 241] on button "Insert" at bounding box center [461, 241] width 37 height 14
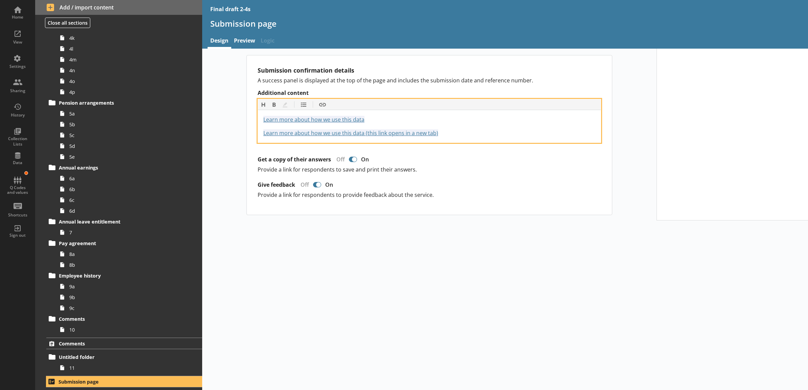
click at [409, 122] on div "Learn more about how we use this data [URL][DOMAIN_NAME]" at bounding box center [429, 120] width 332 height 8
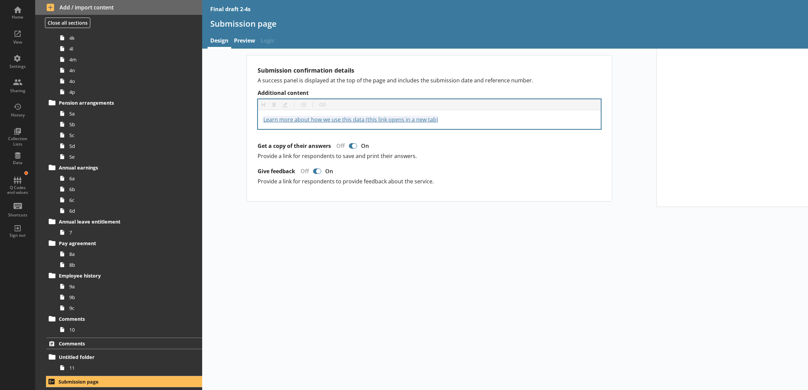
click at [399, 227] on div "Submission confirmation details A success panel is displayed at the top of the …" at bounding box center [505, 220] width 606 height 342
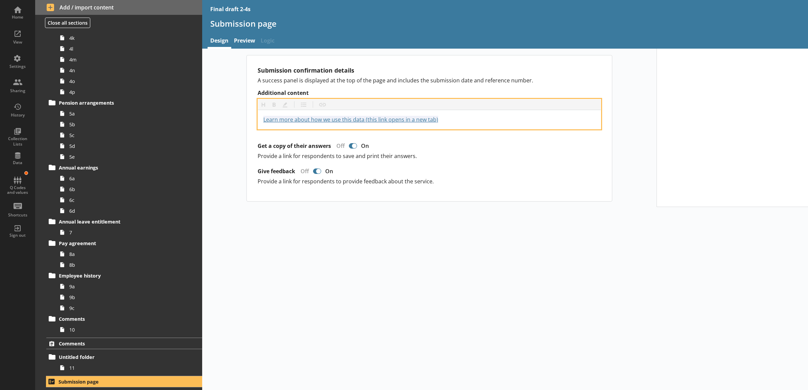
click at [458, 117] on div "Learn more about how we use this data (this link opens in a new tab) [URL][DOMA…" at bounding box center [429, 120] width 332 height 8
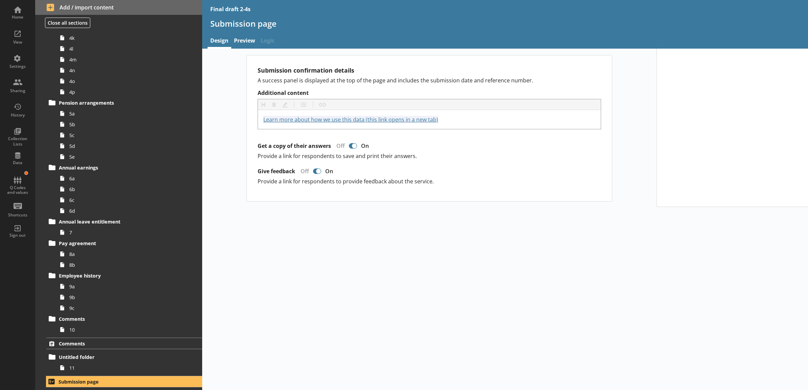
click at [455, 167] on div "Give feedback Off On" at bounding box center [428, 171] width 343 height 12
click at [452, 156] on p "Provide a link for respondents to save and print their answers." at bounding box center [428, 155] width 343 height 7
click at [252, 42] on link "Preview" at bounding box center [244, 41] width 27 height 15
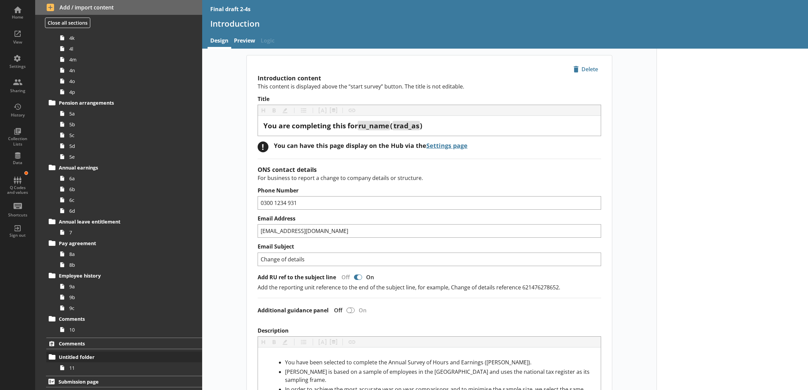
type textarea "x"
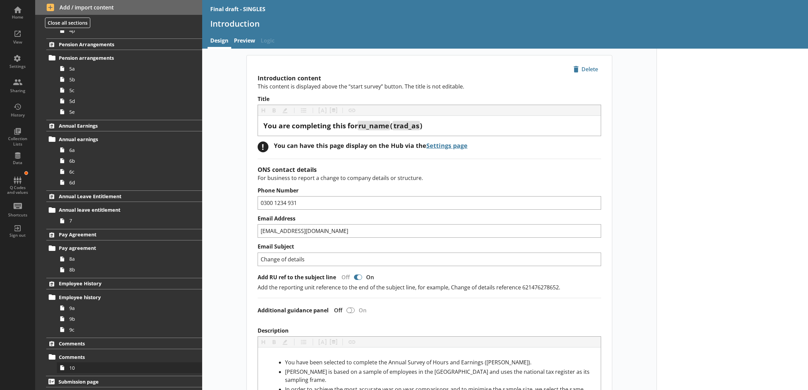
scroll to position [496, 0]
click at [135, 385] on span "Submission page" at bounding box center [114, 382] width 113 height 6
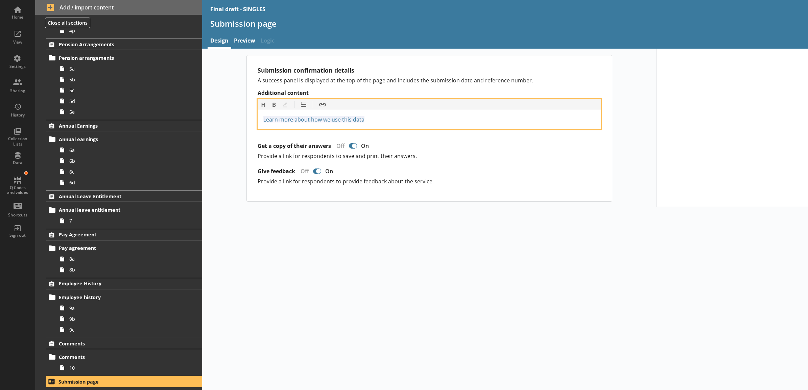
click at [386, 118] on div "Learn more about how we use this data [URL][DOMAIN_NAME]" at bounding box center [429, 120] width 332 height 8
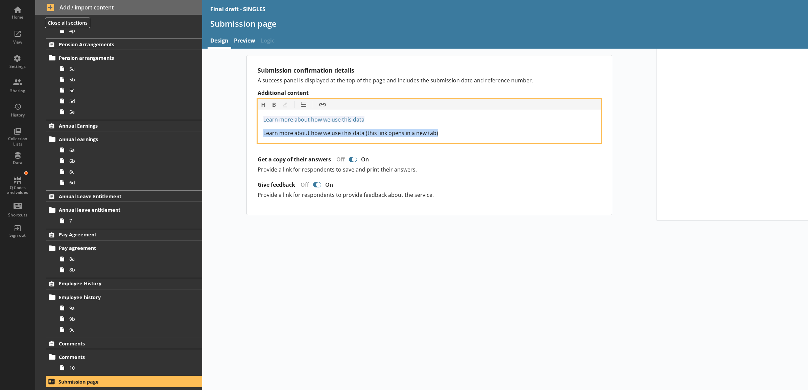
drag, startPoint x: 444, startPoint y: 133, endPoint x: 261, endPoint y: 129, distance: 183.2
click at [261, 129] on div "Learn more about how we use this data [URL][DOMAIN_NAME] Learn more about how w…" at bounding box center [429, 126] width 343 height 32
click at [321, 107] on button "Insert link" at bounding box center [322, 104] width 11 height 11
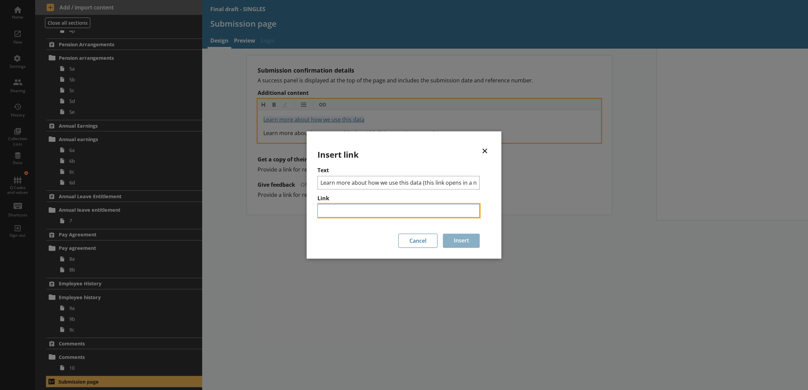
click at [412, 212] on input "Link" at bounding box center [398, 211] width 162 height 14
paste input "[URL][DOMAIN_NAME]"
type input "[URL][DOMAIN_NAME]"
click at [459, 235] on button "Insert" at bounding box center [461, 241] width 37 height 14
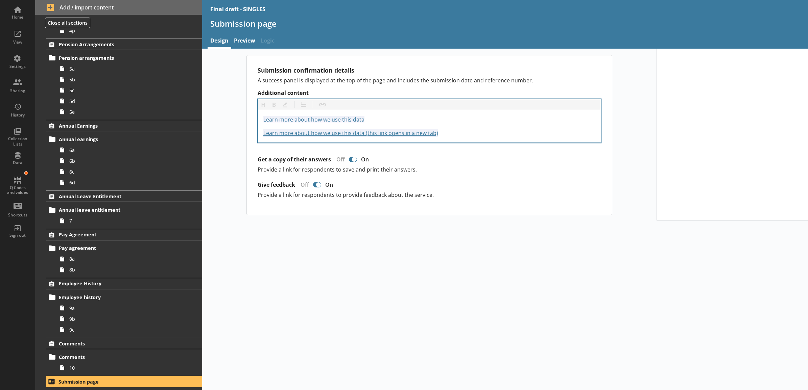
click at [406, 244] on div "Submission confirmation details A success panel is displayed at the top of the …" at bounding box center [505, 220] width 606 height 342
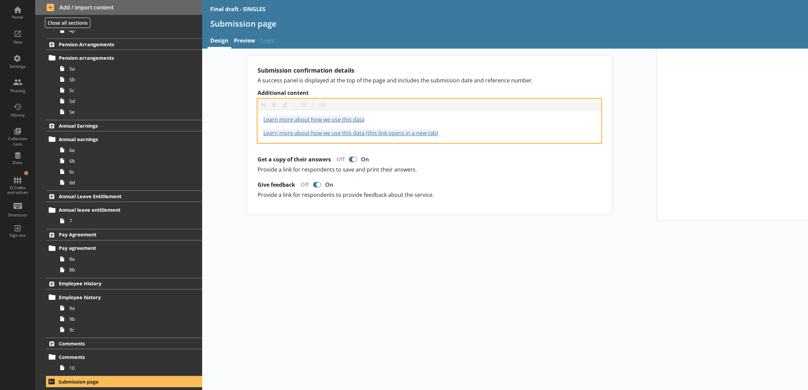
click at [369, 124] on div "Learn more about how we use this data [URL][DOMAIN_NAME]" at bounding box center [429, 120] width 332 height 8
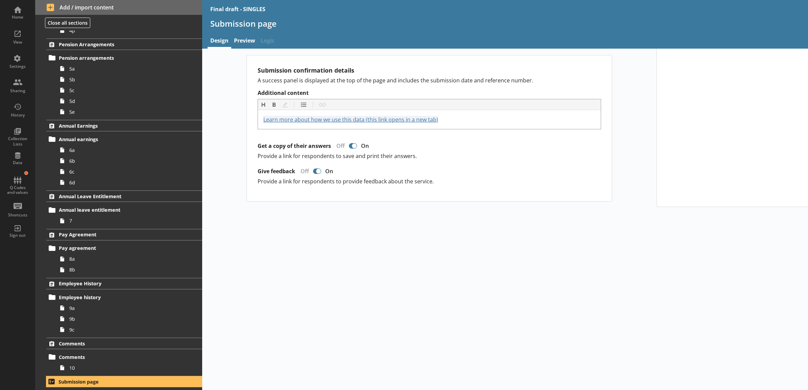
click at [374, 234] on div "Submission confirmation details A success panel is displayed at the top of the …" at bounding box center [505, 220] width 606 height 342
click at [236, 42] on link "Preview" at bounding box center [244, 41] width 27 height 15
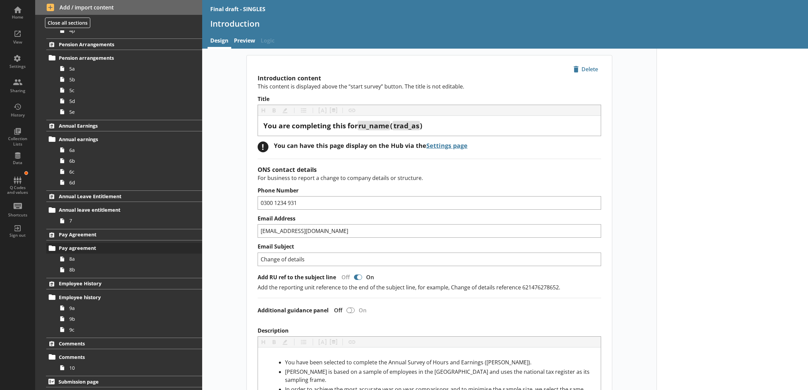
type textarea "x"
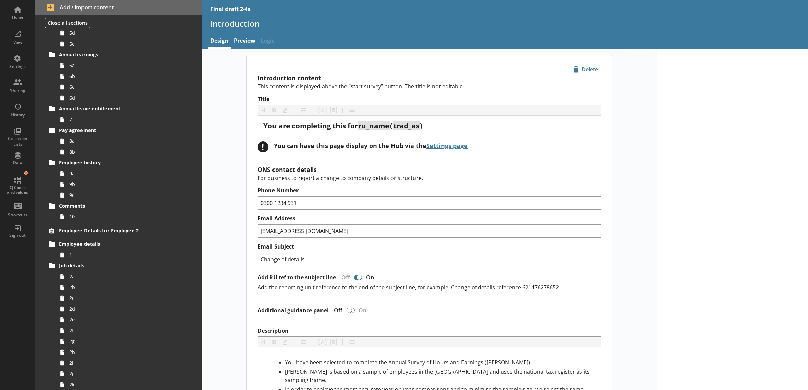
scroll to position [2412, 0]
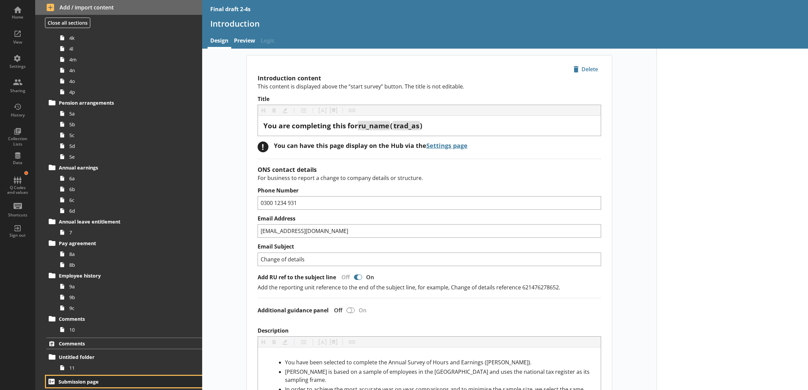
click at [141, 379] on span "Submission page" at bounding box center [114, 382] width 113 height 6
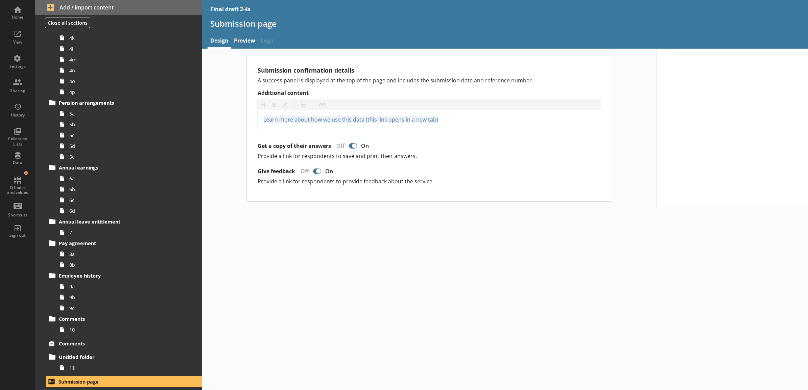
click at [220, 220] on div "Submission confirmation details A success panel is displayed at the top of the …" at bounding box center [505, 220] width 606 height 342
click at [248, 45] on link "Preview" at bounding box center [244, 41] width 27 height 15
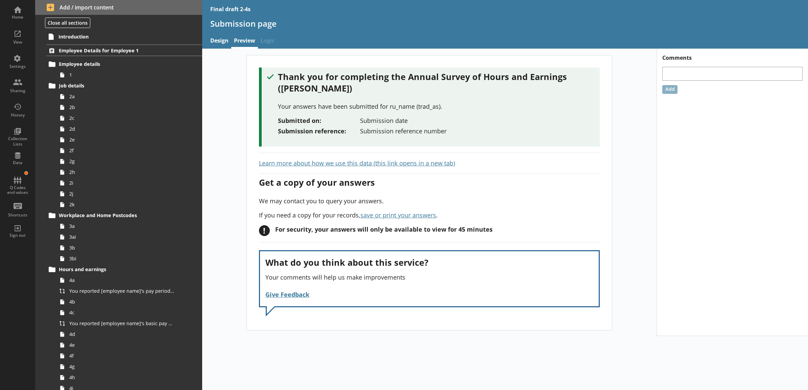
click at [92, 16] on div "Add / import content Close all sections Introduction Employee Details for Emplo…" at bounding box center [118, 195] width 167 height 390
click at [87, 17] on div "Add / import content Close all sections Introduction Employee Details for Emplo…" at bounding box center [118, 195] width 167 height 390
click at [81, 22] on button "Close all sections" at bounding box center [67, 23] width 45 height 10
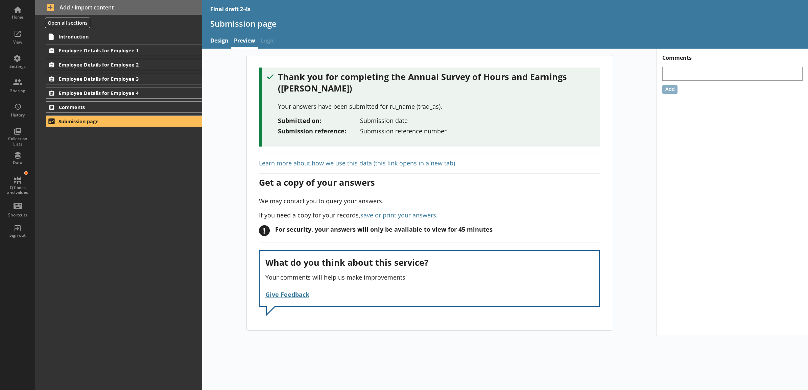
click at [235, 165] on div "Thank you for completing the Annual Survey of Hours and Earnings ([PERSON_NAME]…" at bounding box center [429, 193] width 454 height 276
click at [242, 42] on link "Preview" at bounding box center [244, 41] width 27 height 15
click at [304, 29] on div "Submission page" at bounding box center [505, 26] width 606 height 16
